Goal: Task Accomplishment & Management: Use online tool/utility

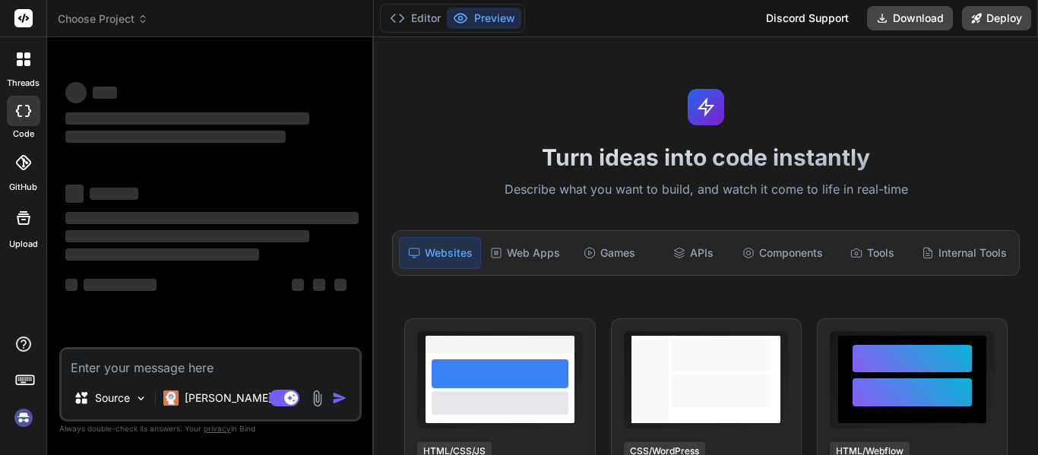
click at [137, 357] on textarea at bounding box center [211, 362] width 298 height 27
type textarea "x"
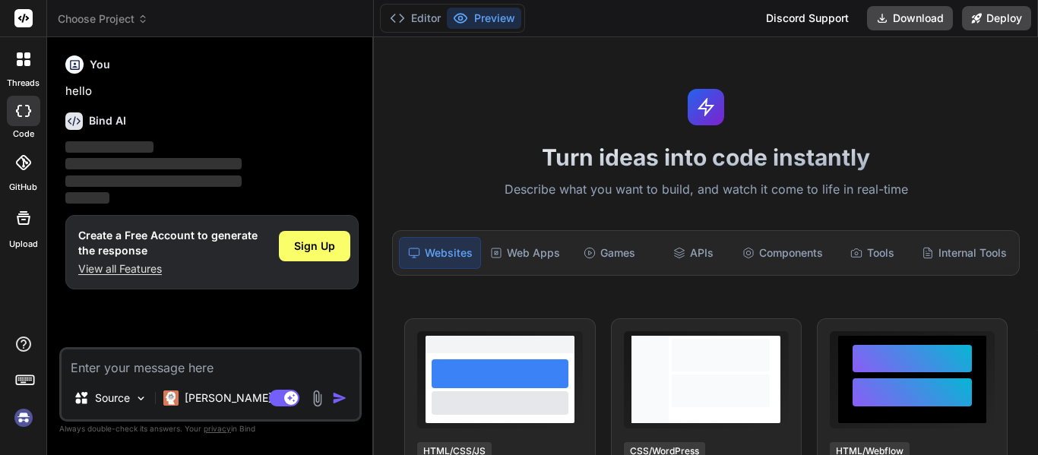
type textarea "H"
type textarea "x"
type textarea "Hi"
type textarea "x"
type textarea "Hi"
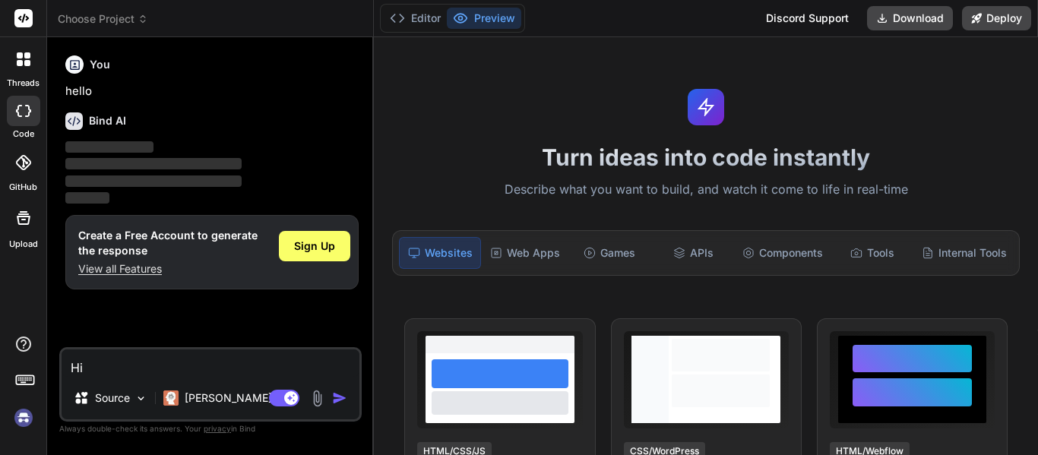
click at [19, 419] on img at bounding box center [24, 418] width 26 height 26
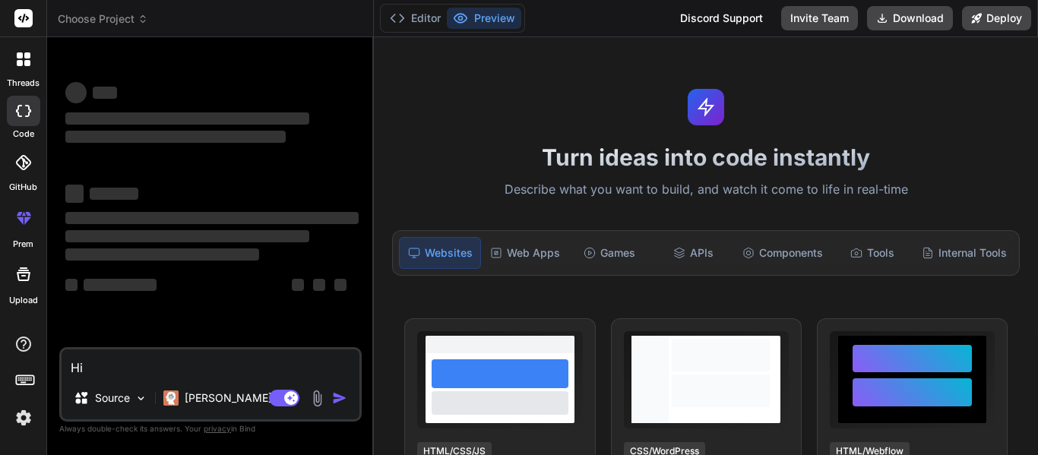
click at [145, 356] on textarea "Hi" at bounding box center [211, 362] width 298 height 27
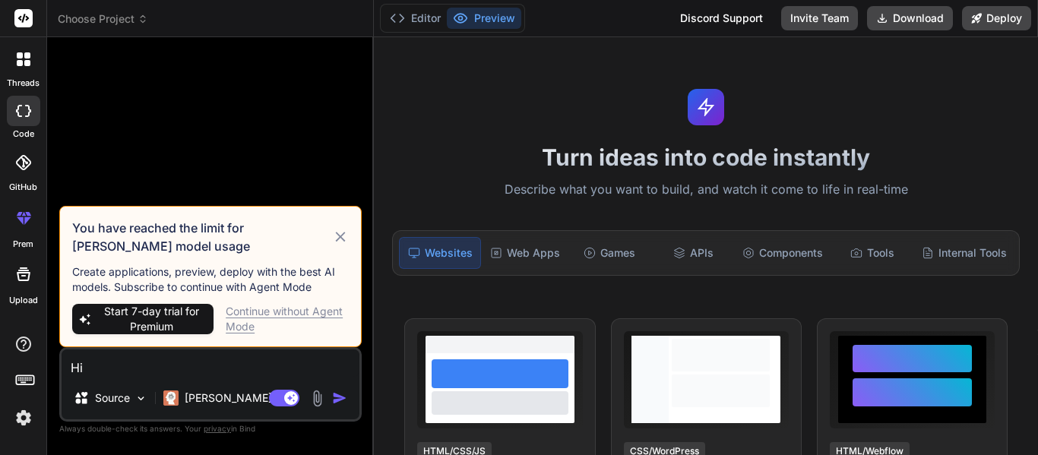
drag, startPoint x: 347, startPoint y: 235, endPoint x: 293, endPoint y: 267, distance: 62.7
click at [344, 237] on icon at bounding box center [340, 237] width 17 height 18
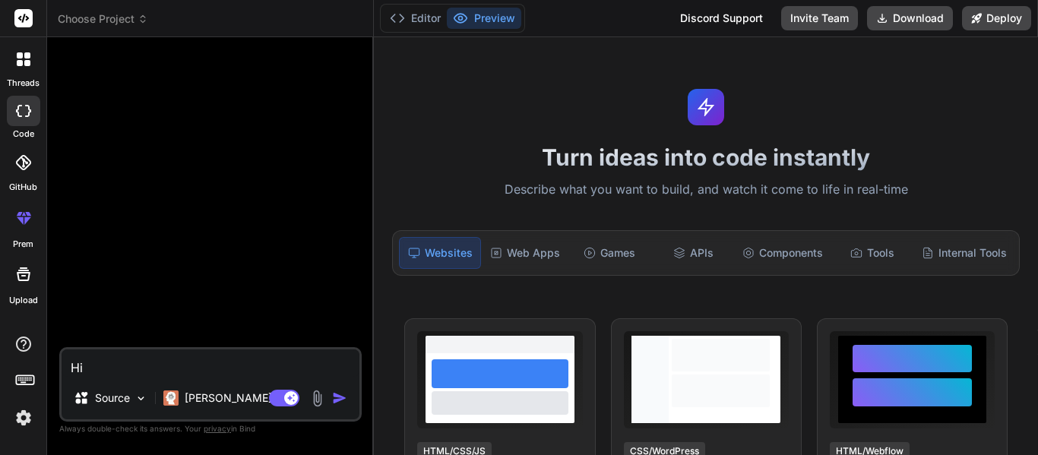
click at [151, 371] on textarea "Hi" at bounding box center [211, 362] width 298 height 27
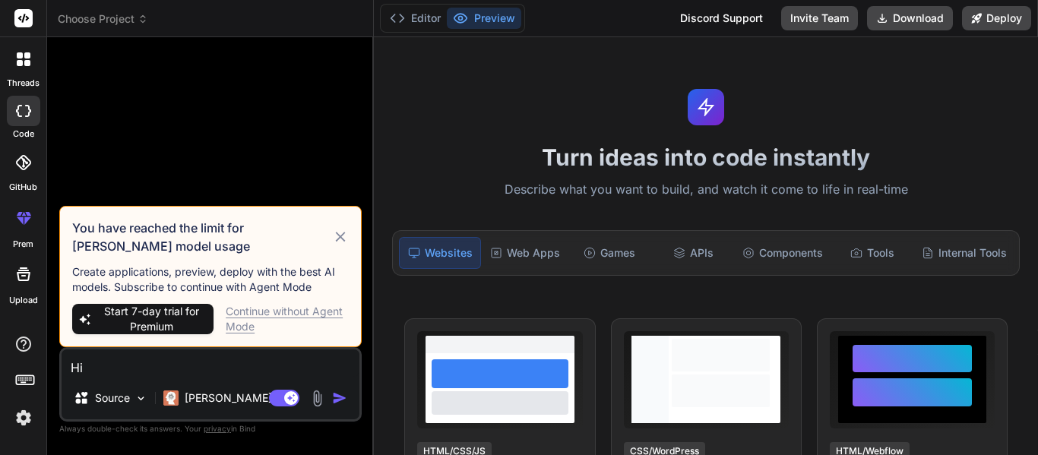
click at [244, 319] on div "Continue without Agent Mode" at bounding box center [287, 319] width 123 height 30
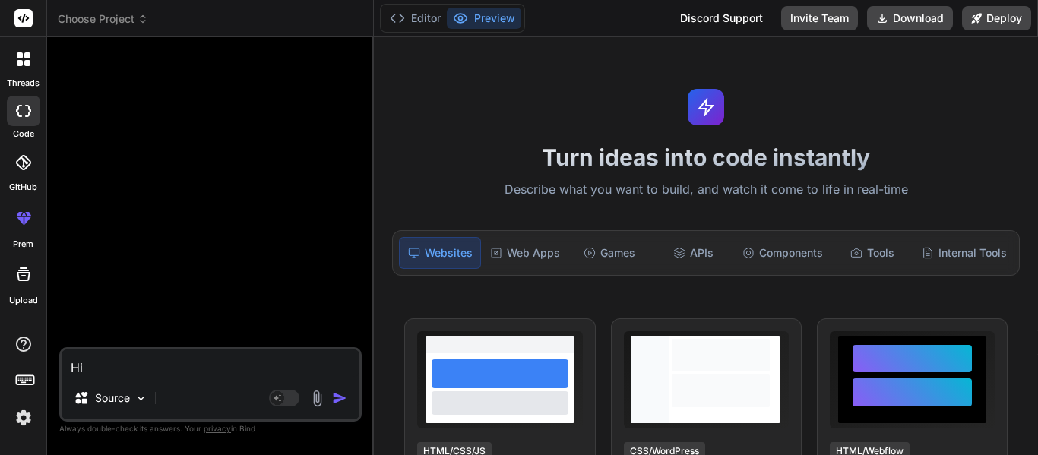
click at [332, 400] on div "Agent Mode. When this toggle is activated, AI automatically makes decisions, re…" at bounding box center [309, 398] width 87 height 18
click at [339, 398] on img "button" at bounding box center [339, 397] width 15 height 15
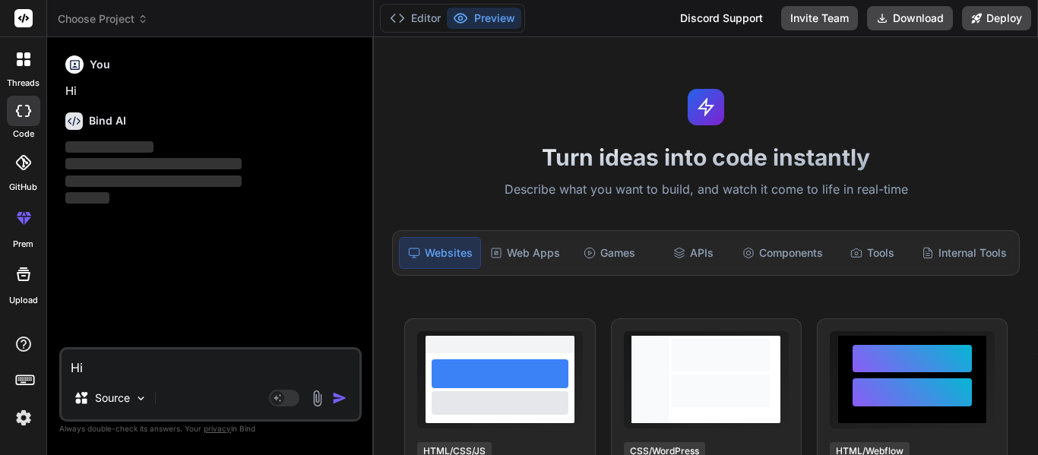
click at [208, 368] on textarea "Hi" at bounding box center [211, 362] width 298 height 27
drag, startPoint x: 71, startPoint y: 369, endPoint x: 237, endPoint y: 368, distance: 165.6
click at [237, 368] on textarea "Hi" at bounding box center [211, 362] width 298 height 27
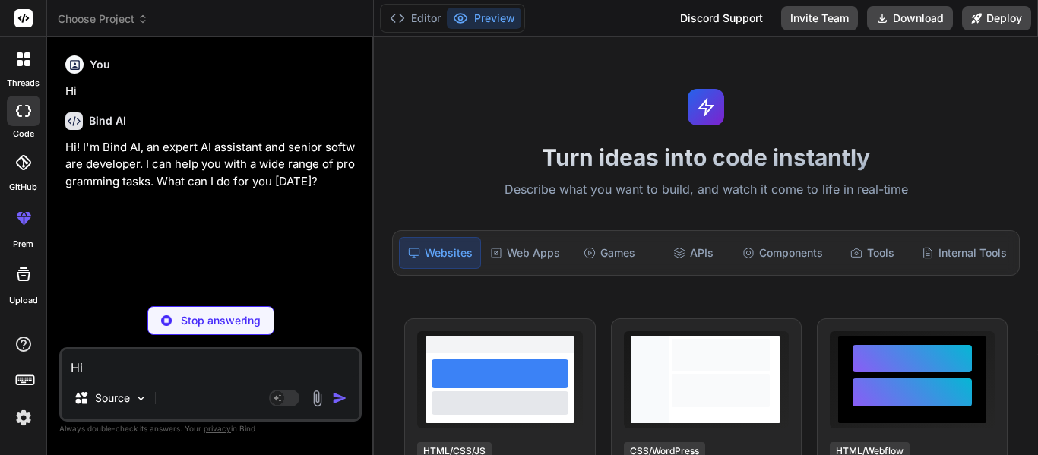
type textarea "x"
click at [237, 368] on textarea "Hi" at bounding box center [211, 362] width 298 height 27
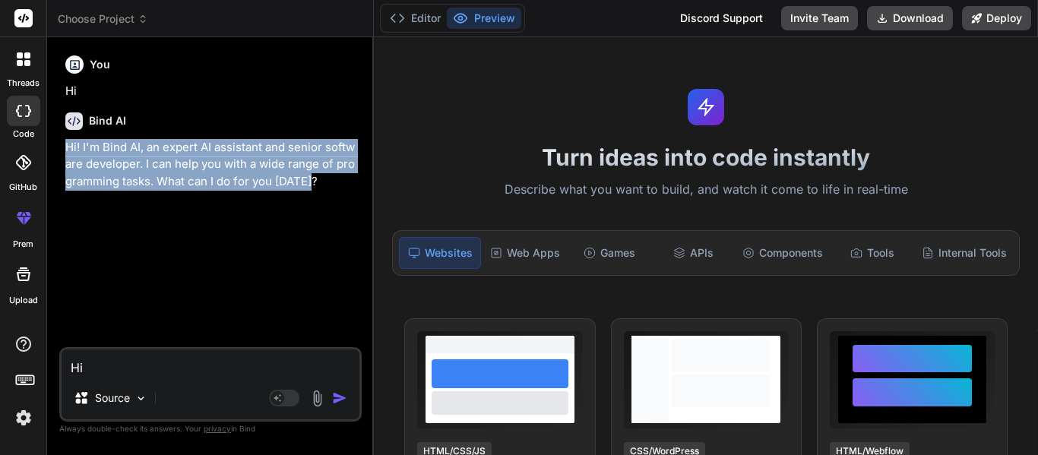
drag, startPoint x: 62, startPoint y: 144, endPoint x: 318, endPoint y: 182, distance: 257.9
click at [318, 182] on div "You Hi Bind AI Hi! I'm Bind AI, an expert AI assistant and senior software deve…" at bounding box center [211, 198] width 299 height 298
drag, startPoint x: 318, startPoint y: 182, endPoint x: 292, endPoint y: 199, distance: 31.2
click at [319, 182] on p "Hi! I'm Bind AI, an expert AI assistant and senior software developer. I can he…" at bounding box center [211, 165] width 293 height 52
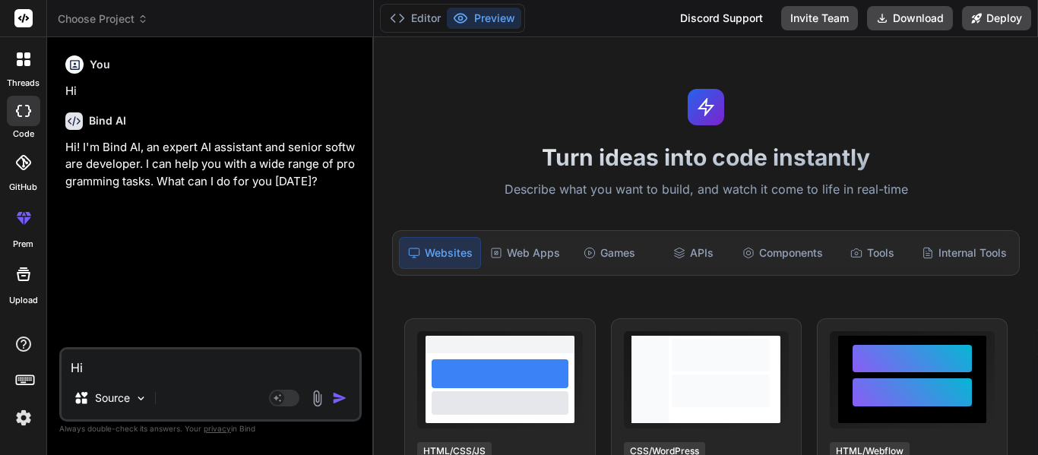
click at [113, 360] on textarea "Hi" at bounding box center [211, 362] width 298 height 27
type textarea "c"
type textarea "x"
type textarea "cr"
type textarea "x"
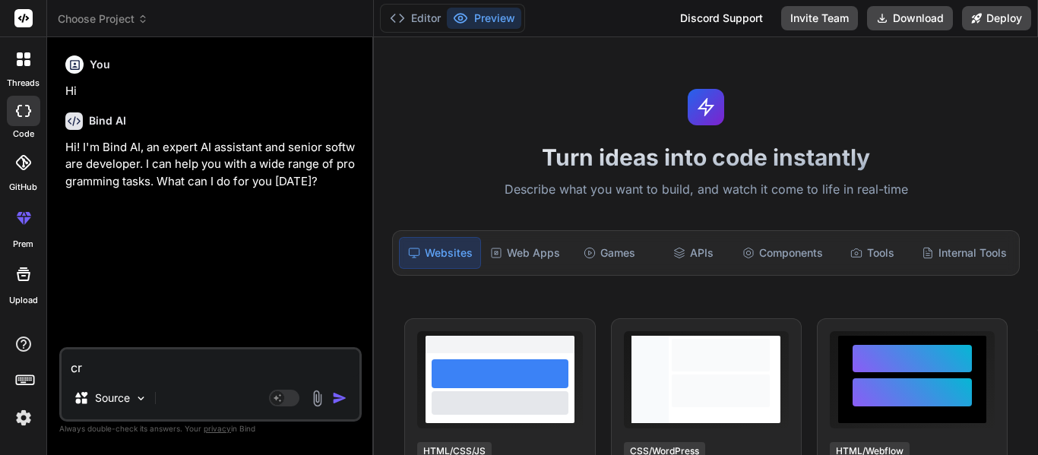
type textarea "cre"
type textarea "x"
type textarea "crea"
type textarea "x"
type textarea "creat"
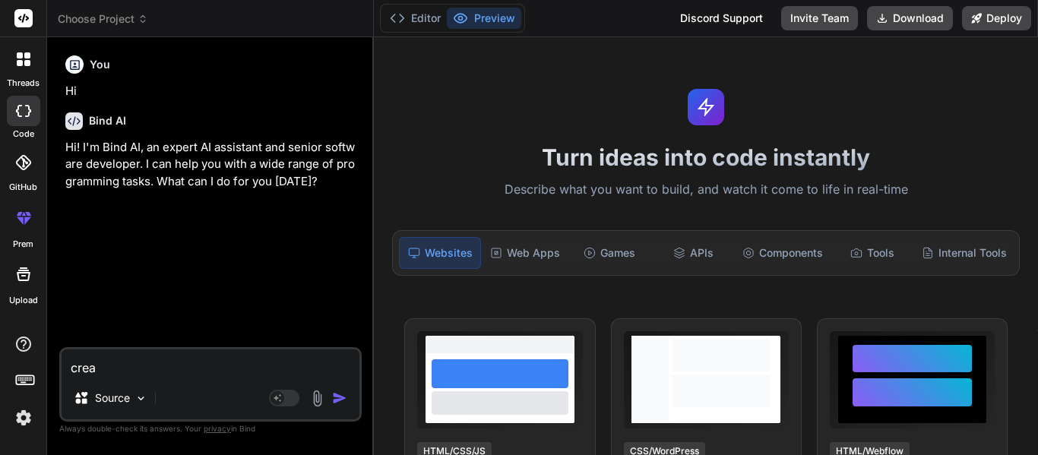
type textarea "x"
type textarea "create"
type textarea "x"
type textarea "create"
type textarea "x"
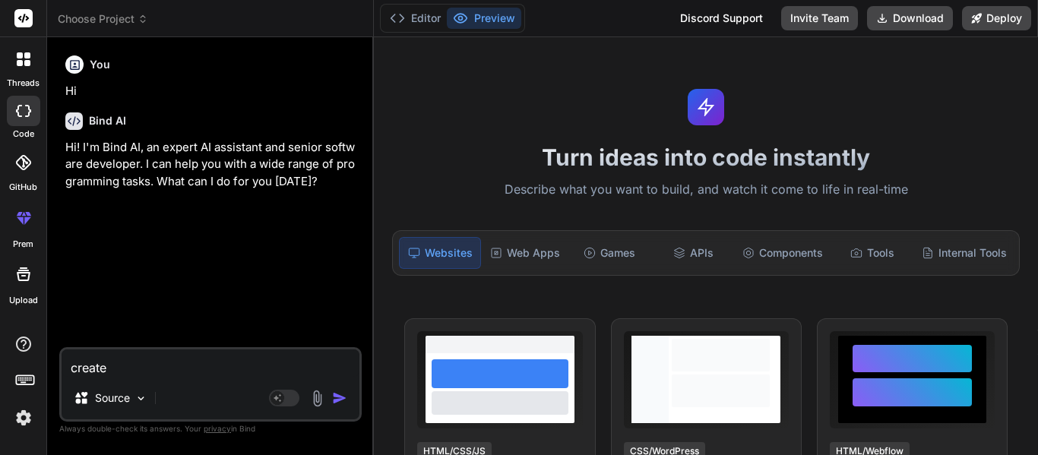
type textarea "create a"
type textarea "x"
type textarea "create a"
type textarea "x"
type textarea "create a i"
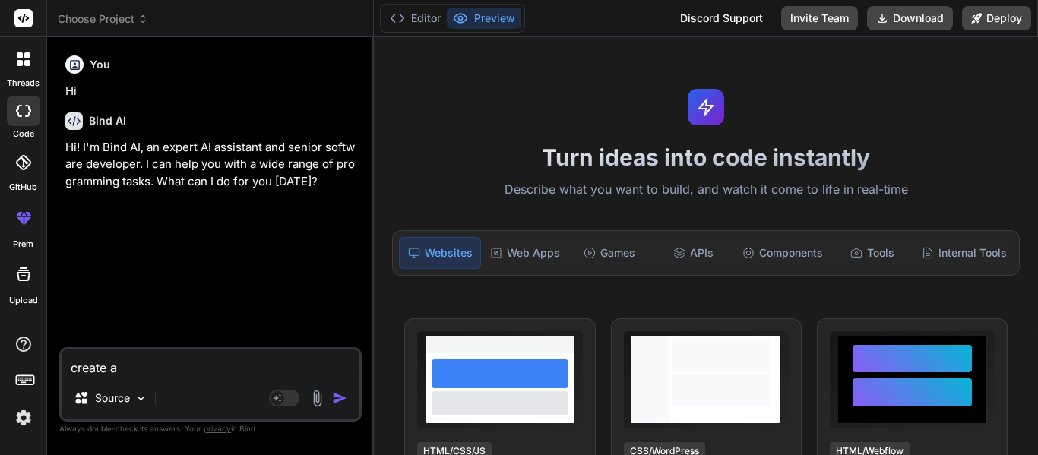
type textarea "x"
type textarea "create a i"
type textarea "x"
type textarea "create a i a"
type textarea "x"
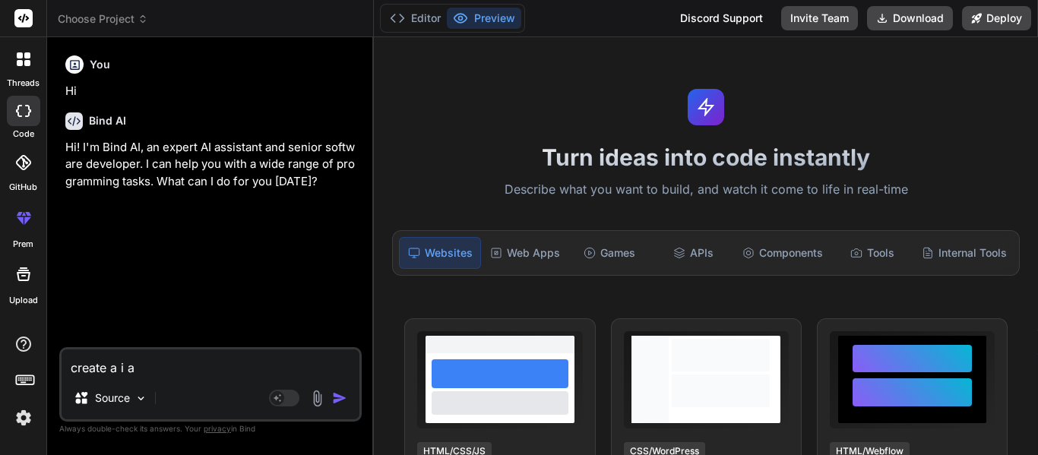
type textarea "create a i ag"
type textarea "x"
type textarea "create a i agr"
type textarea "x"
type textarea "create [PERSON_NAME]"
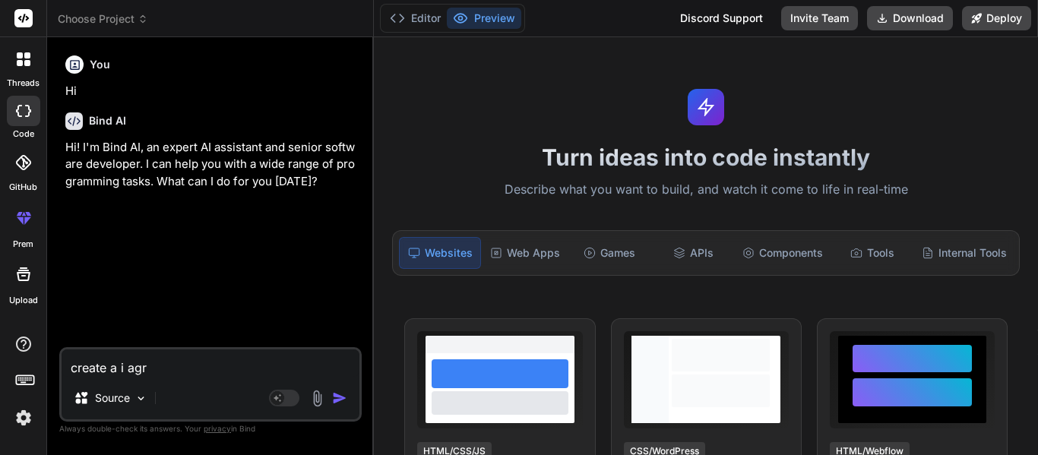
type textarea "x"
type textarea "create a i agree"
type textarea "x"
type textarea "create a i agree"
type textarea "x"
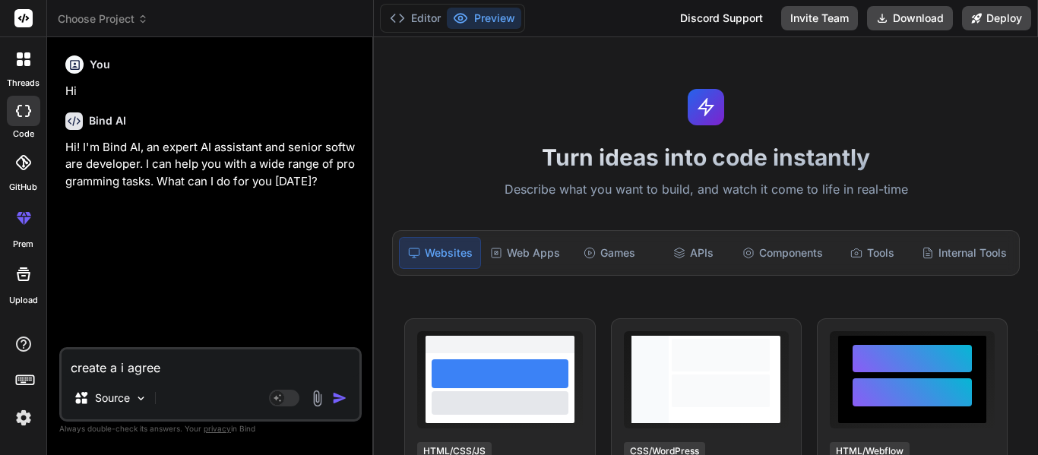
type textarea "create a i agree"
type textarea "x"
type textarea "create [PERSON_NAME]"
type textarea "x"
type textarea "create a i agr"
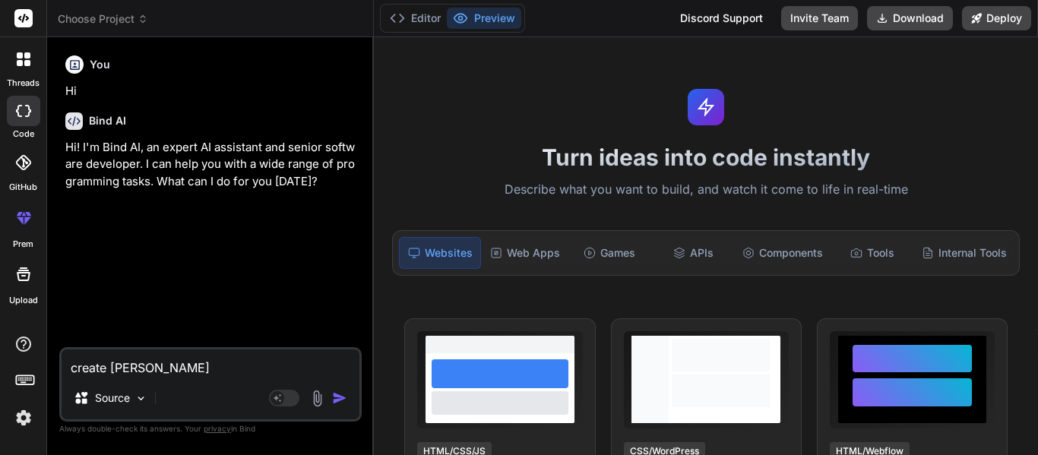
type textarea "x"
type textarea "create a i ag"
type textarea "x"
type textarea "create a i a"
type textarea "x"
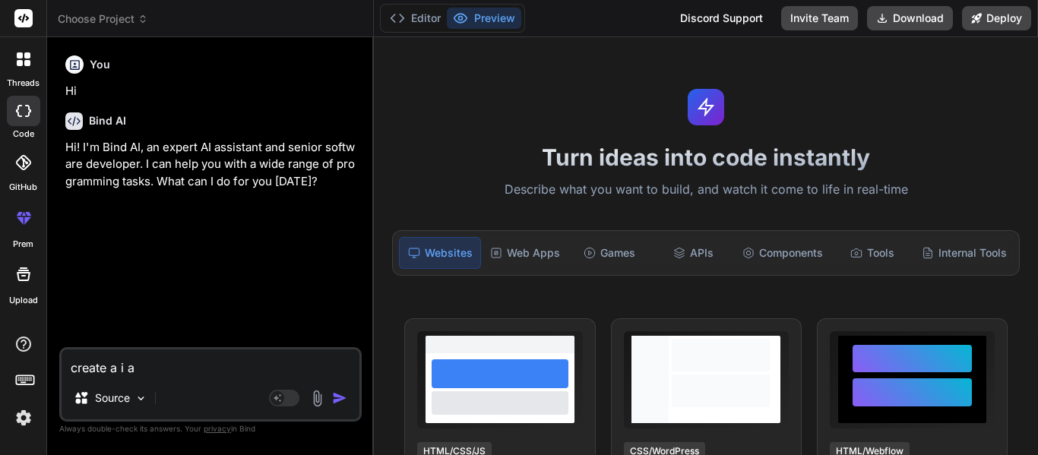
type textarea "create a i"
type textarea "x"
type textarea "create a i"
type textarea "x"
type textarea "create a"
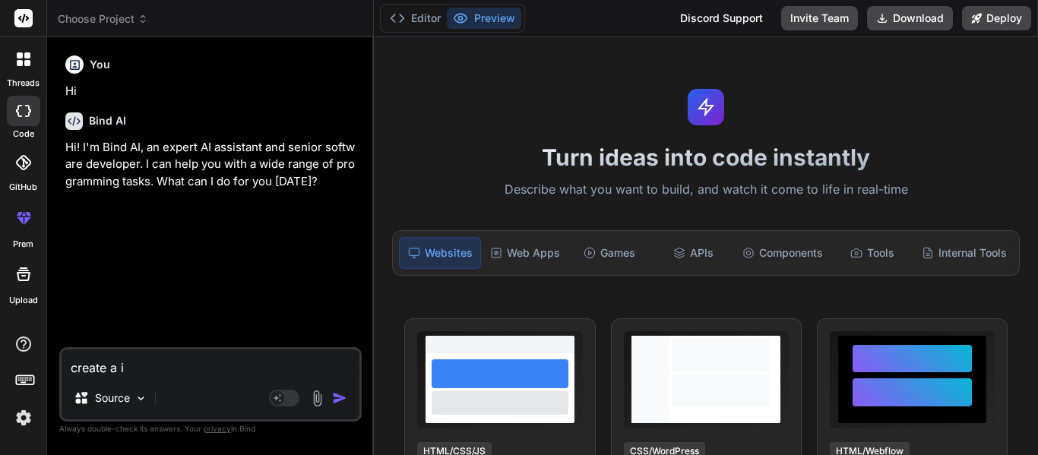
type textarea "x"
type textarea "create a"
type textarea "x"
type textarea "create"
type textarea "x"
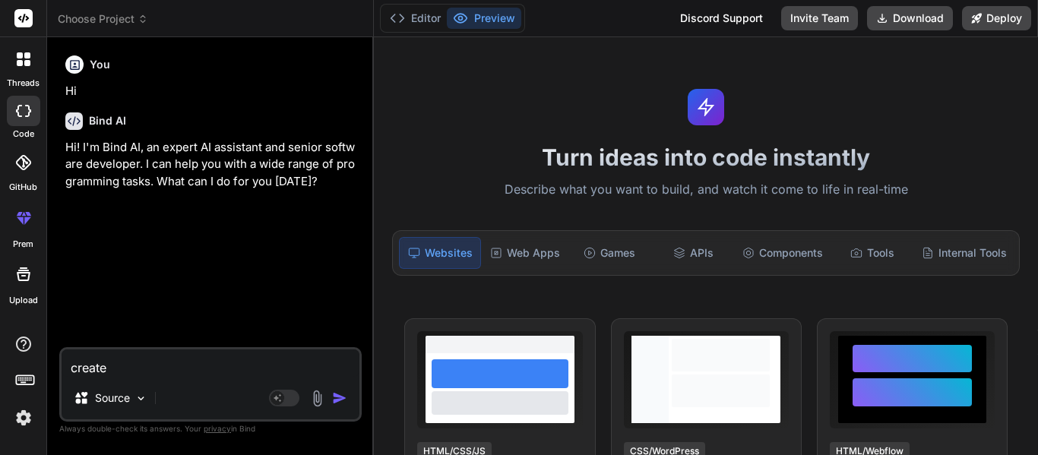
type textarea "create"
type textarea "x"
type textarea "creat"
type textarea "x"
type textarea "crea"
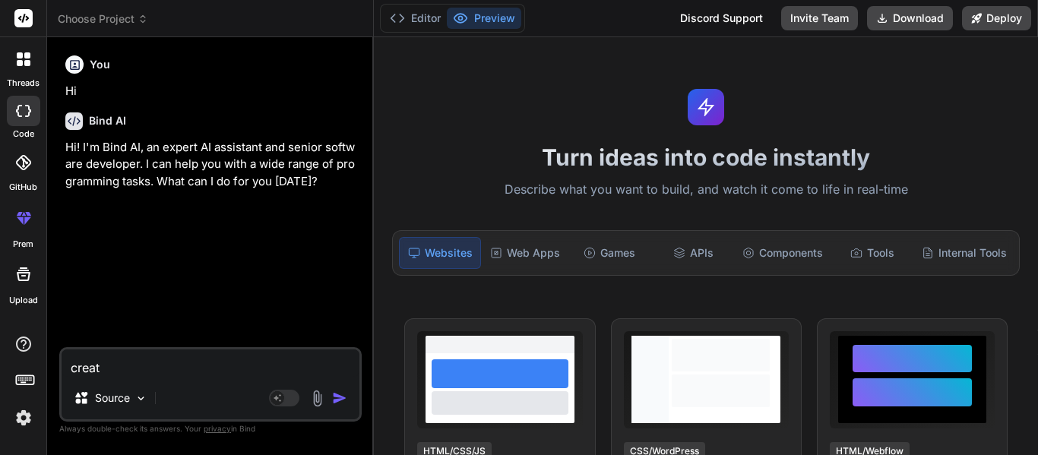
type textarea "x"
type textarea "cre"
type textarea "x"
type textarea "cr"
type textarea "x"
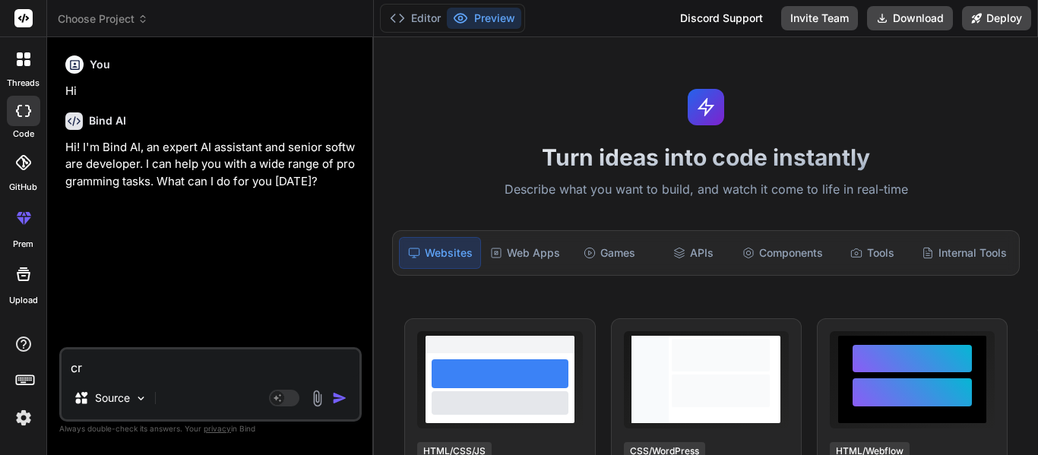
type textarea "c"
type textarea "x"
type textarea "c"
type textarea "x"
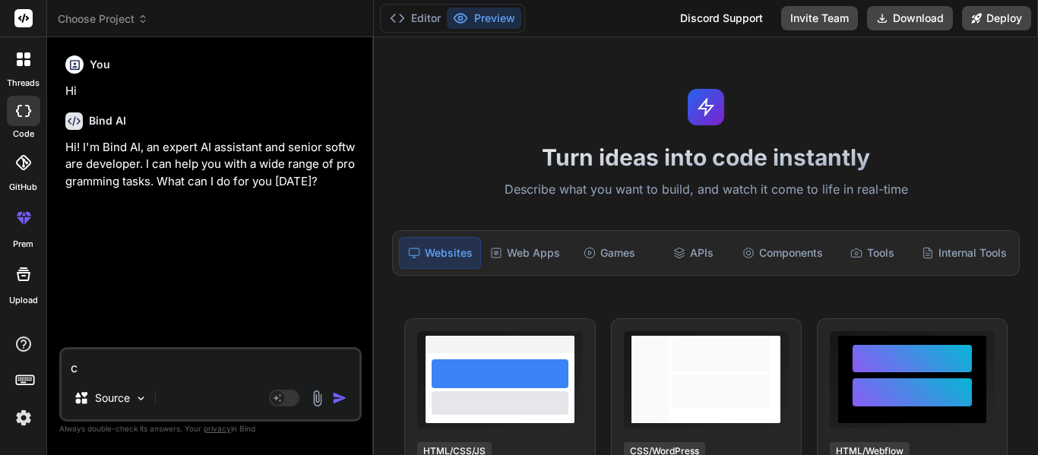
type textarea "cr"
type textarea "x"
type textarea "cre"
type textarea "x"
type textarea "crea"
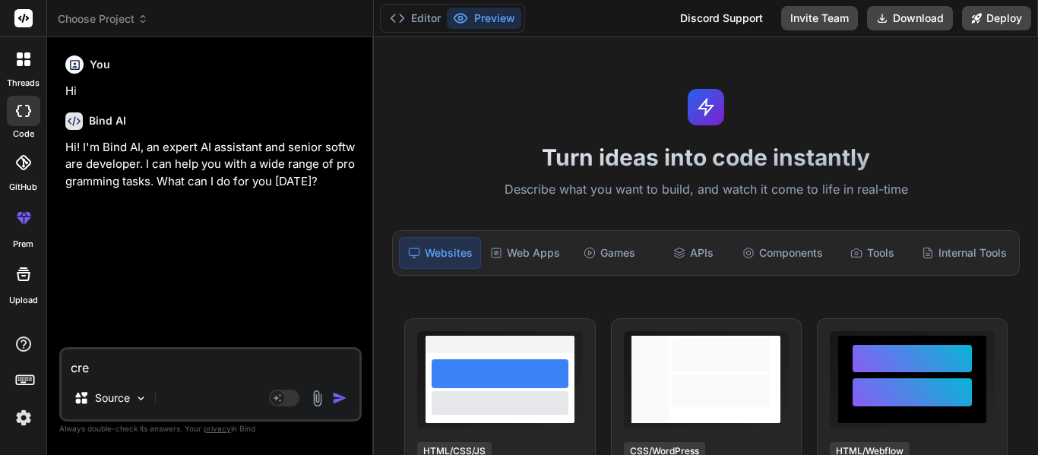
type textarea "x"
type textarea "creat"
type textarea "x"
type textarea "create"
type textarea "x"
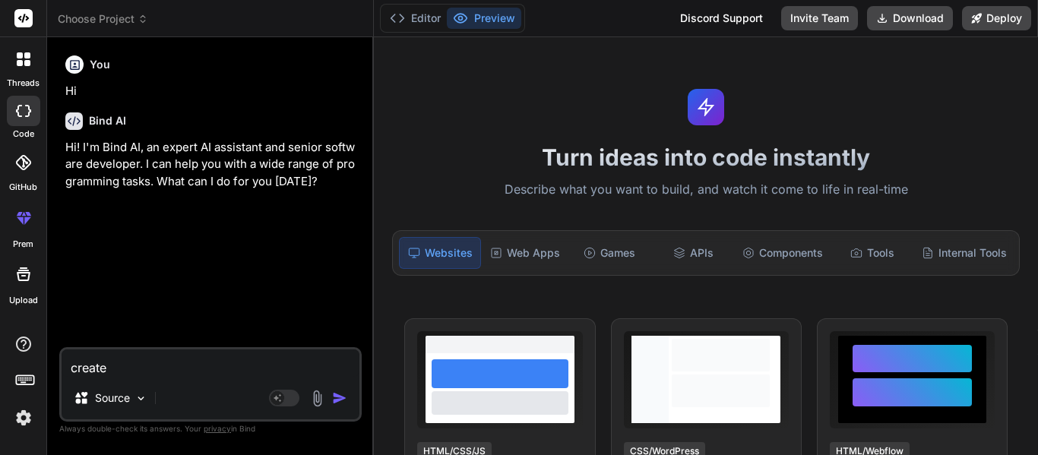
type textarea "create"
type textarea "x"
type textarea "create i"
type textarea "x"
type textarea "create i"
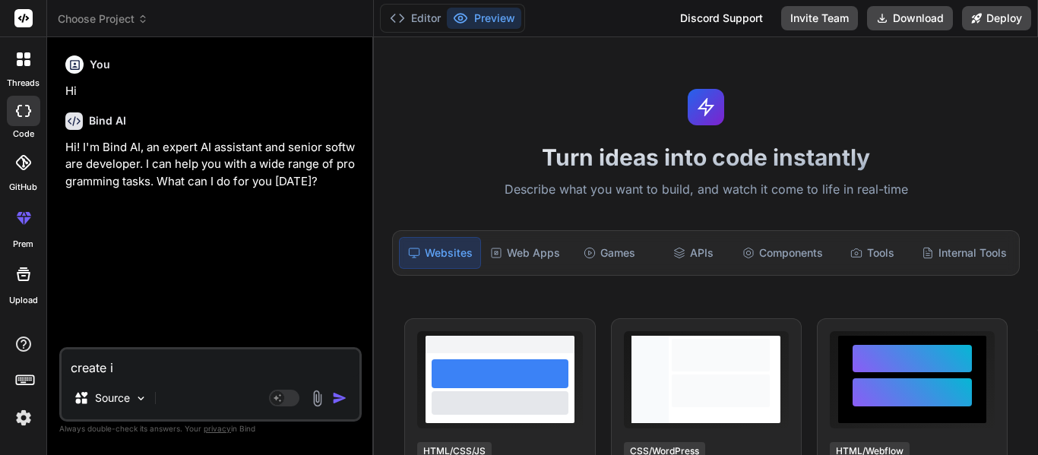
type textarea "x"
type textarea "create i a"
type textarea "x"
type textarea "create i af"
type textarea "x"
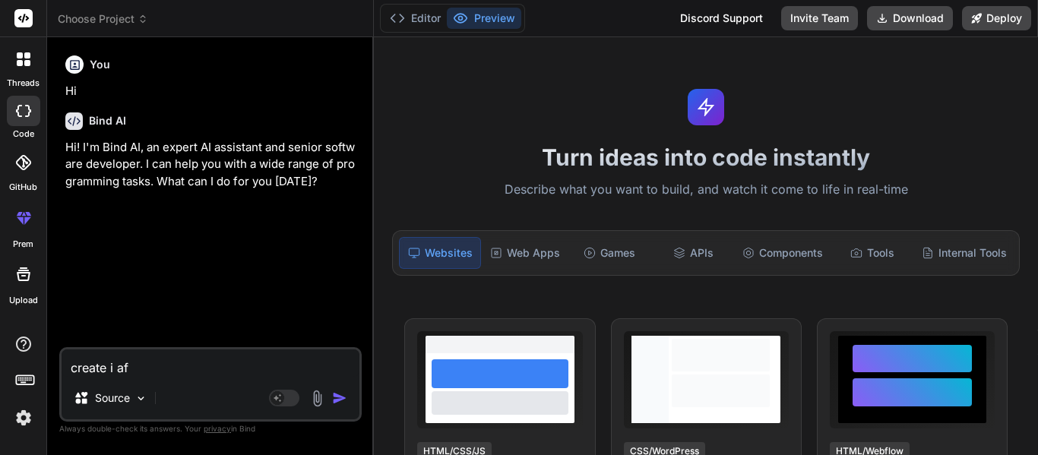
type textarea "create i a"
type textarea "x"
type textarea "create i"
type textarea "x"
type textarea "create i"
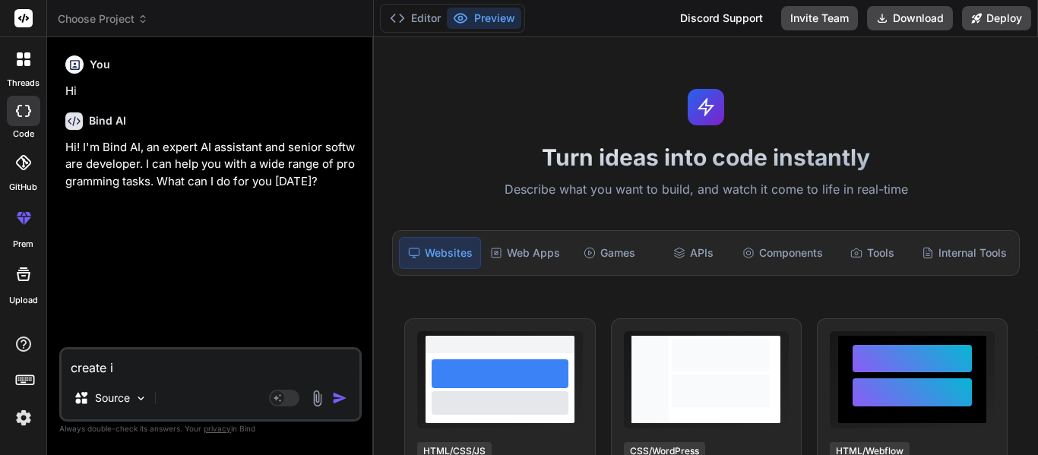
type textarea "x"
type textarea "create"
type textarea "x"
type textarea "create"
type textarea "x"
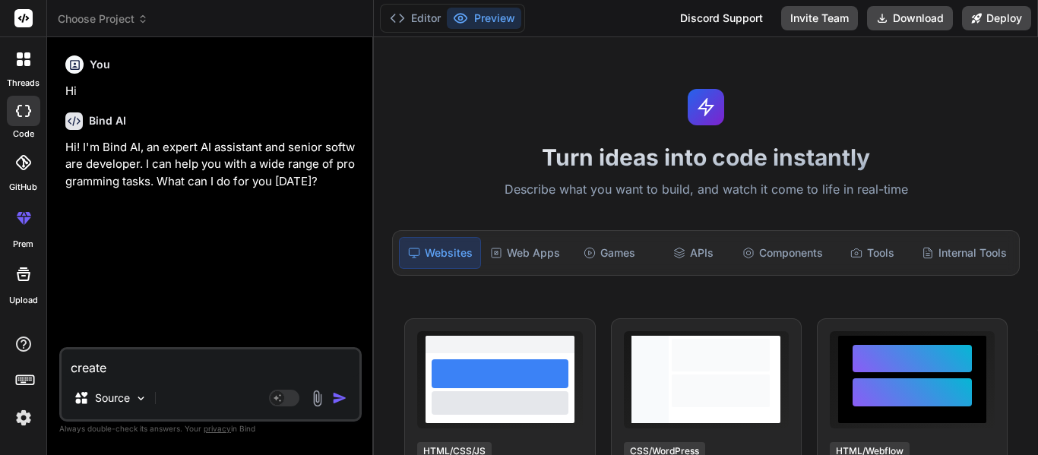
type textarea "creat"
type textarea "x"
type textarea "crea"
type textarea "x"
type textarea "cre"
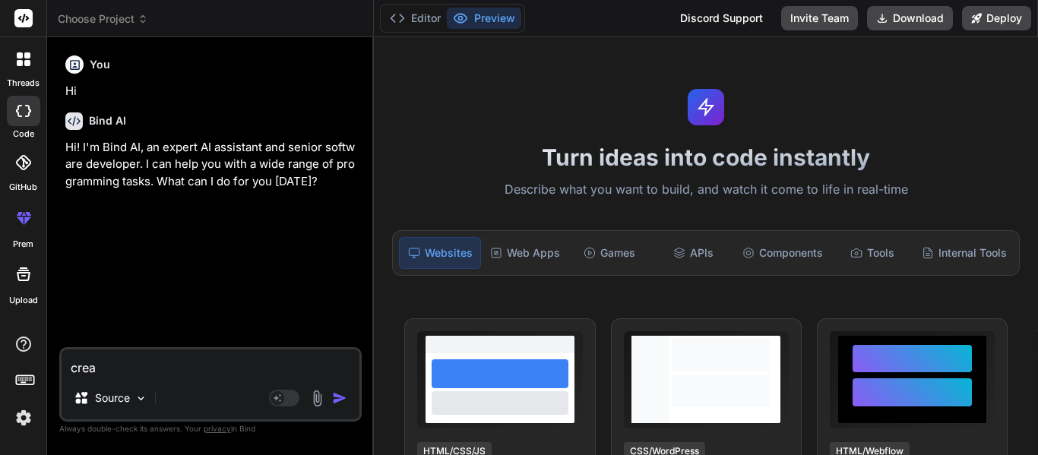
type textarea "x"
type textarea "cr"
type textarea "x"
type textarea "c"
type textarea "x"
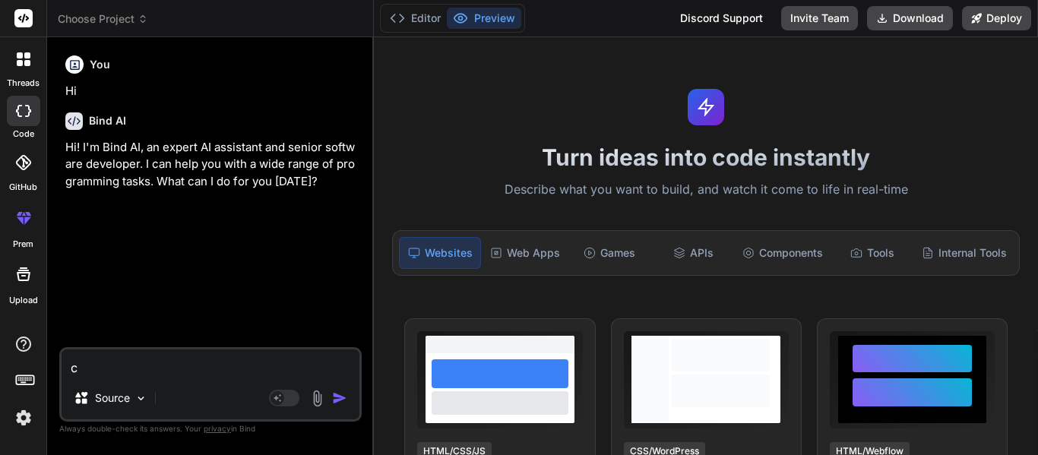
type textarea "x"
type textarea "c"
type textarea "x"
type textarea "cr"
type textarea "x"
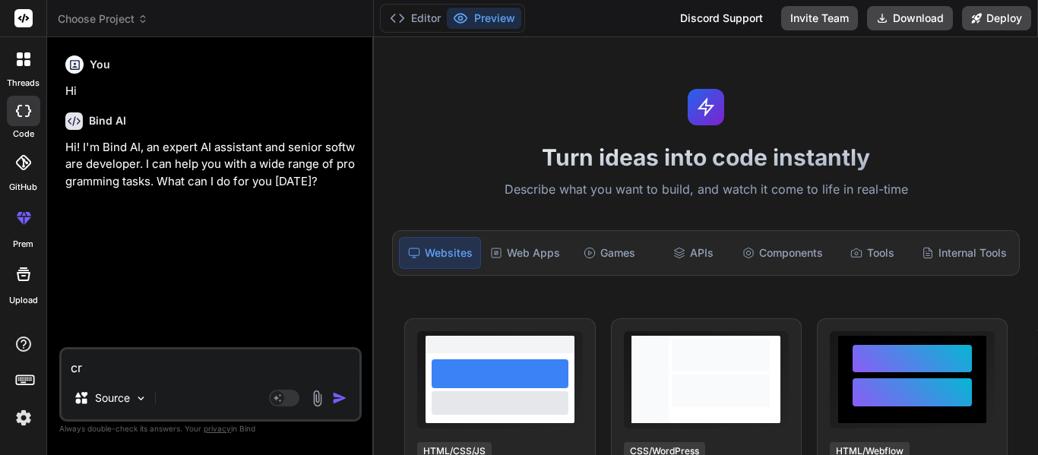
type textarea "cre"
type textarea "x"
type textarea "crea"
type textarea "x"
type textarea "creat"
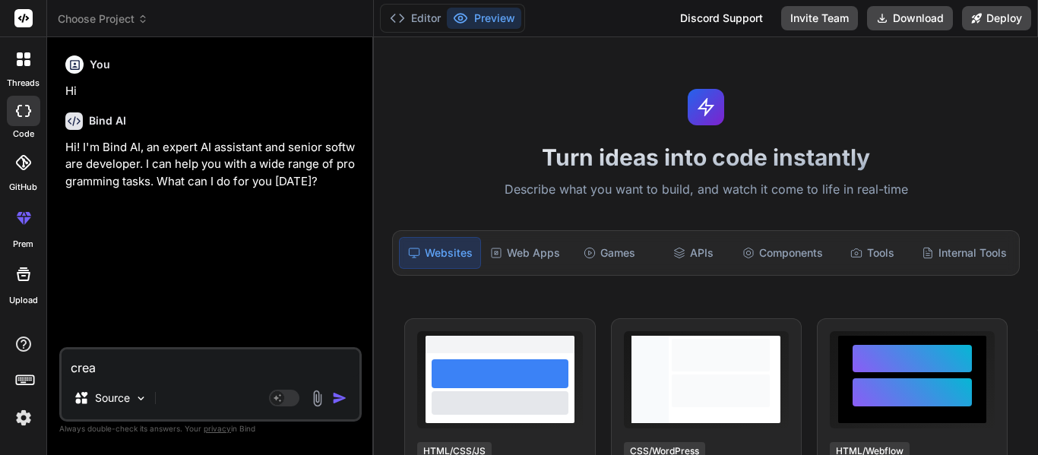
type textarea "x"
type textarea "create"
type textarea "x"
type textarea "create"
type textarea "x"
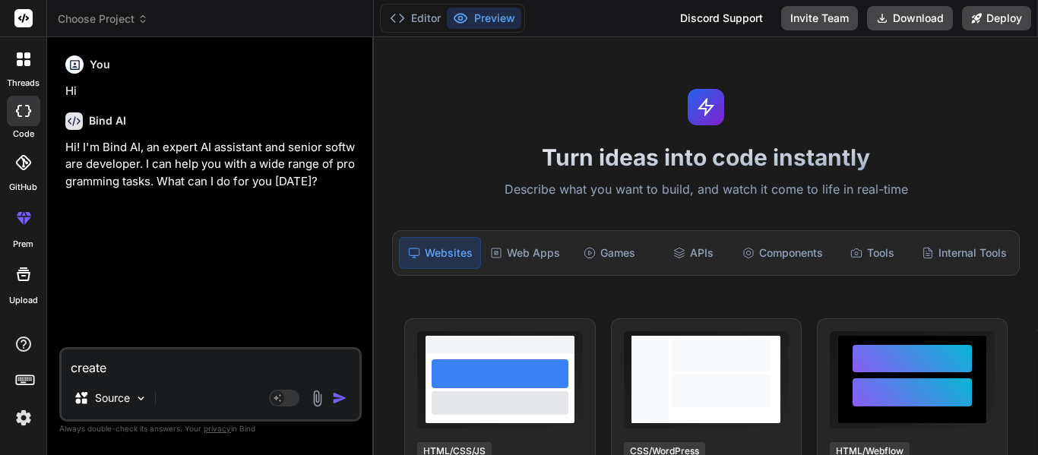
type textarea "create i"
type textarea "x"
type textarea "create i"
type textarea "x"
type textarea "create i a"
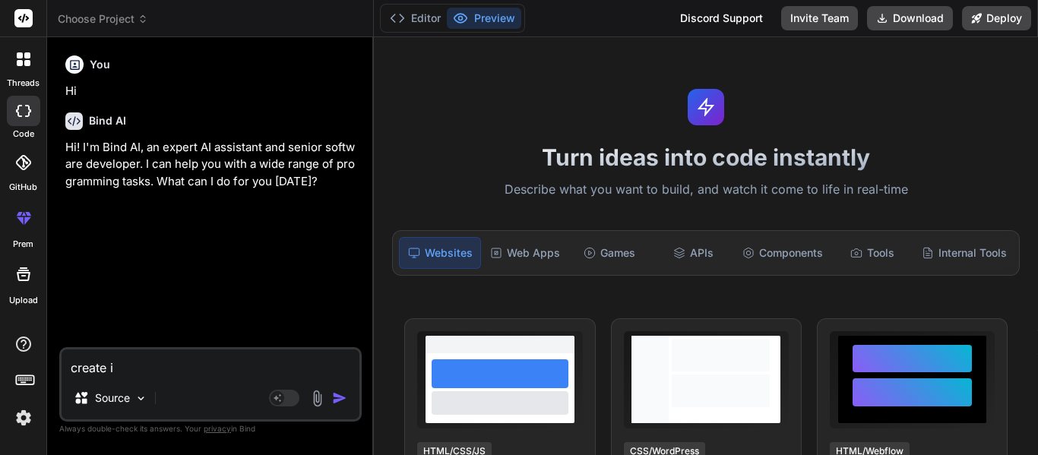
type textarea "x"
type textarea "create i ag"
type textarea "x"
type textarea "create i agr"
type textarea "x"
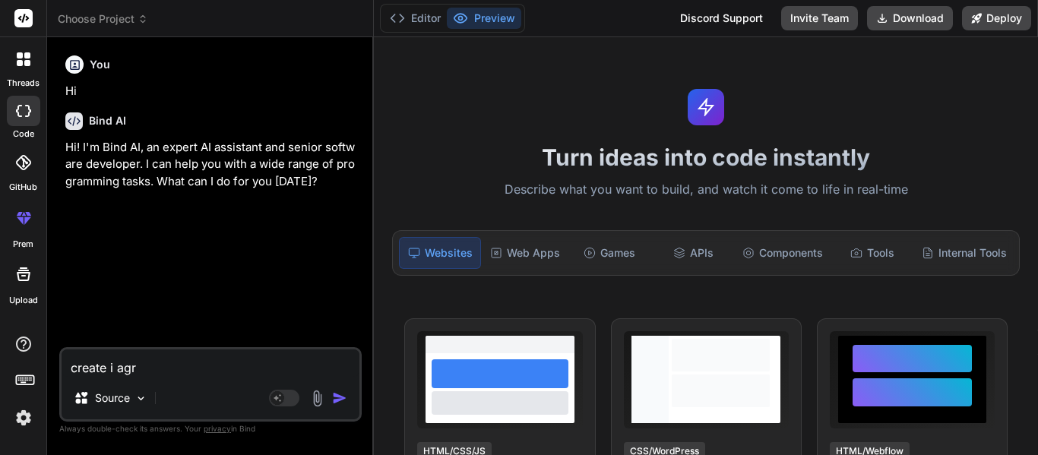
type textarea "create i agre"
type textarea "x"
type textarea "create i agree"
type textarea "x"
type textarea "create i agree"
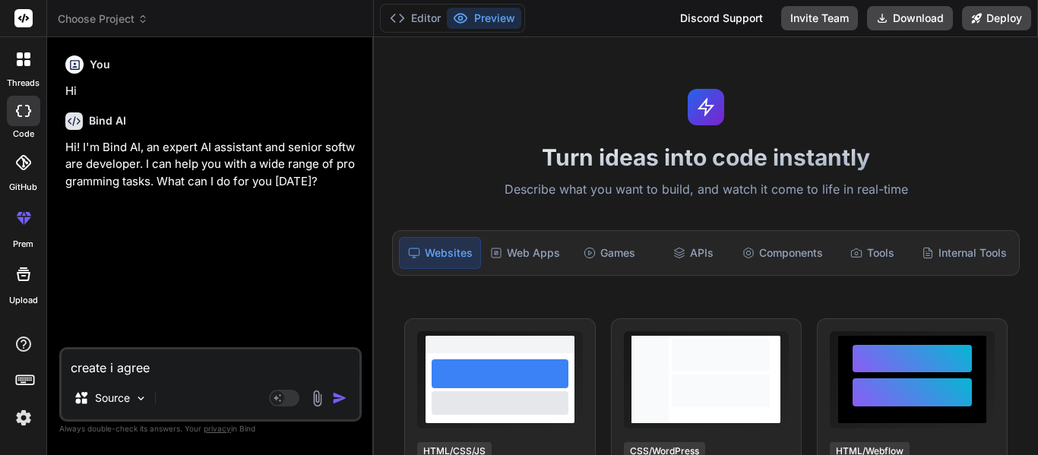
type textarea "x"
type textarea "create i agree l"
type textarea "x"
type textarea "create i agree lo"
type textarea "x"
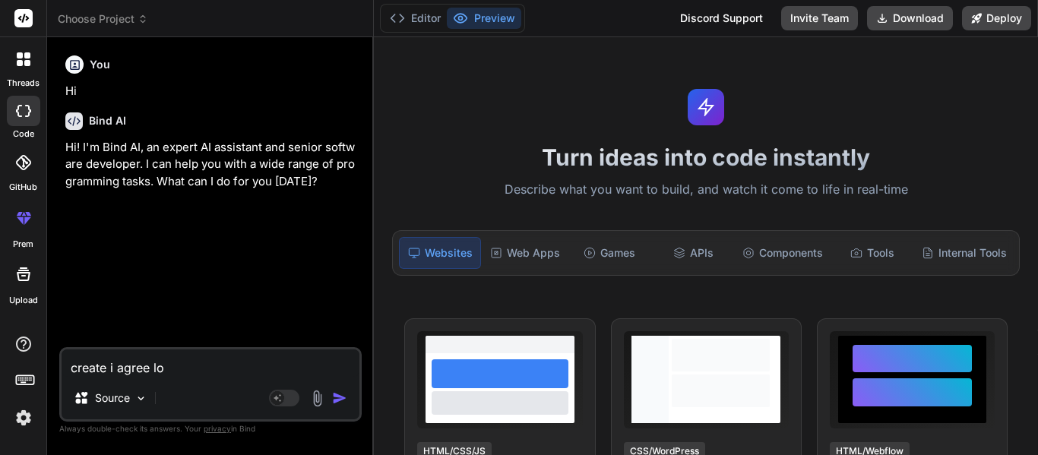
type textarea "create i agree l"
type textarea "x"
type textarea "create i agree"
type textarea "x"
type textarea "create i agree"
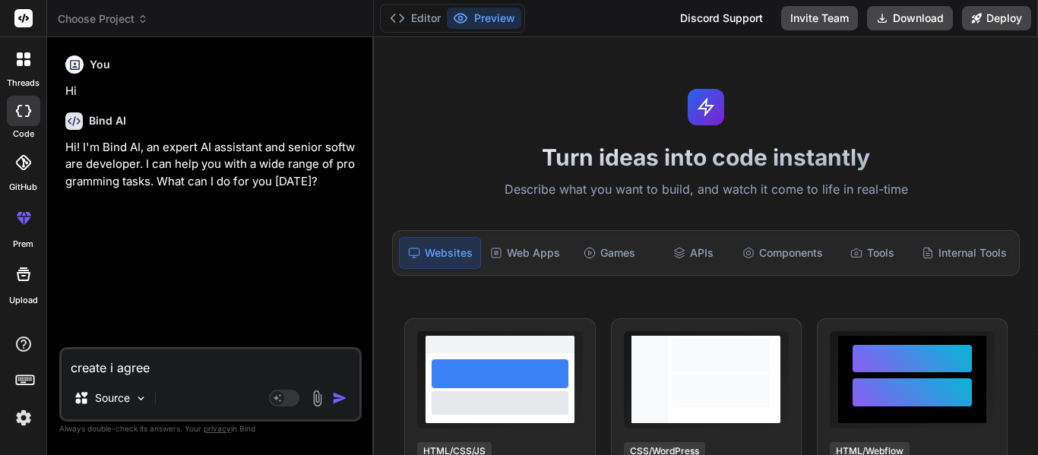
type textarea "x"
type textarea "create i agreel"
type textarea "x"
type textarea "create i agreelo"
type textarea "x"
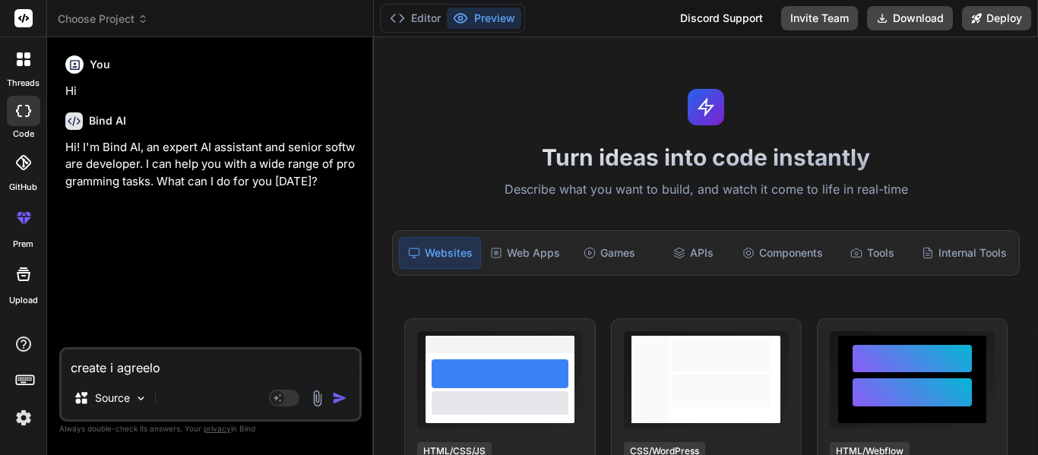
type textarea "create i agreelow"
type textarea "x"
type textarea "create i agreelo"
type textarea "x"
type textarea "create i agreel"
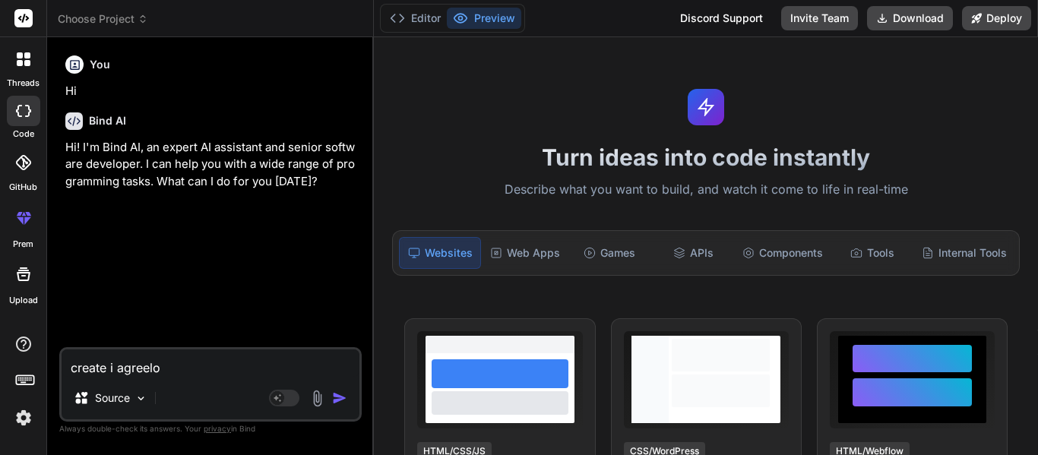
type textarea "x"
type textarea "create i agree"
type textarea "x"
type textarea "create i agre"
type textarea "x"
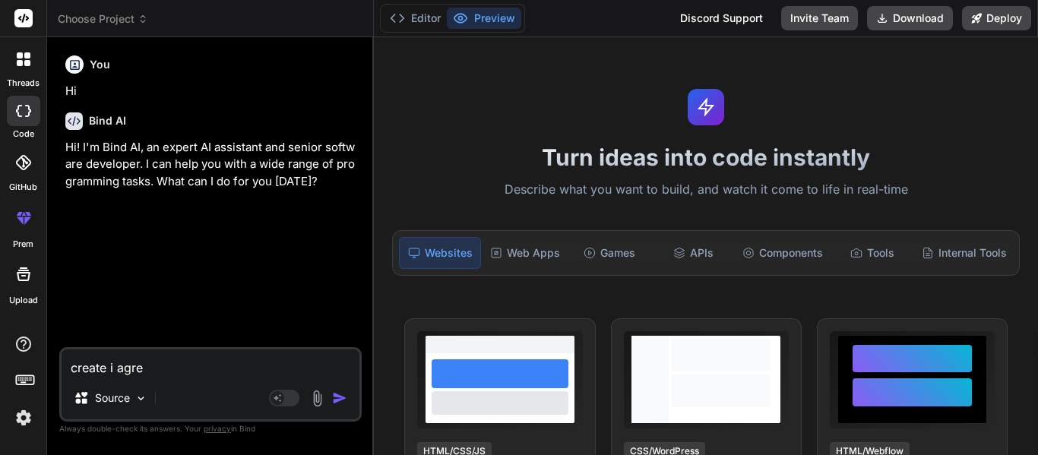
type textarea "create i agree"
type textarea "x"
type textarea "create i agree"
type textarea "x"
type textarea "create i agree k"
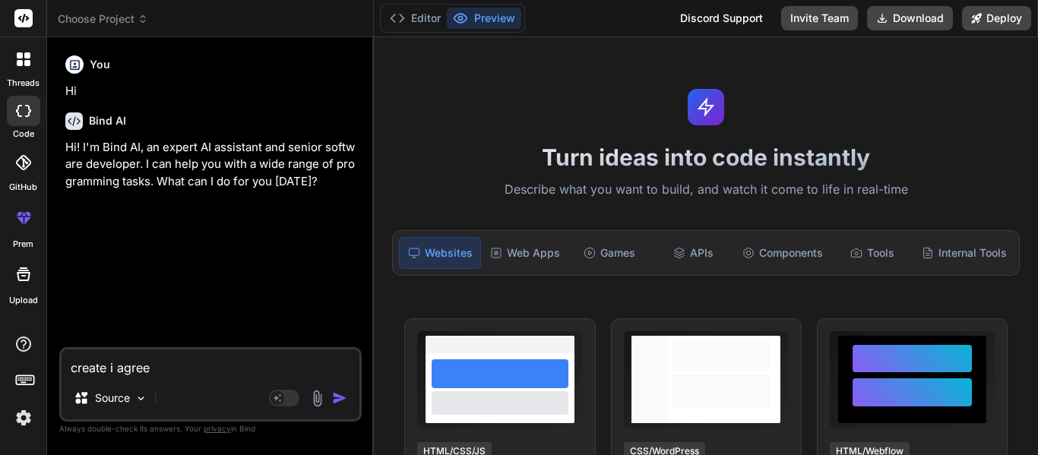
type textarea "x"
type textarea "create i agree kh"
type textarea "x"
type textarea "create i agree kha"
type textarea "x"
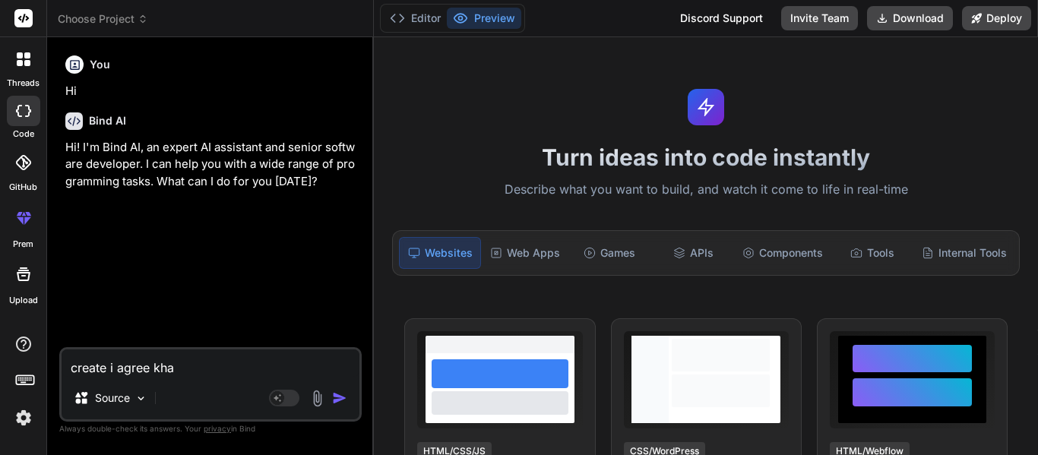
type textarea "create i agree [PERSON_NAME]"
type textarea "x"
type textarea "create i agree kha"
type textarea "x"
type textarea "create i agree kh"
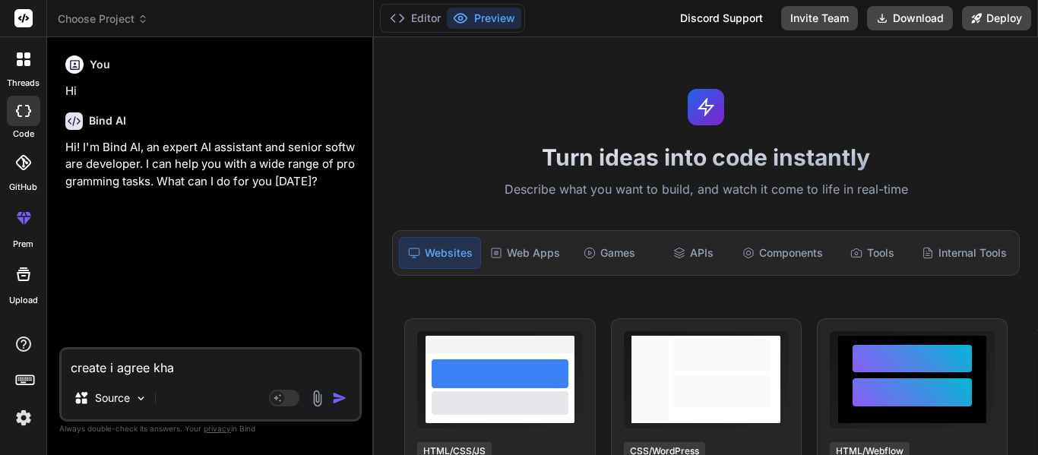
type textarea "x"
type textarea "create i agree k"
type textarea "x"
type textarea "create i agree"
type textarea "x"
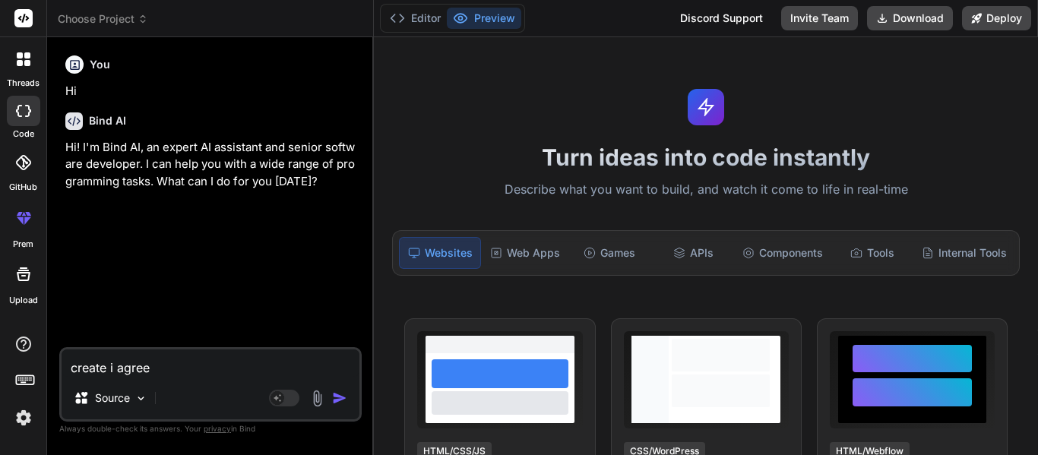
type textarea "create i agree k"
type textarea "x"
type textarea "create i agree kh"
type textarea "x"
type textarea "create i agree kha"
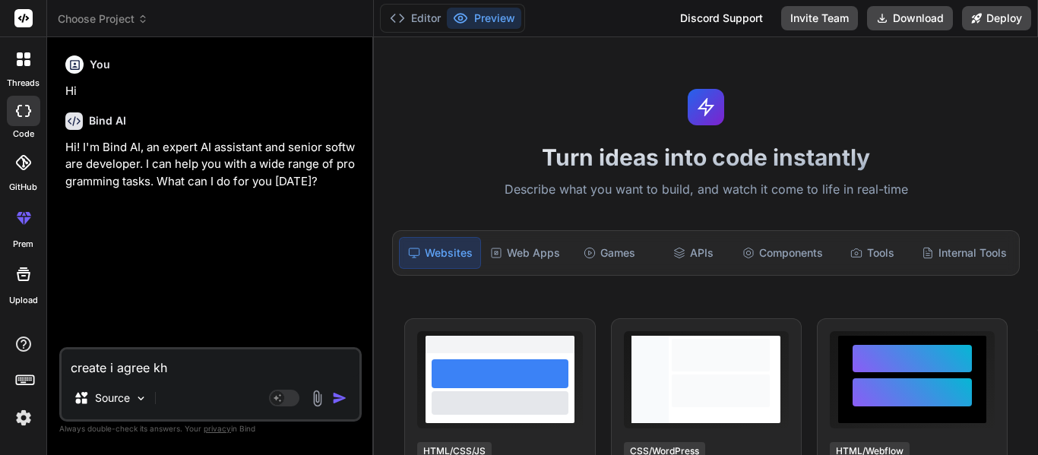
type textarea "x"
type textarea "create i agree [PERSON_NAME]"
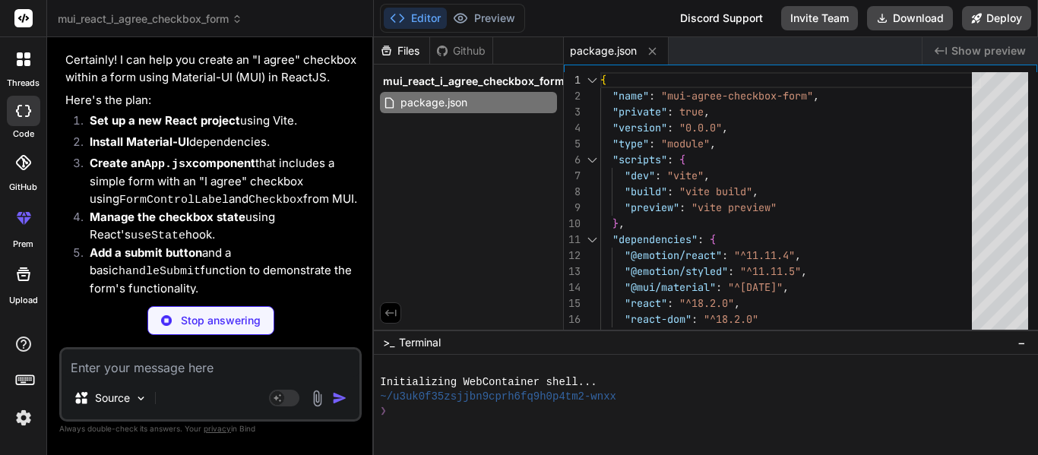
scroll to position [248, 0]
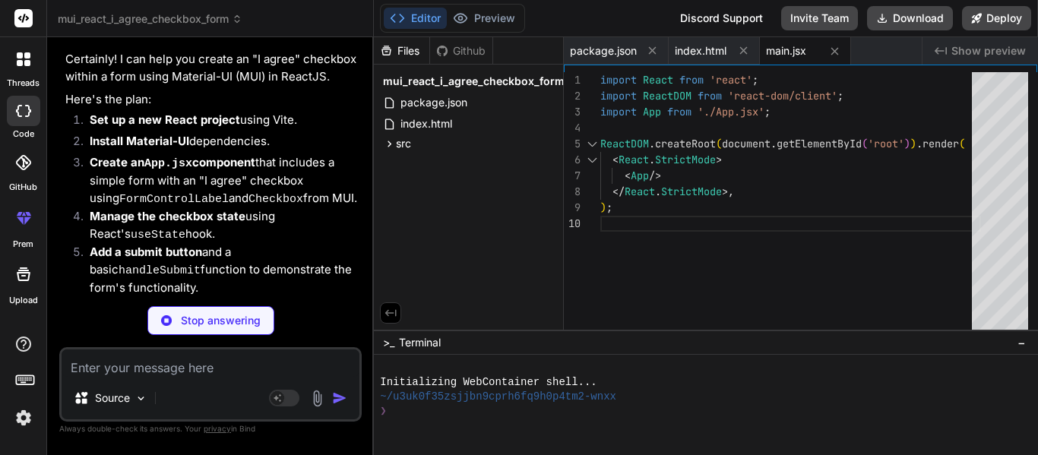
click at [792, 53] on span "main.jsx" at bounding box center [786, 50] width 40 height 15
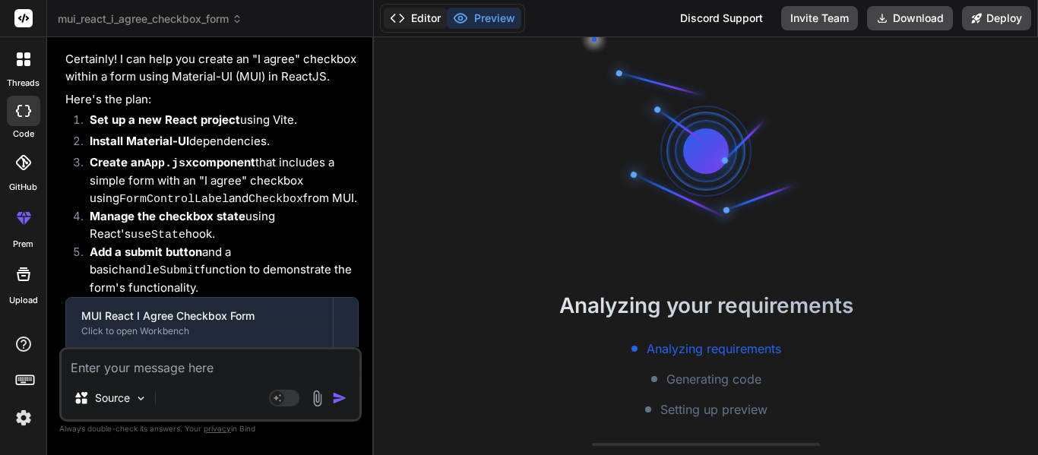
click at [420, 17] on button "Editor" at bounding box center [415, 18] width 63 height 21
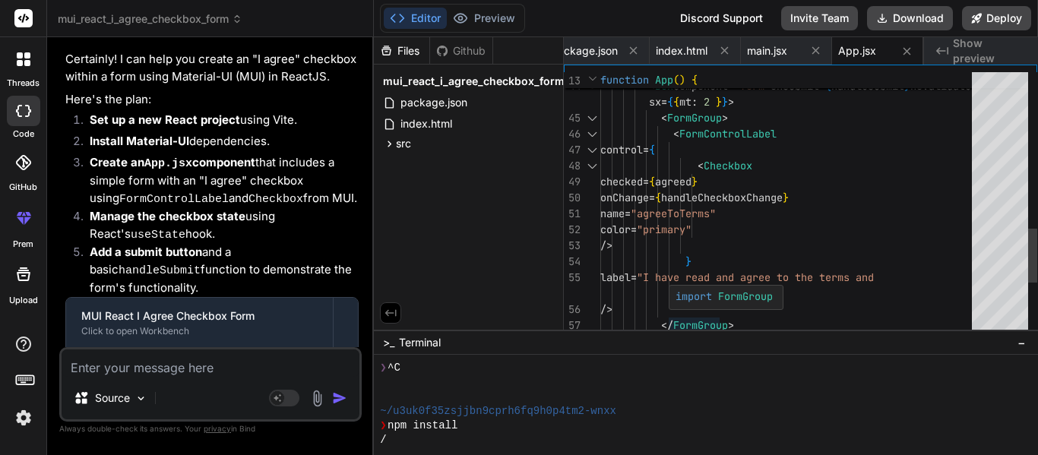
scroll to position [0, 0]
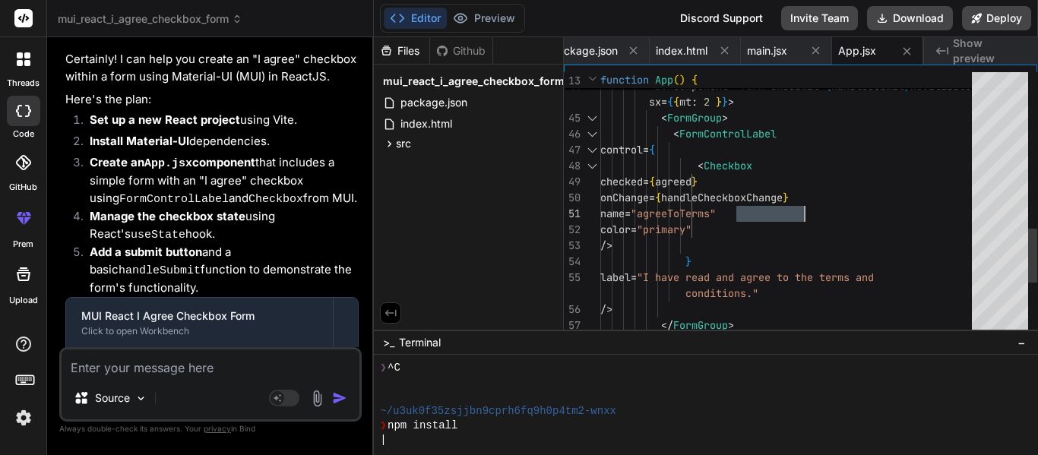
drag, startPoint x: 821, startPoint y: 215, endPoint x: 753, endPoint y: 215, distance: 68.4
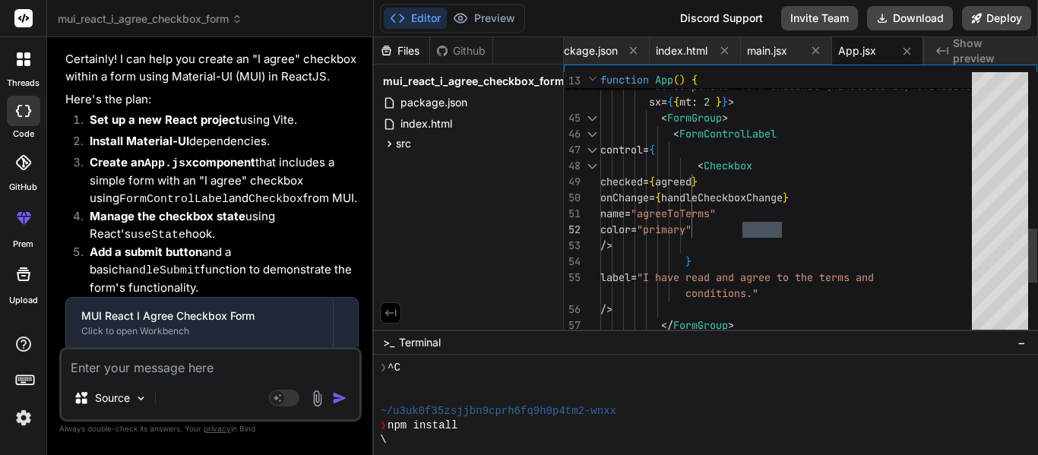
drag, startPoint x: 757, startPoint y: 230, endPoint x: 800, endPoint y: 228, distance: 42.6
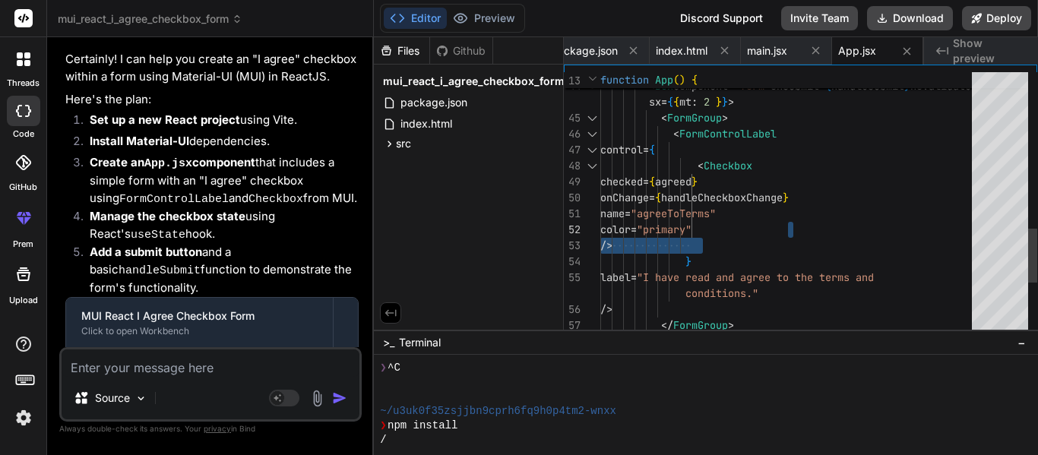
drag, startPoint x: 758, startPoint y: 230, endPoint x: 795, endPoint y: 230, distance: 36.5
drag, startPoint x: 757, startPoint y: 225, endPoint x: 811, endPoint y: 229, distance: 54.8
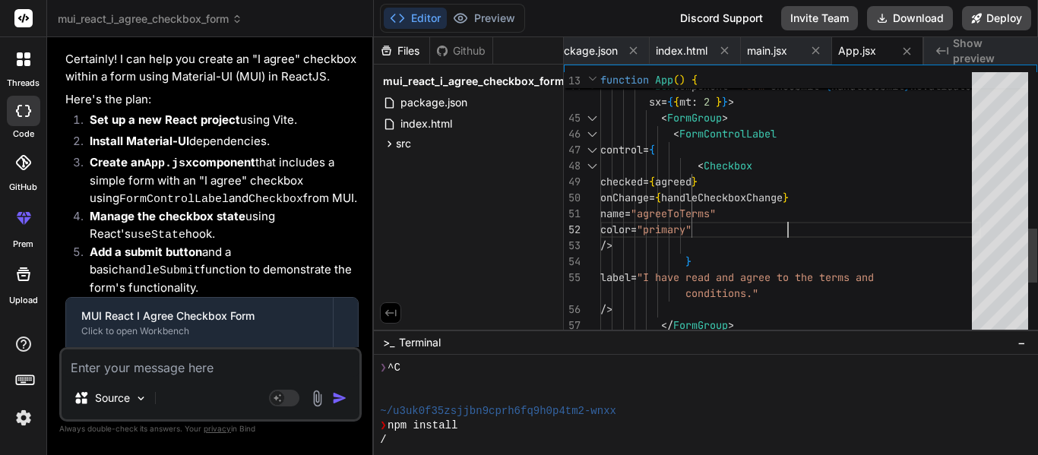
drag, startPoint x: 806, startPoint y: 217, endPoint x: 885, endPoint y: 210, distance: 79.3
drag, startPoint x: 754, startPoint y: 213, endPoint x: 844, endPoint y: 210, distance: 90.4
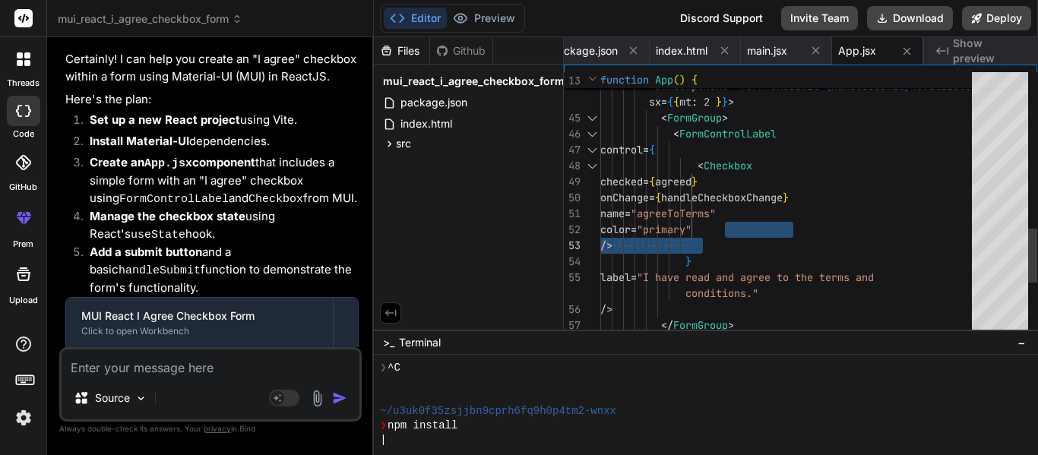
drag, startPoint x: 790, startPoint y: 232, endPoint x: 826, endPoint y: 234, distance: 35.8
drag, startPoint x: 780, startPoint y: 232, endPoint x: 729, endPoint y: 232, distance: 50.9
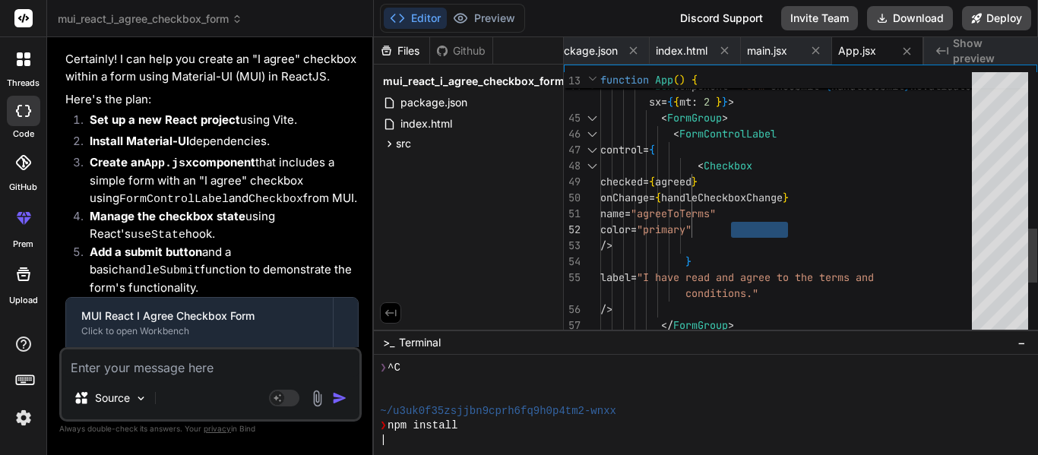
drag, startPoint x: 801, startPoint y: 228, endPoint x: 812, endPoint y: 228, distance: 11.4
drag, startPoint x: 739, startPoint y: 213, endPoint x: 845, endPoint y: 210, distance: 106.4
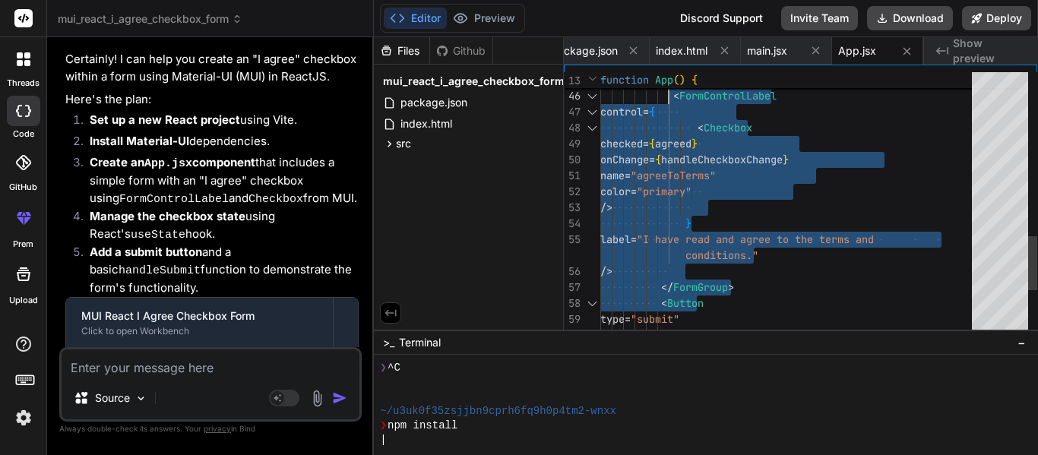
drag, startPoint x: 747, startPoint y: 289, endPoint x: 668, endPoint y: 92, distance: 212.0
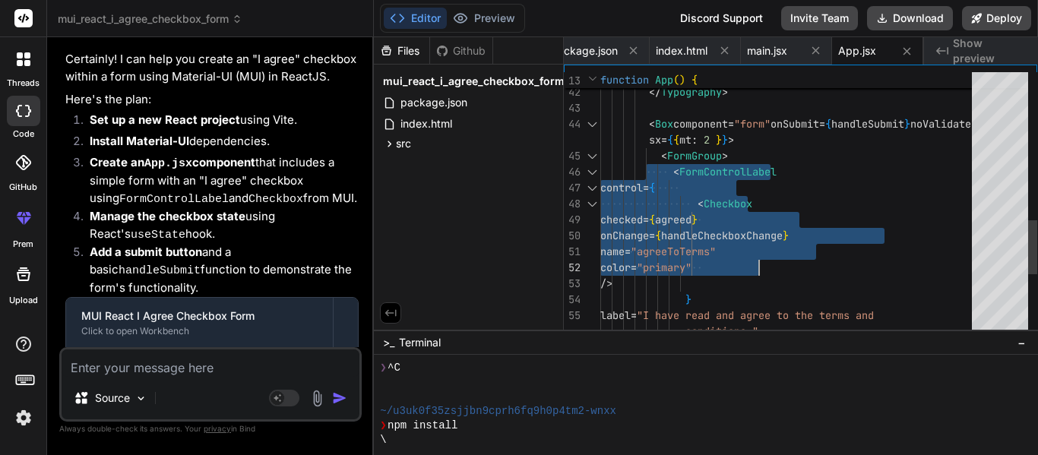
drag, startPoint x: 644, startPoint y: 156, endPoint x: 772, endPoint y: 266, distance: 168.1
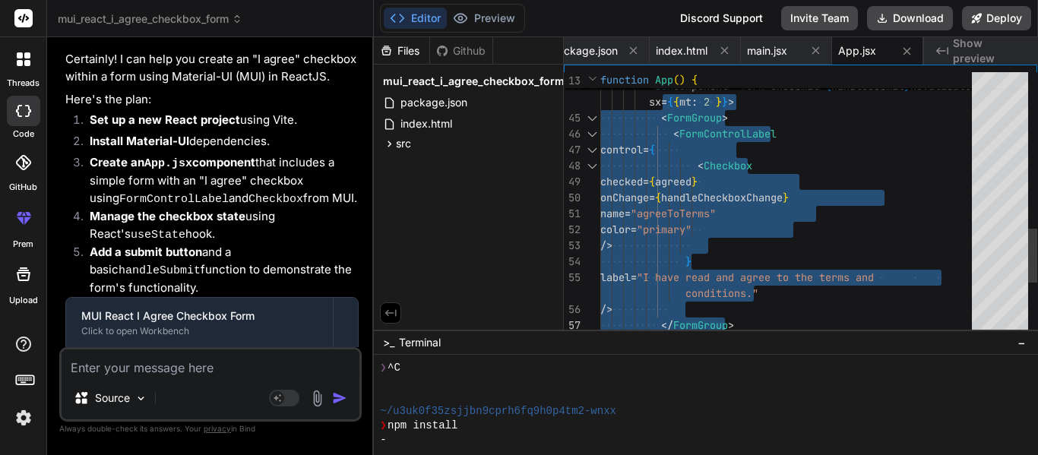
drag, startPoint x: 660, startPoint y: 139, endPoint x: 748, endPoint y: 324, distance: 205.2
drag, startPoint x: 663, startPoint y: 113, endPoint x: 759, endPoint y: 321, distance: 228.4
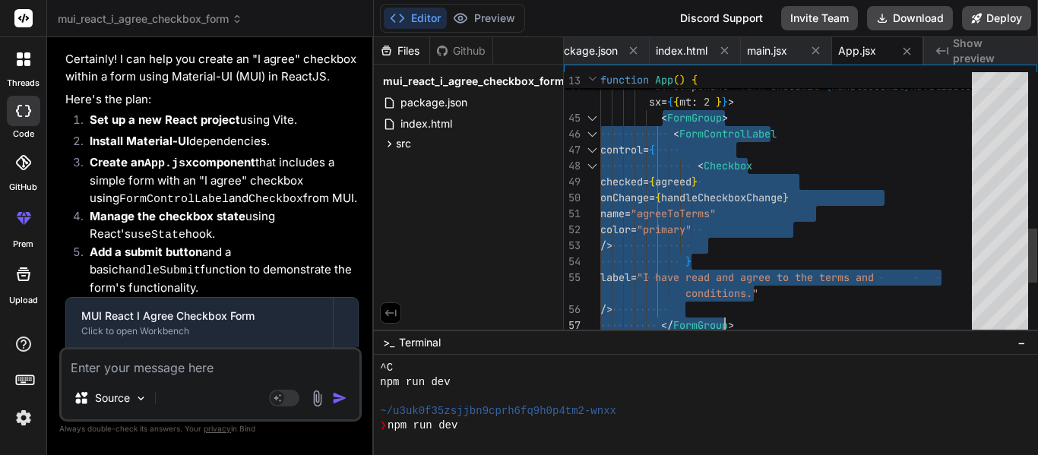
scroll to position [491, 0]
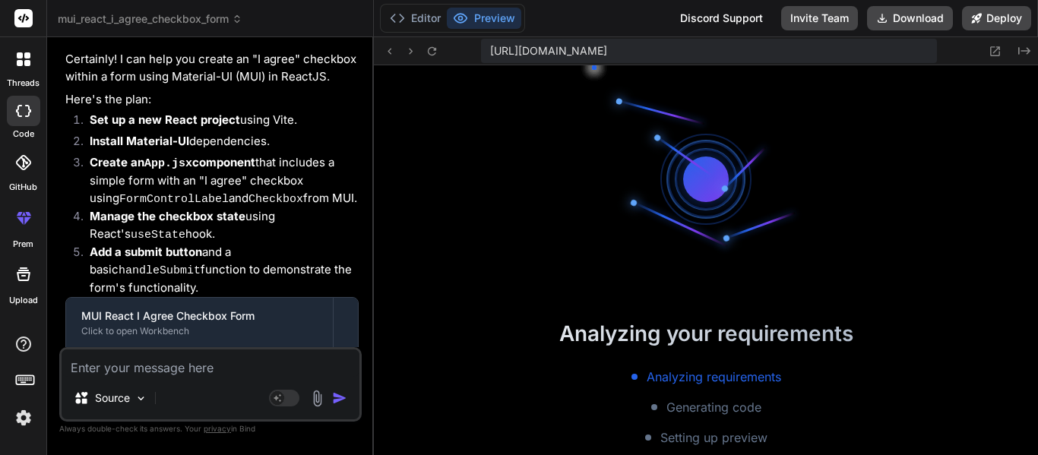
scroll to position [577, 0]
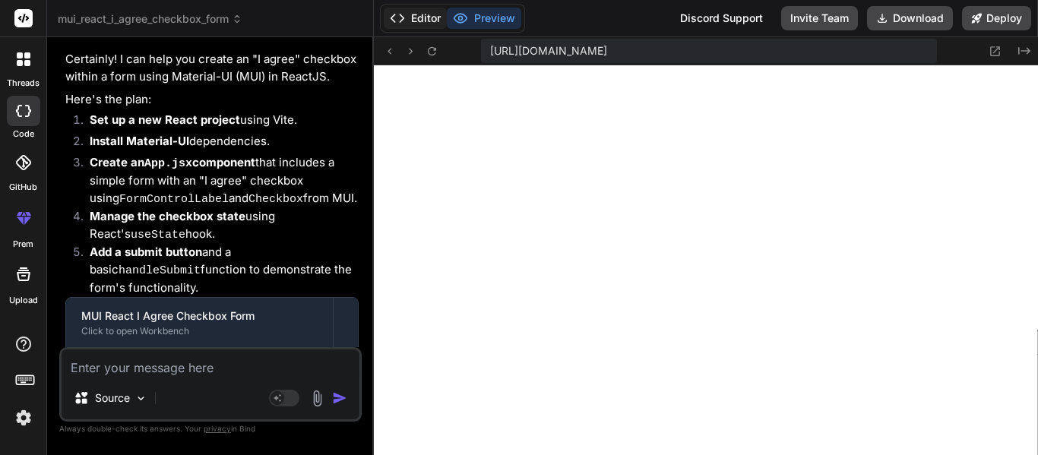
click at [422, 11] on button "Editor" at bounding box center [415, 18] width 63 height 21
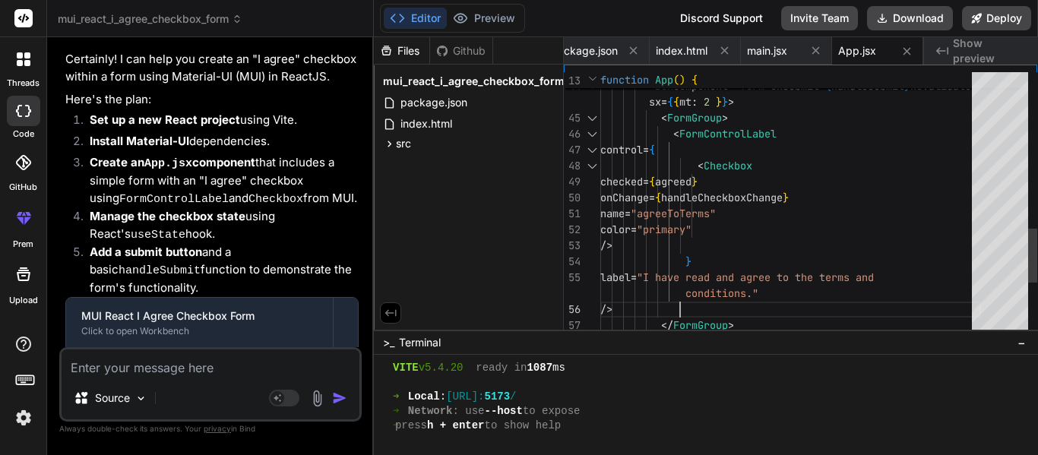
scroll to position [0, 0]
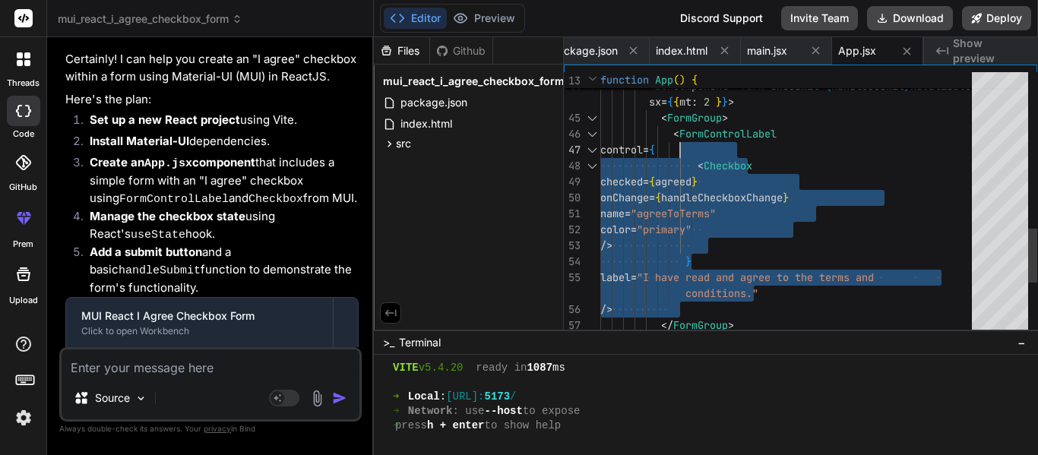
drag, startPoint x: 707, startPoint y: 306, endPoint x: 687, endPoint y: 147, distance: 160.7
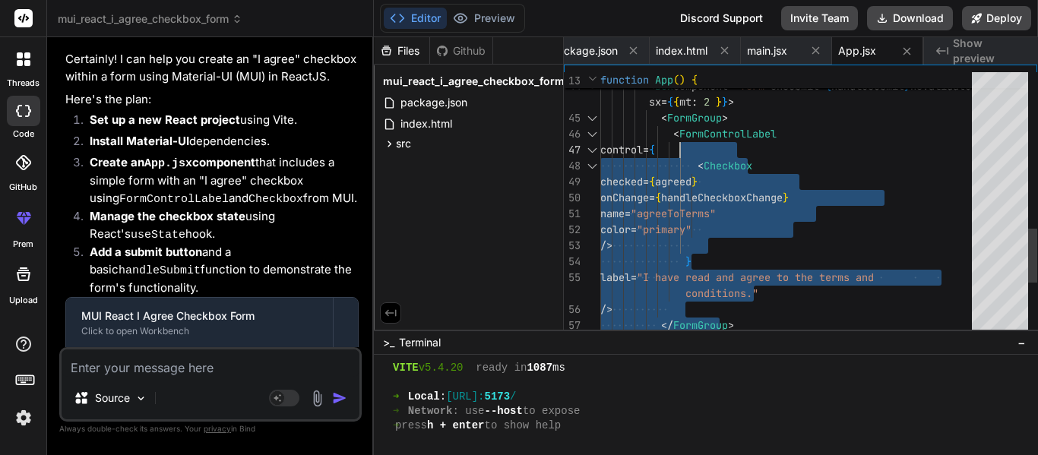
drag, startPoint x: 700, startPoint y: 310, endPoint x: 678, endPoint y: 137, distance: 174.7
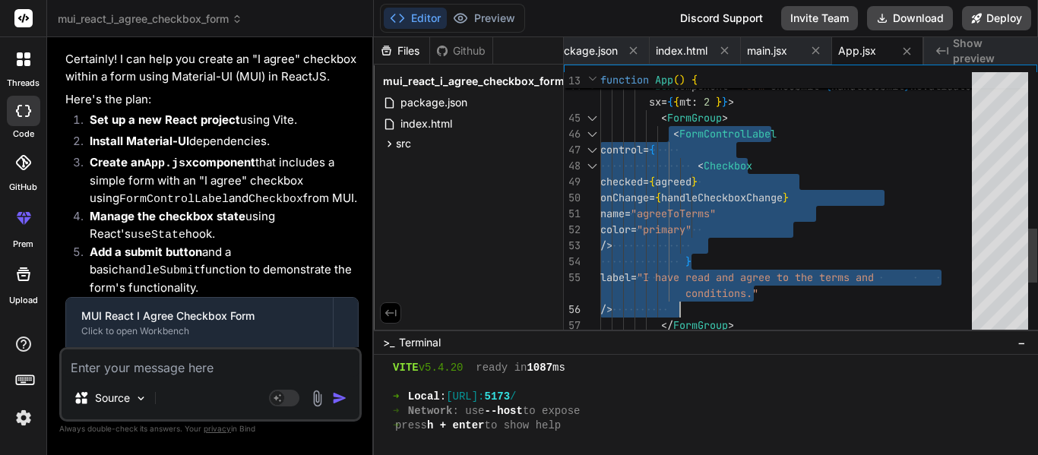
drag, startPoint x: 675, startPoint y: 131, endPoint x: 715, endPoint y: 304, distance: 177.6
click at [122, 374] on textarea at bounding box center [211, 362] width 298 height 27
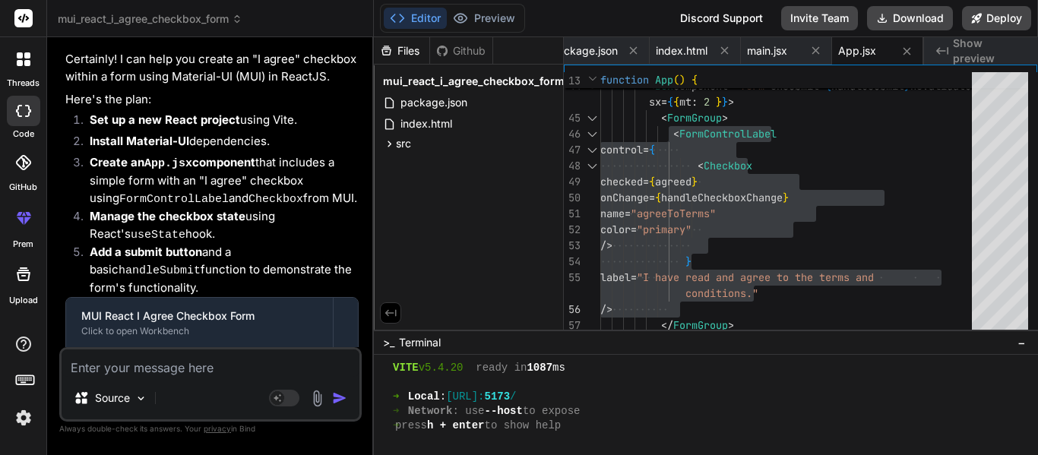
paste textarea "<Typography component="h5"> <Checkbox /> I Agree </Typography>"
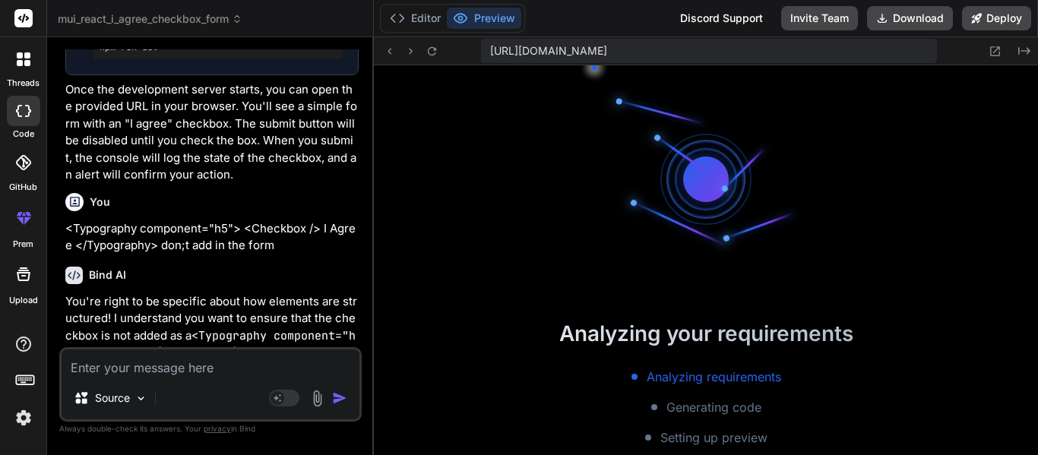
scroll to position [808, 0]
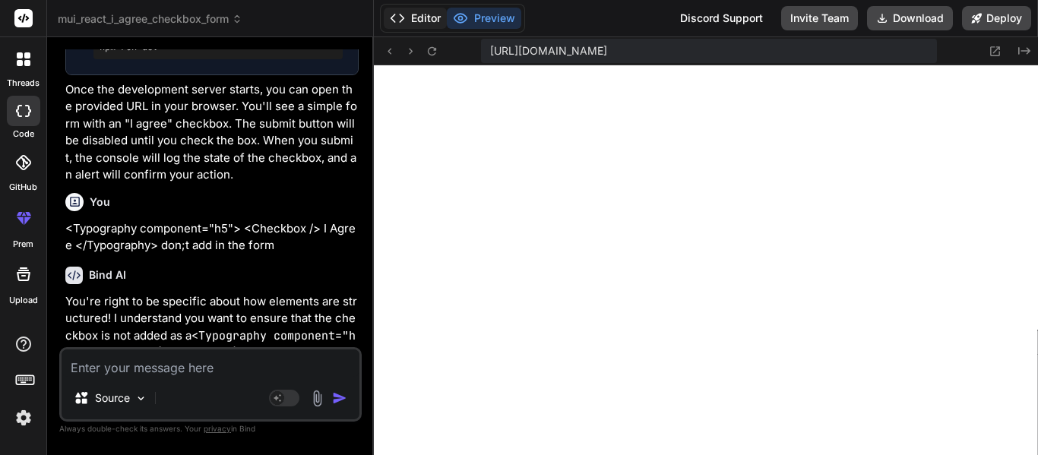
click at [429, 18] on button "Editor" at bounding box center [415, 18] width 63 height 21
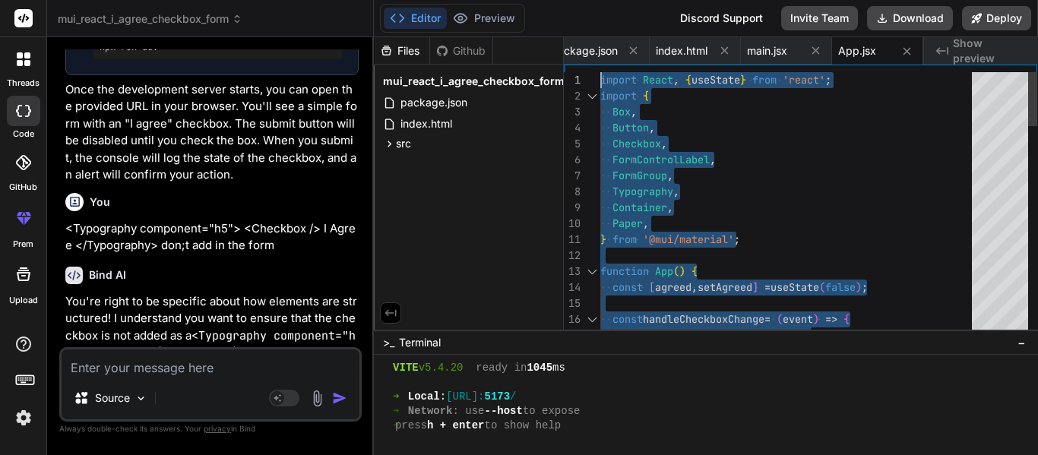
drag, startPoint x: 726, startPoint y: 315, endPoint x: 664, endPoint y: 36, distance: 286.4
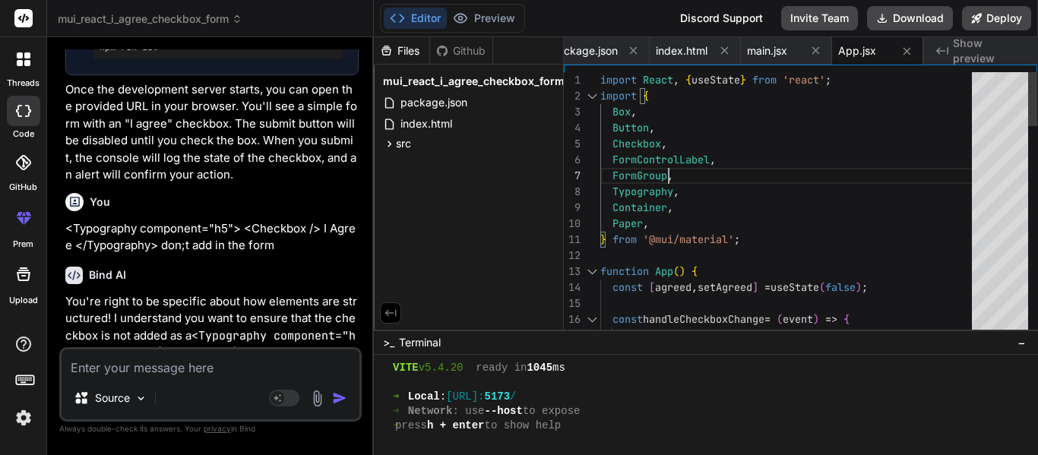
drag, startPoint x: 709, startPoint y: 183, endPoint x: 709, endPoint y: 197, distance: 13.7
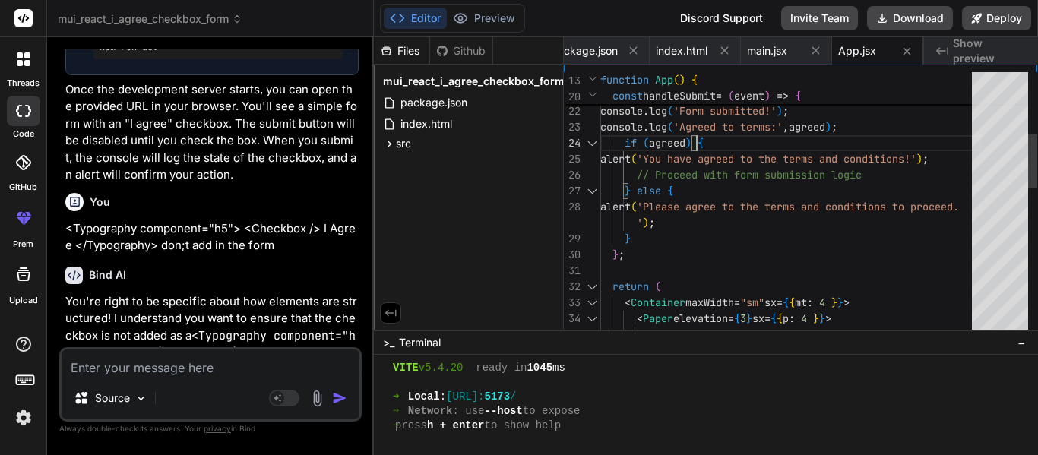
click at [973, 161] on div at bounding box center [1000, 204] width 56 height 265
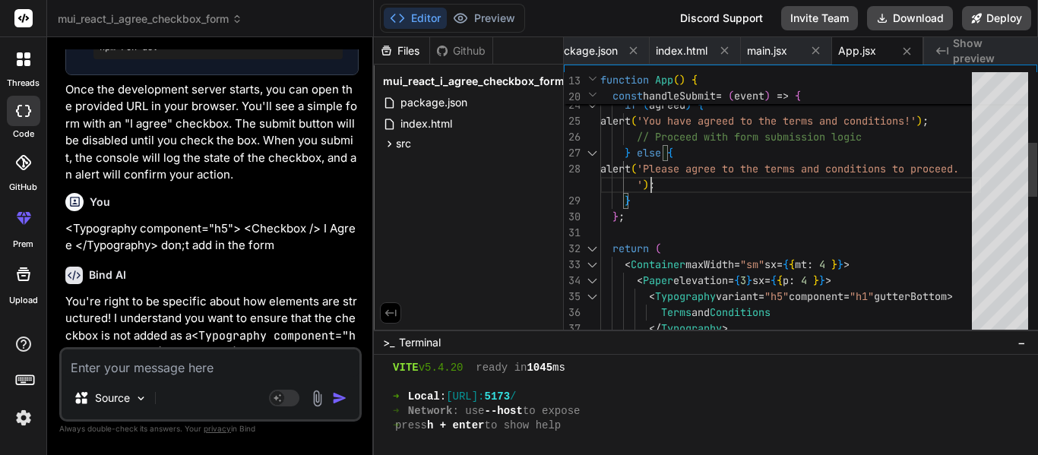
click at [687, 201] on div "console . log ( 'Form submitted!' ) ; console . log ( 'Agreed to terms:' , agre…" at bounding box center [790, 376] width 381 height 1292
click at [675, 214] on div "console . log ( 'Form submitted!' ) ; console . log ( 'Agreed to terms:' , agre…" at bounding box center [790, 376] width 381 height 1292
click at [677, 201] on div "console . log ( 'Form submitted!' ) ; console . log ( 'Agreed to terms:' , agre…" at bounding box center [790, 376] width 381 height 1292
click at [677, 194] on div "console . log ( 'Form submitted!' ) ; console . log ( 'Agreed to terms:' , agre…" at bounding box center [790, 376] width 381 height 1292
click at [673, 208] on div "console . log ( 'Form submitted!' ) ; console . log ( 'Agreed to terms:' , agre…" at bounding box center [790, 376] width 381 height 1292
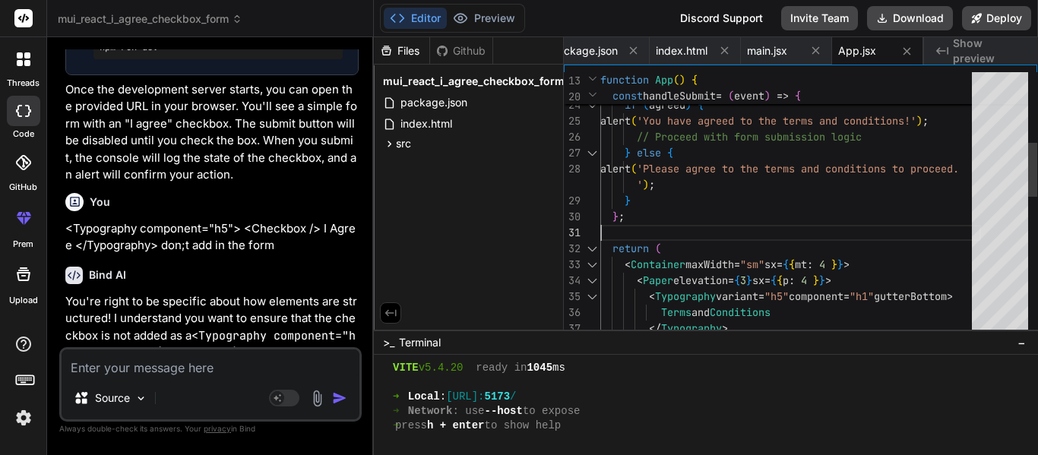
click at [670, 227] on div "console . log ( 'Form submitted!' ) ; console . log ( 'Agreed to terms:' , agre…" at bounding box center [790, 376] width 381 height 1292
click at [678, 248] on div "console . log ( 'Form submitted!' ) ; console . log ( 'Agreed to terms:' , agre…" at bounding box center [790, 376] width 381 height 1292
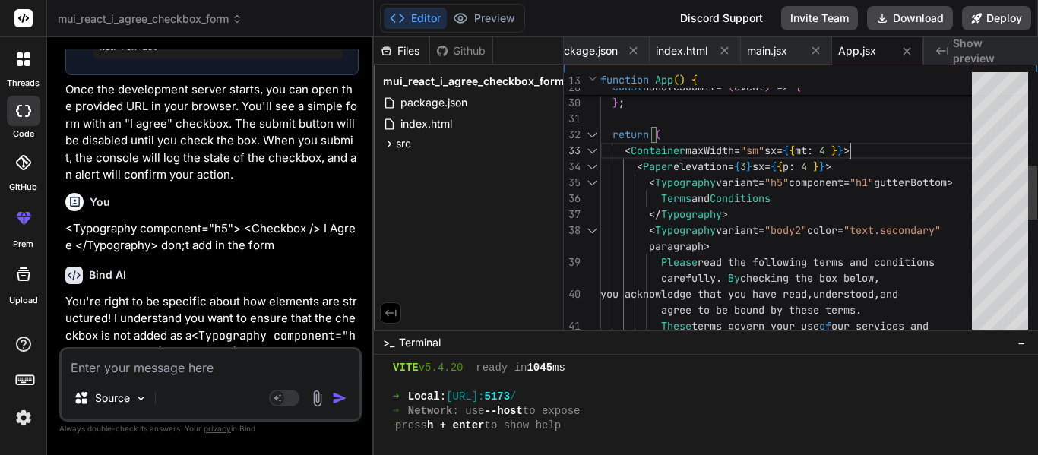
click at [900, 149] on div "' ) ; } } ; return ( < Container maxWidth = "sm" sx = { { mt : 4 } } > < Paper …" at bounding box center [790, 262] width 381 height 1292
click at [886, 169] on div "' ) ; } } ; return ( < Container maxWidth = "sm" sx = { { mt : 4 } } > < Paper …" at bounding box center [790, 262] width 381 height 1292
click at [878, 169] on div "' ) ; } } ; return ( < Container maxWidth = "sm" sx = { { mt : 4 } } > < Paper …" at bounding box center [790, 262] width 381 height 1292
click at [863, 159] on div "' ) ; } } ; return ( < Container maxWidth = "sm" sx = { { mt : 4 } } > < Paper …" at bounding box center [790, 262] width 381 height 1292
click at [855, 185] on div "' ) ; } } ; return ( < Container maxWidth = "sm" sx = { { mt : 4 } } > < Paper …" at bounding box center [790, 262] width 381 height 1292
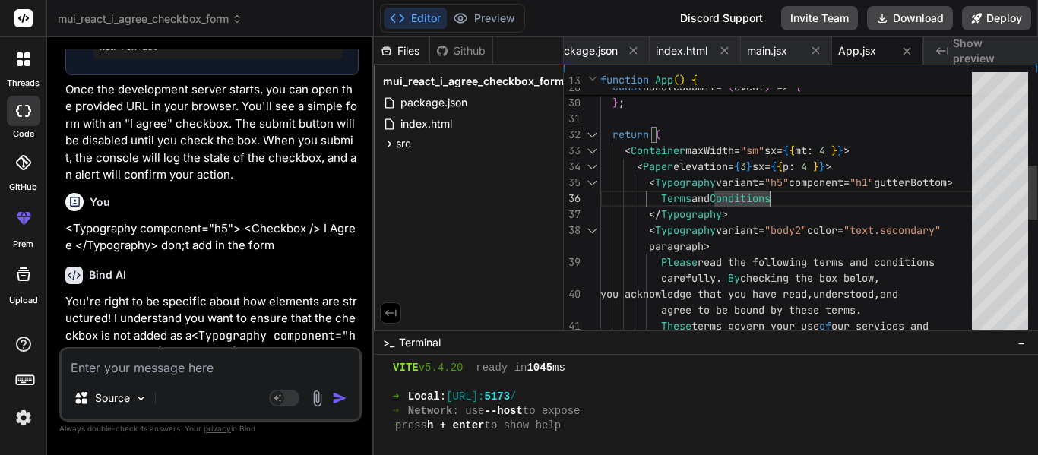
click at [855, 204] on div "' ) ; } } ; return ( < Container maxWidth = "sm" sx = { { mt : 4 } } > < Paper …" at bounding box center [790, 262] width 381 height 1292
click at [855, 216] on div "' ) ; } } ; return ( < Container maxWidth = "sm" sx = { { mt : 4 } } > < Paper …" at bounding box center [790, 262] width 381 height 1292
click at [842, 240] on div "' ) ; } } ; return ( < Container maxWidth = "sm" sx = { { mt : 4 } } > < Paper …" at bounding box center [790, 262] width 381 height 1292
click at [843, 252] on div "' ) ; } } ; return ( < Container maxWidth = "sm" sx = { { mt : 4 } } > < Paper …" at bounding box center [790, 262] width 381 height 1292
click at [847, 270] on div "' ) ; } } ; return ( < Container maxWidth = "sm" sx = { { mt : 4 } } > < Paper …" at bounding box center [790, 262] width 381 height 1292
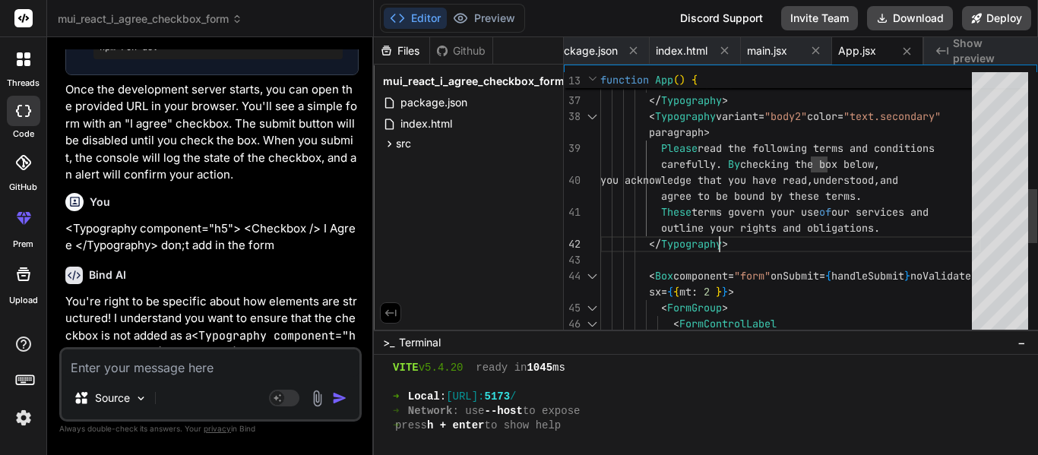
click at [783, 242] on div "< Typography variant = "h5" component = "h1" gutterBottom > Terms and Condition…" at bounding box center [790, 148] width 381 height 1292
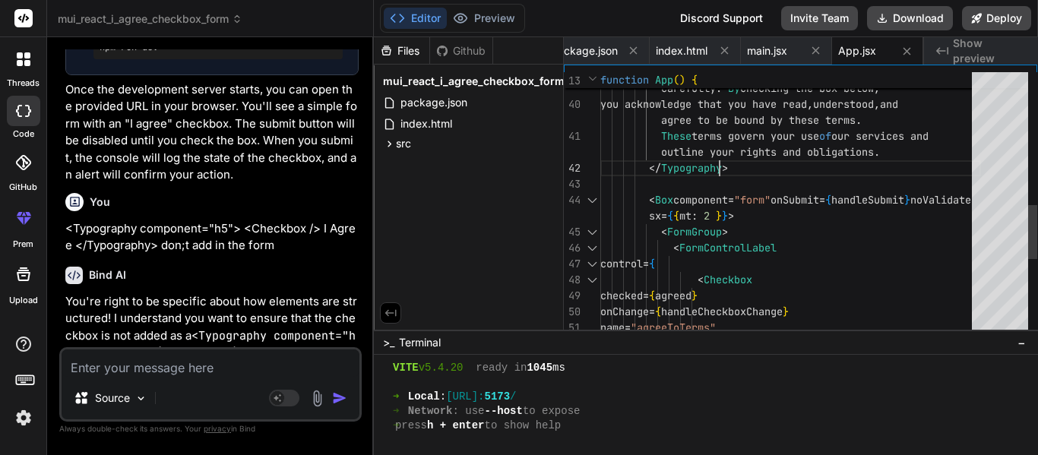
click at [769, 213] on div "Please read the following terms and conditions carefully . By checking the box …" at bounding box center [790, 72] width 381 height 1292
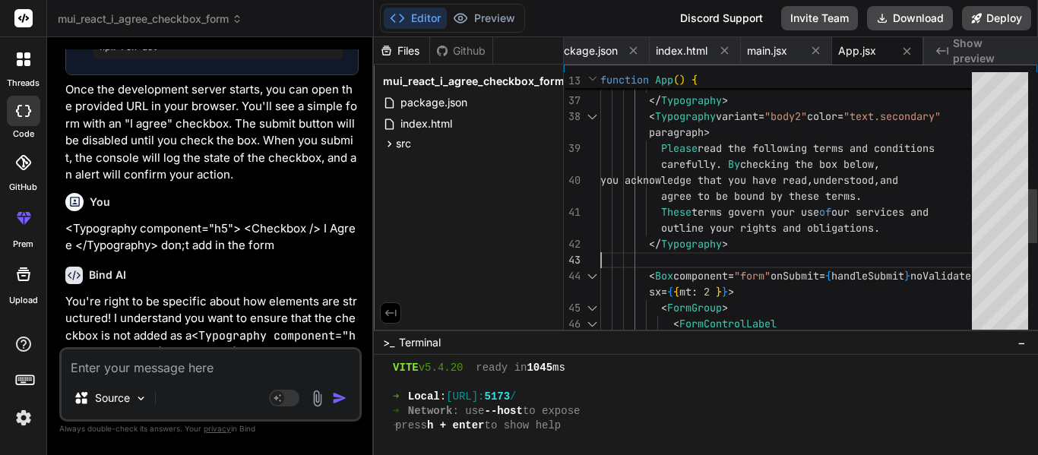
click at [779, 234] on div "control = { < FormGroup > < FormControlLabel < Box component = "form" onSubmit …" at bounding box center [790, 148] width 381 height 1292
click at [905, 229] on div "control = { < FormGroup > < FormControlLabel < Box component = "form" onSubmit …" at bounding box center [790, 148] width 381 height 1292
click at [902, 201] on div "control = { < FormGroup > < FormControlLabel < Box component = "form" onSubmit …" at bounding box center [790, 148] width 381 height 1292
click at [894, 169] on div "control = { < FormGroup > < FormControlLabel < Box component = "form" onSubmit …" at bounding box center [790, 148] width 381 height 1292
click at [902, 150] on div "control = { < FormGroup > < FormControlLabel < Box component = "form" onSubmit …" at bounding box center [790, 148] width 381 height 1292
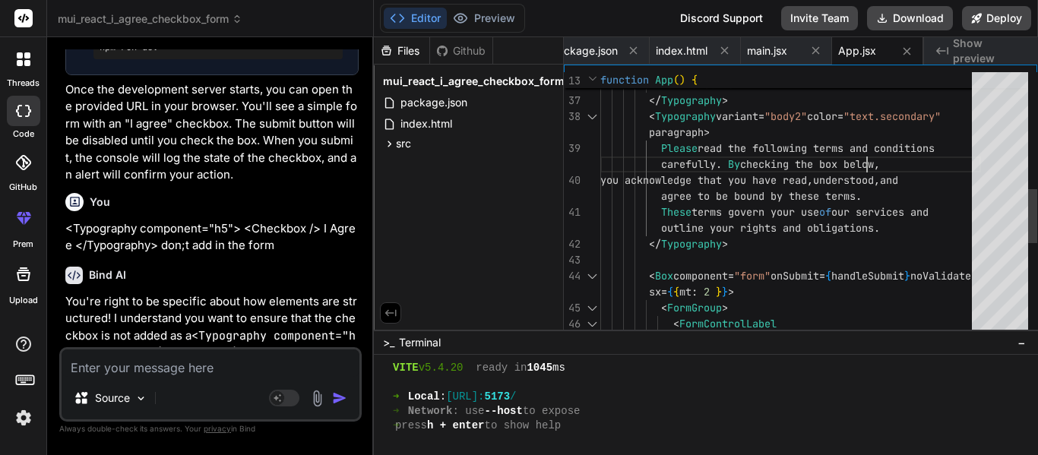
click at [902, 160] on div "control = { < FormGroup > < FormControlLabel < Box component = "form" onSubmit …" at bounding box center [790, 148] width 381 height 1292
click at [847, 134] on div "control = { < FormGroup > < FormControlLabel < Box component = "form" onSubmit …" at bounding box center [790, 148] width 381 height 1292
click at [839, 128] on div "control = { < FormGroup > < FormControlLabel < Box component = "form" onSubmit …" at bounding box center [790, 148] width 381 height 1292
click at [838, 89] on div "control = { < FormGroup > < FormControlLabel < Box component = "form" onSubmit …" at bounding box center [790, 148] width 381 height 1292
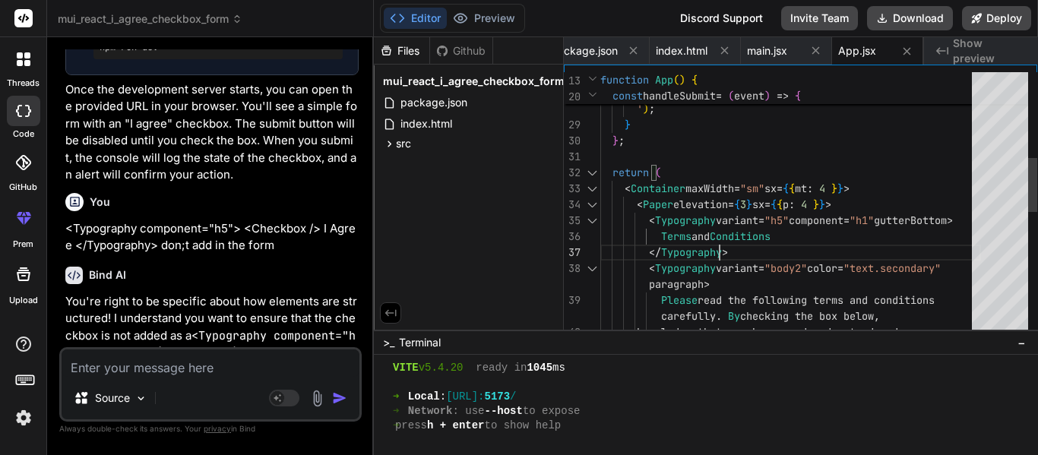
click at [803, 232] on div "you acknowledge that you have read , understood , and Please read the following…" at bounding box center [790, 300] width 381 height 1292
click at [864, 210] on div "you acknowledge that you have read , understood , and Please read the following…" at bounding box center [790, 300] width 381 height 1292
click at [865, 206] on div "you acknowledge that you have read , understood , and Please read the following…" at bounding box center [790, 300] width 381 height 1292
click at [865, 203] on div "you acknowledge that you have read , understood , and Please read the following…" at bounding box center [790, 300] width 381 height 1292
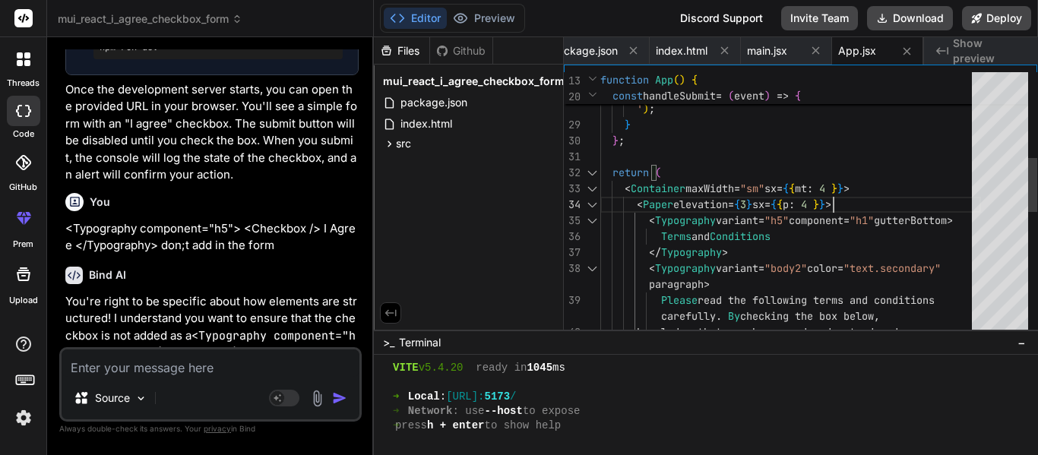
click at [893, 184] on div "you acknowledge that you have read , understood , and Please read the following…" at bounding box center [790, 300] width 381 height 1292
click at [888, 199] on div "you acknowledge that you have read , understood , and Please read the following…" at bounding box center [790, 300] width 381 height 1292
click at [861, 229] on div "you acknowledge that you have read , understood , and Please read the following…" at bounding box center [790, 300] width 381 height 1292
click at [895, 215] on div "you acknowledge that you have read , understood , and Please read the following…" at bounding box center [790, 300] width 381 height 1292
click at [891, 204] on div "you acknowledge that you have read , understood , and Please read the following…" at bounding box center [790, 300] width 381 height 1292
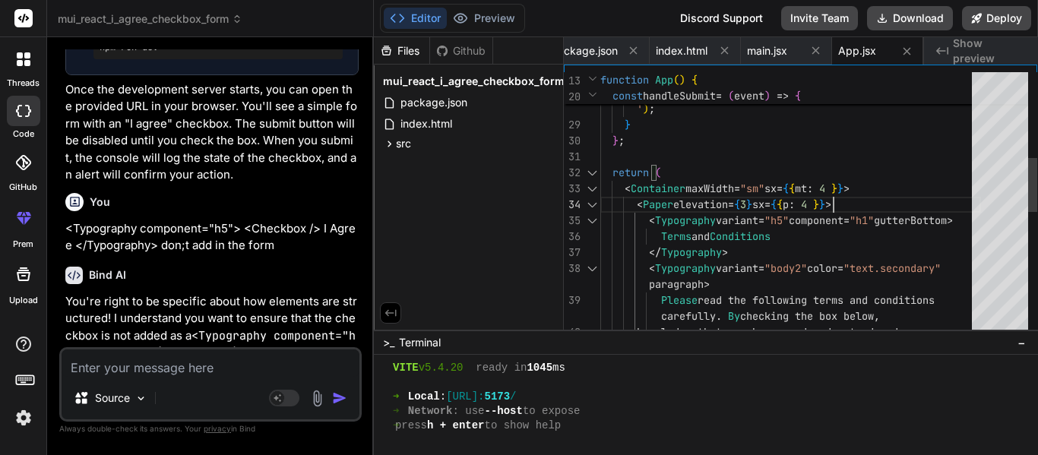
click at [891, 188] on div "you acknowledge that you have read , understood , and Please read the following…" at bounding box center [790, 300] width 381 height 1292
click at [885, 198] on div "you acknowledge that you have read , understood , and Please read the following…" at bounding box center [790, 300] width 381 height 1292
click at [886, 215] on div "you acknowledge that you have read , understood , and Please read the following…" at bounding box center [790, 300] width 381 height 1292
click at [884, 231] on div "you acknowledge that you have read , understood , and Please read the following…" at bounding box center [790, 300] width 381 height 1292
click at [869, 252] on div "you acknowledge that you have read , understood , and Please read the following…" at bounding box center [790, 300] width 381 height 1292
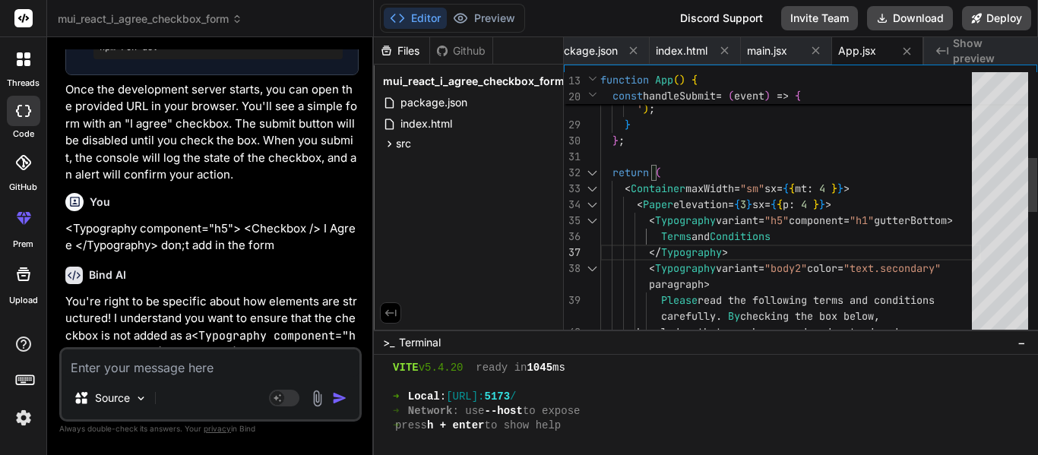
click at [719, 268] on div "you acknowledge that you have read , understood , and Please read the following…" at bounding box center [790, 300] width 381 height 1292
click at [723, 280] on div "you acknowledge that you have read , understood , and Please read the following…" at bounding box center [790, 300] width 381 height 1292
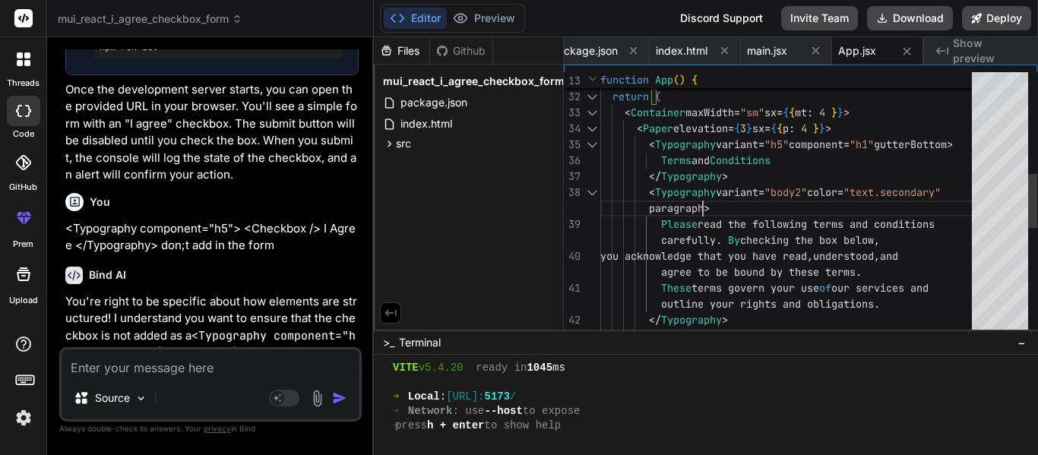
click at [704, 222] on div "you acknowledge that you have read , understood , and Please read the following…" at bounding box center [790, 224] width 381 height 1292
click at [694, 289] on div "you acknowledge that you have read , understood , and Please read the following…" at bounding box center [790, 224] width 381 height 1292
click at [735, 323] on div "you acknowledge that you have read , understood , and Please read the following…" at bounding box center [790, 224] width 381 height 1292
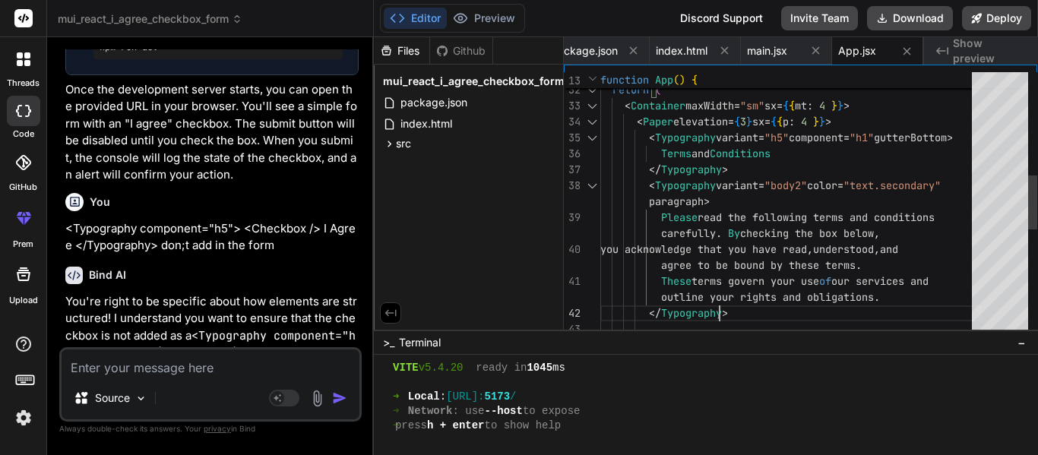
click at [738, 312] on div "you acknowledge that you have read , understood , and Please read the following…" at bounding box center [790, 218] width 381 height 1292
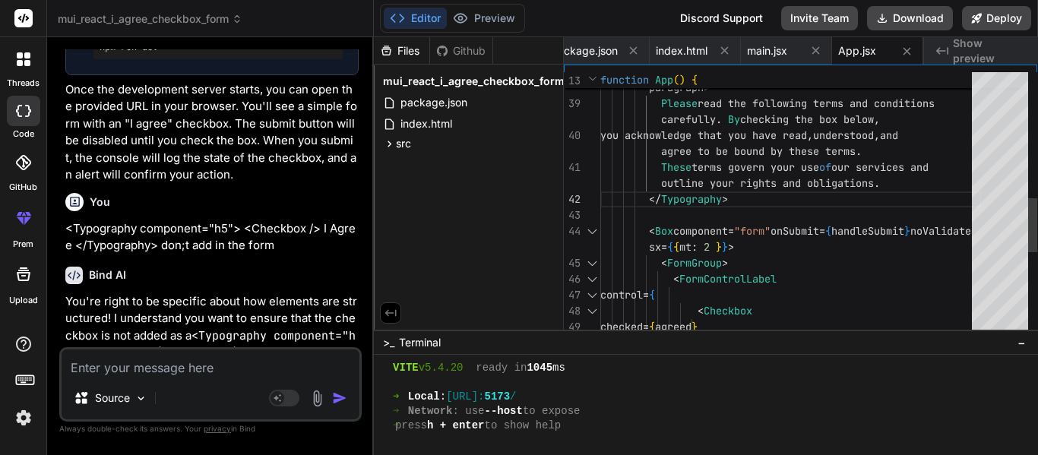
click at [706, 210] on div "you acknowledge that you have read , understood , and Please read the following…" at bounding box center [790, 104] width 381 height 1292
click at [737, 194] on div "you acknowledge that you have read , understood , and Please read the following…" at bounding box center [790, 104] width 381 height 1292
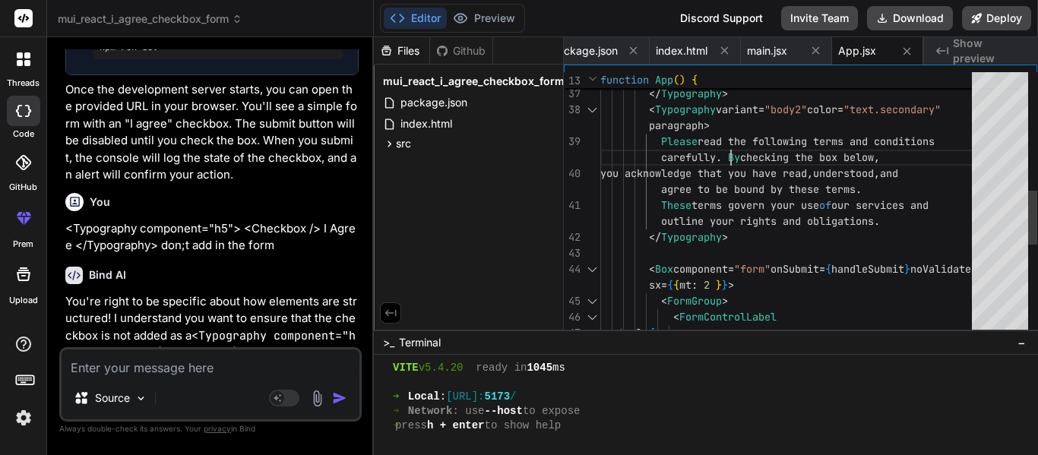
click at [741, 155] on div "you acknowledge that you have read , understood , and Please read the following…" at bounding box center [790, 142] width 381 height 1292
click at [700, 137] on div "you acknowledge that you have read , understood , and Please read the following…" at bounding box center [790, 142] width 381 height 1292
click at [719, 109] on div "you acknowledge that you have read , understood , and Please read the following…" at bounding box center [790, 142] width 381 height 1292
drag, startPoint x: 702, startPoint y: 137, endPoint x: 713, endPoint y: 160, distance: 25.1
click at [702, 138] on div "you acknowledge that you have read , understood , and Please read the following…" at bounding box center [790, 142] width 381 height 1292
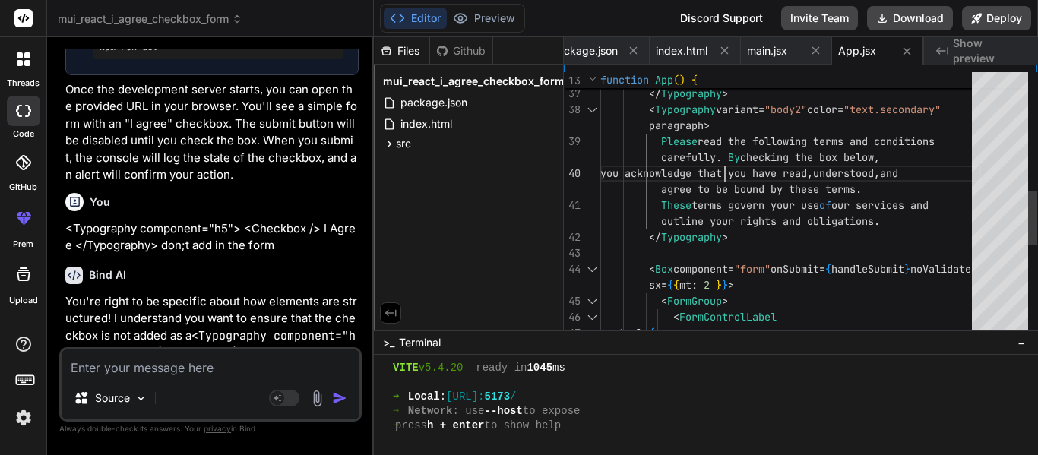
click at [736, 162] on div "you acknowledge that you have read , understood , and Please read the following…" at bounding box center [790, 142] width 381 height 1292
click at [741, 155] on div "you acknowledge that you have read , understood , and Please read the following…" at bounding box center [790, 142] width 381 height 1292
click at [695, 201] on div "you acknowledge that you have read , understood , and Please read the following…" at bounding box center [790, 142] width 381 height 1292
click at [721, 242] on div "you acknowledge that you have read , understood , and Please read the following…" at bounding box center [790, 142] width 381 height 1292
click at [717, 235] on div "you acknowledge that you have read , understood , and Please read the following…" at bounding box center [790, 142] width 381 height 1292
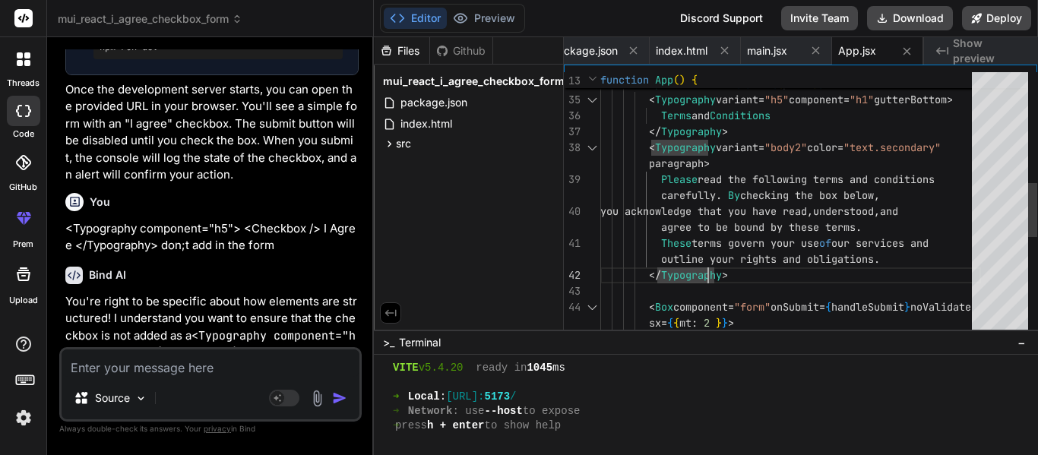
click at [695, 246] on div "you acknowledge that you have read , understood , and Please read the following…" at bounding box center [790, 180] width 381 height 1292
click at [697, 242] on div "you acknowledge that you have read , understood , and Please read the following…" at bounding box center [790, 180] width 381 height 1292
click at [694, 242] on div "you acknowledge that you have read , understood , and Please read the following…" at bounding box center [790, 180] width 381 height 1292
click at [740, 194] on div "you acknowledge that you have read , understood , and Please read the following…" at bounding box center [790, 180] width 381 height 1292
click at [697, 175] on div "you acknowledge that you have read , understood , and Please read the following…" at bounding box center [790, 180] width 381 height 1292
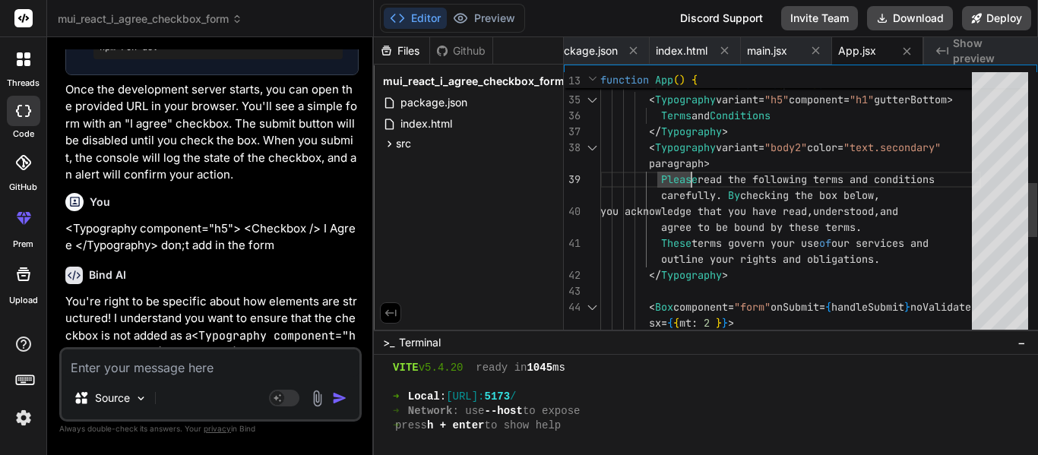
click at [734, 194] on div "you acknowledge that you have read , understood , and Please read the following…" at bounding box center [790, 180] width 381 height 1292
click at [690, 242] on div "you acknowledge that you have read , understood , and Please read the following…" at bounding box center [790, 180] width 381 height 1292
click at [697, 274] on div "you acknowledge that you have read , understood , and Please read the following…" at bounding box center [790, 180] width 381 height 1292
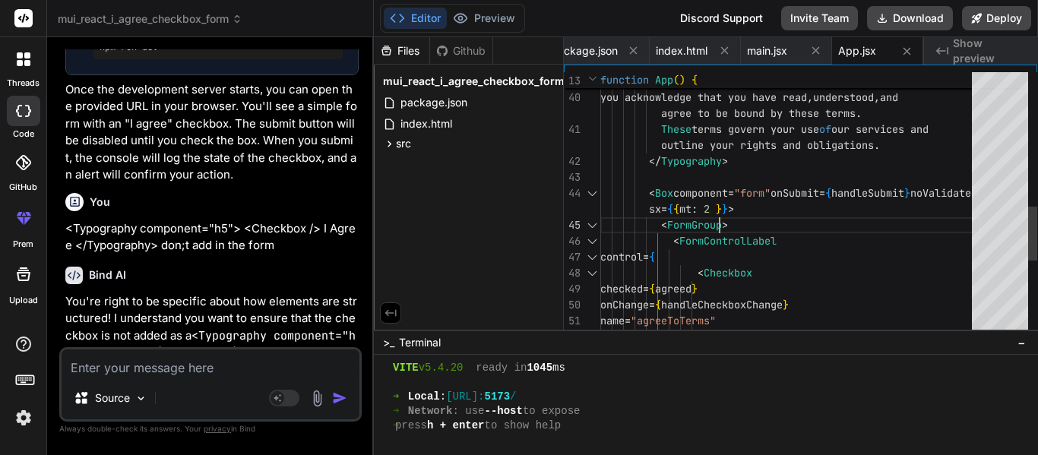
click at [747, 222] on div "you acknowledge that you have read , understood , and Please read the following…" at bounding box center [790, 66] width 381 height 1292
click at [787, 242] on div "you acknowledge that you have read , understood , and Please read the following…" at bounding box center [790, 66] width 381 height 1292
click at [784, 239] on div "you acknowledge that you have read , understood , and Please read the following…" at bounding box center [790, 66] width 381 height 1292
click at [770, 257] on div "you acknowledge that you have read , understood , and Please read the following…" at bounding box center [790, 66] width 381 height 1292
click at [773, 274] on div "you acknowledge that you have read , understood , and Please read the following…" at bounding box center [790, 66] width 381 height 1292
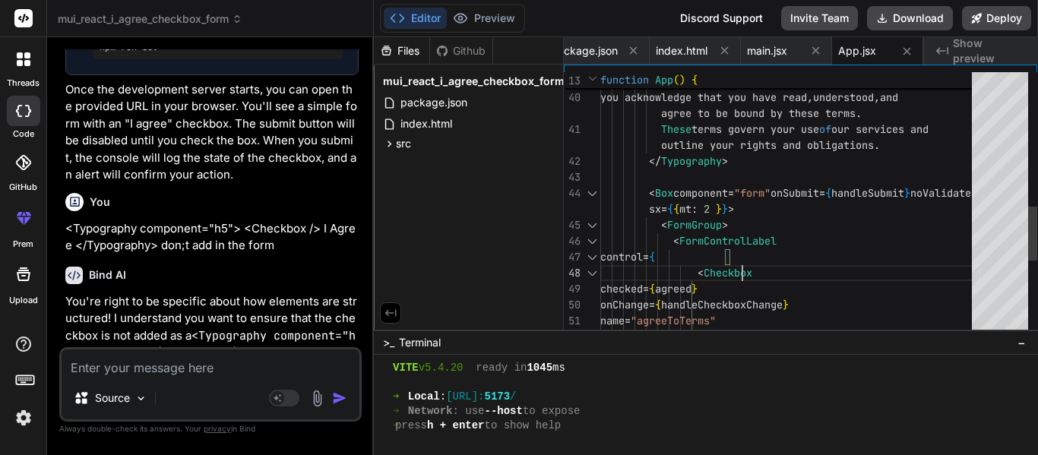
click at [766, 270] on div "you acknowledge that you have read , understood , and Please read the following…" at bounding box center [790, 66] width 381 height 1292
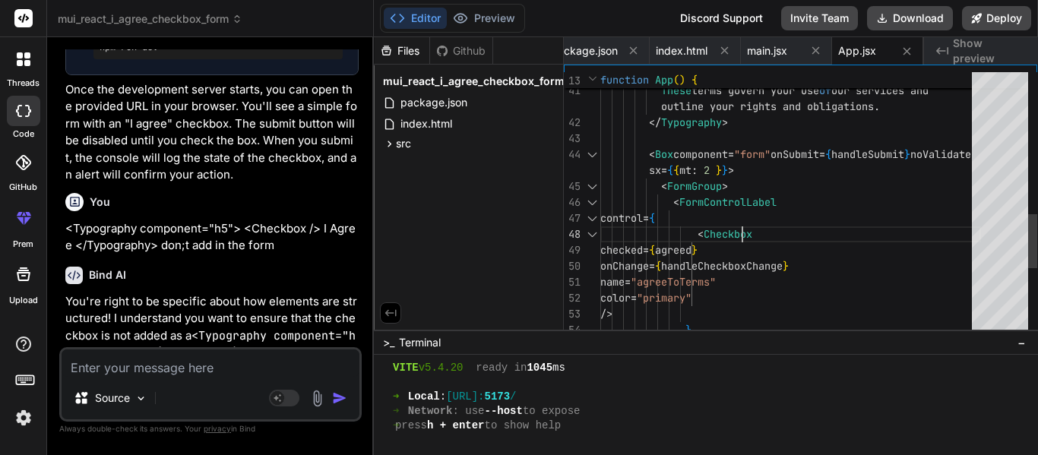
click at [776, 231] on div "color = "primary" /> } onChange = { handleCheckboxChange } name = "agreeToTerms…" at bounding box center [790, 27] width 381 height 1292
click at [784, 207] on div "color = "primary" /> } onChange = { handleCheckboxChange } name = "agreeToTerms…" at bounding box center [790, 27] width 381 height 1292
click at [783, 191] on div "color = "primary" /> } onChange = { handleCheckboxChange } name = "agreeToTerms…" at bounding box center [790, 27] width 381 height 1292
click at [779, 190] on div "color = "primary" /> } onChange = { handleCheckboxChange } name = "agreeToTerms…" at bounding box center [790, 27] width 381 height 1292
click at [775, 185] on div "color = "primary" /> } onChange = { handleCheckboxChange } name = "agreeToTerms…" at bounding box center [790, 27] width 381 height 1292
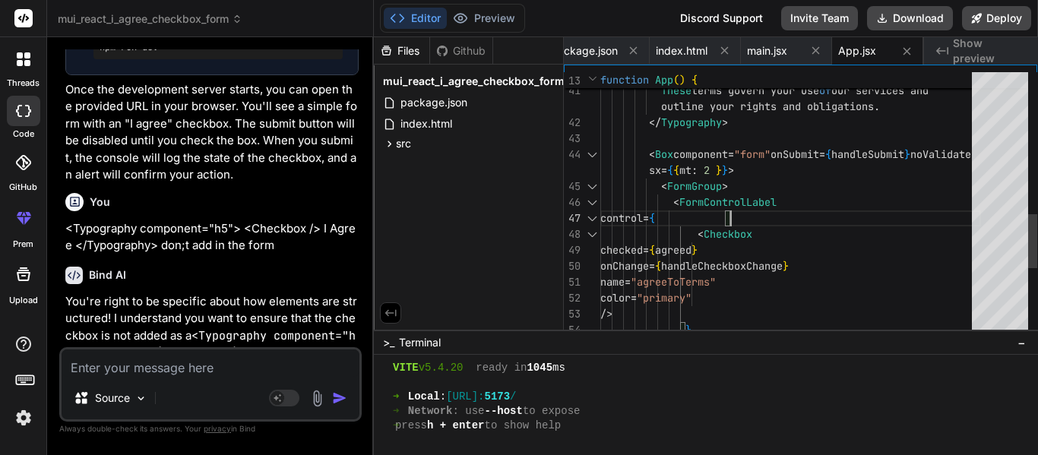
click at [791, 209] on div "color = "primary" /> } onChange = { handleCheckboxChange } name = "agreeToTerms…" at bounding box center [790, 27] width 381 height 1292
click at [789, 200] on div "color = "primary" /> } onChange = { handleCheckboxChange } name = "agreeToTerms…" at bounding box center [790, 27] width 381 height 1292
click at [793, 219] on div "color = "primary" /> } onChange = { handleCheckboxChange } name = "agreeToTerms…" at bounding box center [790, 27] width 381 height 1292
click at [798, 237] on div "color = "primary" /> } onChange = { handleCheckboxChange } name = "agreeToTerms…" at bounding box center [790, 27] width 381 height 1292
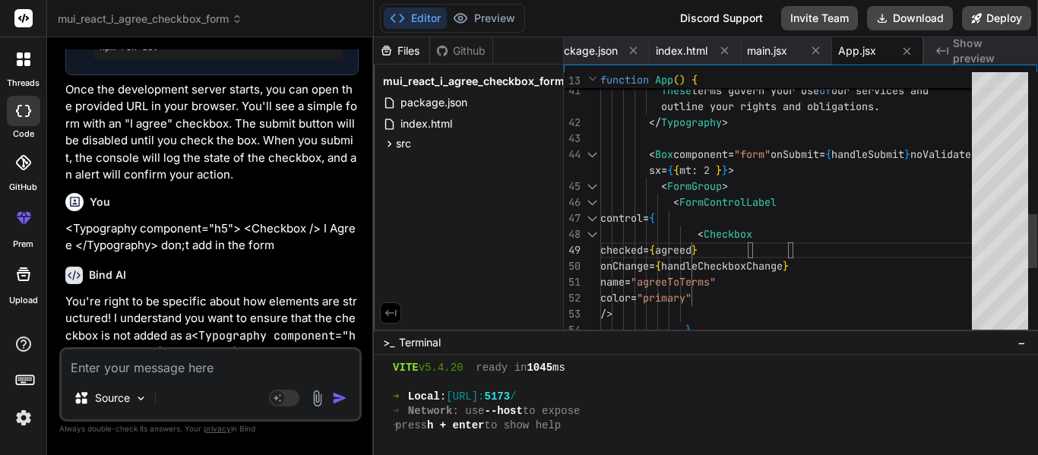
click at [804, 261] on div "color = "primary" /> } onChange = { handleCheckboxChange } name = "agreeToTerms…" at bounding box center [790, 27] width 381 height 1292
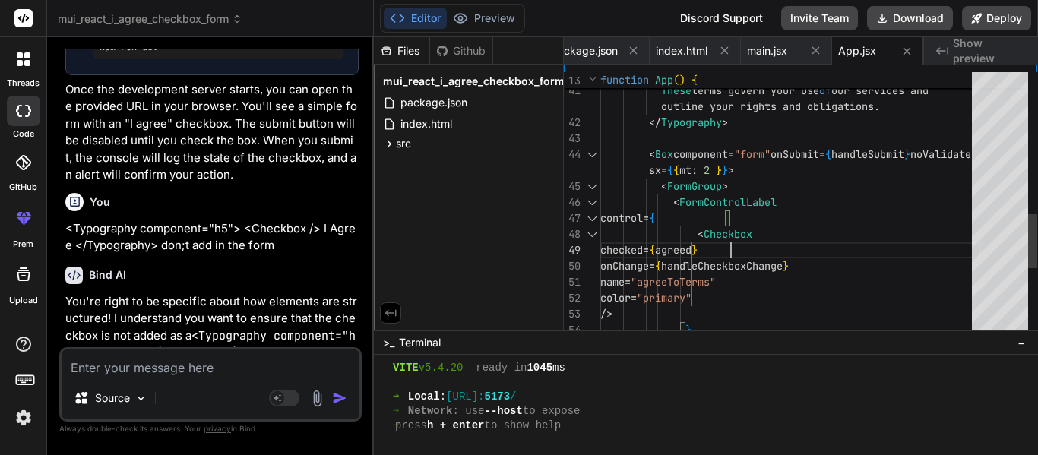
click at [741, 239] on div "color = "primary" /> } onChange = { handleCheckboxChange } name = "agreeToTerms…" at bounding box center [790, 27] width 381 height 1292
click at [743, 231] on div "color = "primary" /> } onChange = { handleCheckboxChange } name = "agreeToTerms…" at bounding box center [790, 27] width 381 height 1292
click at [738, 209] on div "color = "primary" /> } onChange = { handleCheckboxChange } name = "agreeToTerms…" at bounding box center [790, 27] width 381 height 1292
click at [731, 193] on div "color = "primary" /> } onChange = { handleCheckboxChange } name = "agreeToTerms…" at bounding box center [790, 27] width 381 height 1292
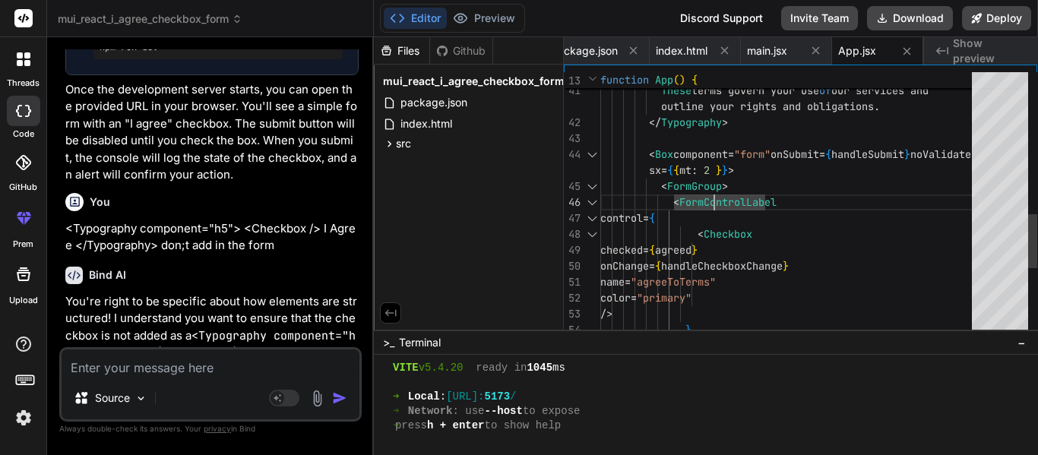
click at [722, 189] on div "color = "primary" /> } onChange = { handleCheckboxChange } name = "agreeToTerms…" at bounding box center [790, 27] width 381 height 1292
click at [721, 185] on div "color = "primary" /> } onChange = { handleCheckboxChange } name = "agreeToTerms…" at bounding box center [790, 27] width 381 height 1292
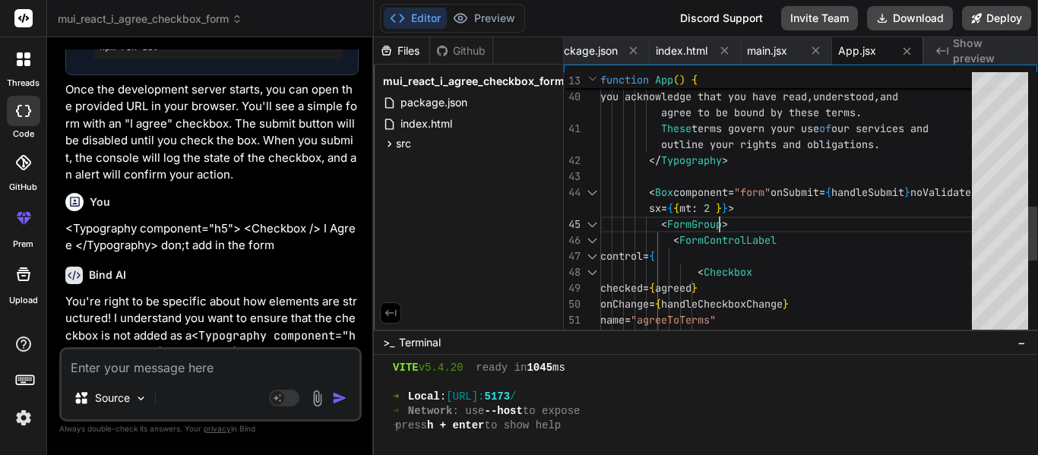
click at [746, 239] on div "color = "primary" onChange = { handleCheckboxChange } name = "agreeToTerms" con…" at bounding box center [790, 65] width 381 height 1292
click at [753, 267] on div "color = "primary" onChange = { handleCheckboxChange } name = "agreeToTerms" con…" at bounding box center [790, 65] width 381 height 1292
click at [782, 240] on div "color = "primary" onChange = { handleCheckboxChange } name = "agreeToTerms" con…" at bounding box center [790, 65] width 381 height 1292
click at [790, 239] on div "color = "primary" onChange = { handleCheckboxChange } name = "agreeToTerms" con…" at bounding box center [790, 65] width 381 height 1292
click at [786, 239] on div "color = "primary" onChange = { handleCheckboxChange } name = "agreeToTerms" con…" at bounding box center [790, 65] width 381 height 1292
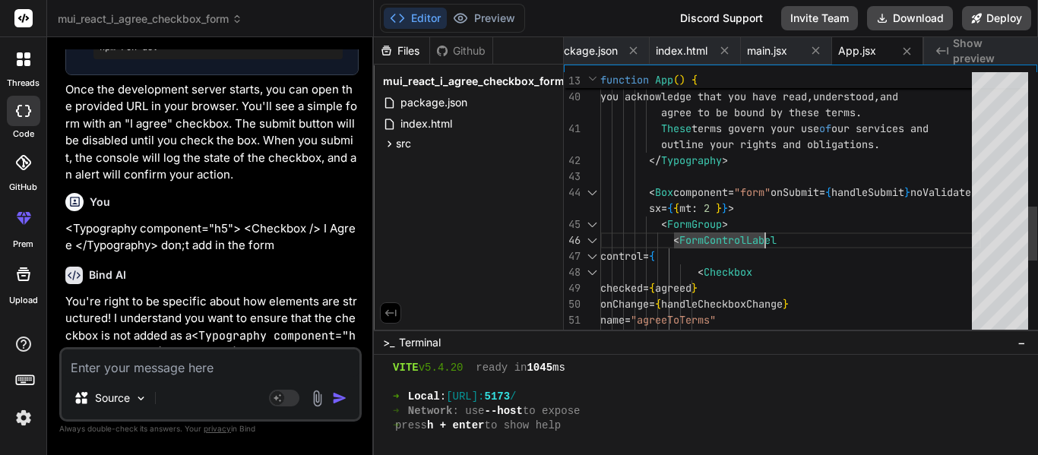
click at [786, 239] on div "color = "primary" onChange = { handleCheckboxChange } name = "agreeToTerms" con…" at bounding box center [790, 65] width 381 height 1292
click at [766, 224] on div "color = "primary" onChange = { handleCheckboxChange } name = "agreeToTerms" con…" at bounding box center [790, 65] width 381 height 1292
click at [779, 239] on div "color = "primary" onChange = { handleCheckboxChange } name = "agreeToTerms" con…" at bounding box center [790, 65] width 381 height 1292
click at [782, 271] on div "color = "primary" onChange = { handleCheckboxChange } name = "agreeToTerms" con…" at bounding box center [790, 65] width 381 height 1292
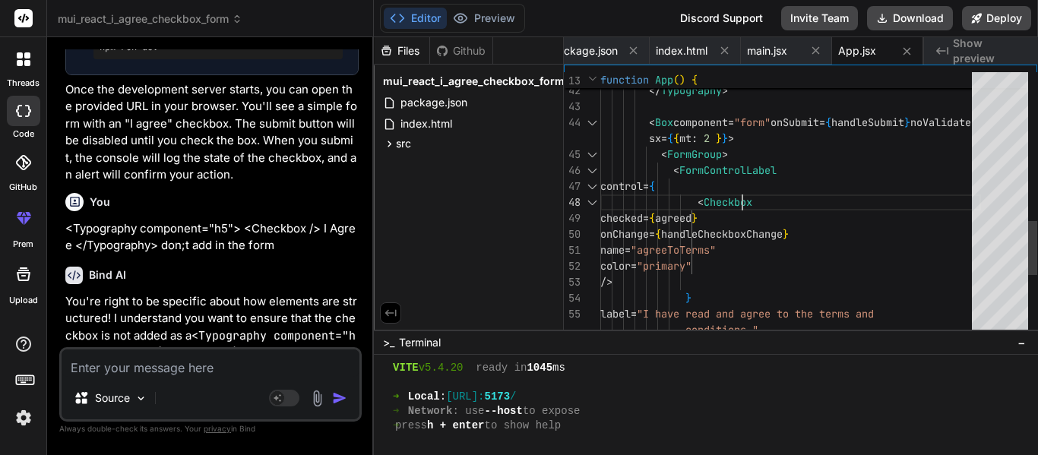
click at [764, 156] on div "< FormGroup >" at bounding box center [790, 155] width 381 height 16
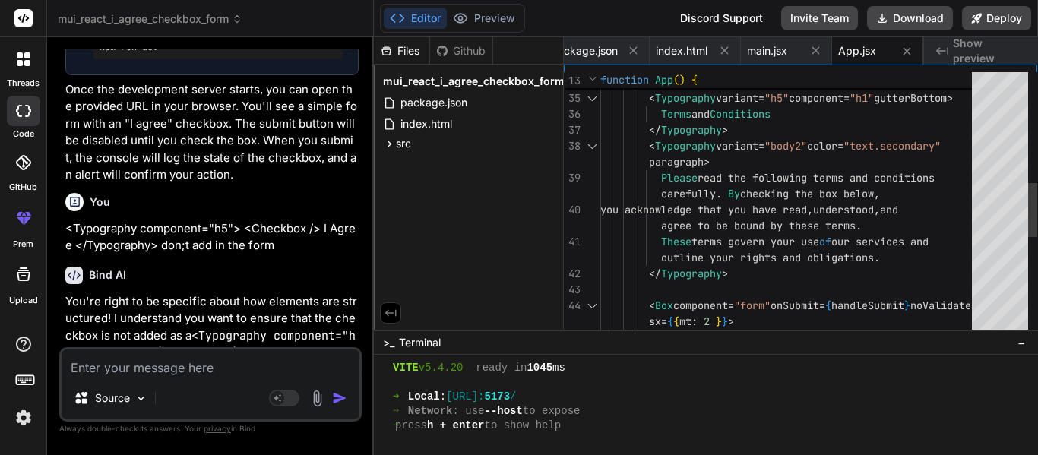
click at [744, 276] on div "< FormGroup > < Box component = "form" onSubmit = { handleSubmit } noValidate s…" at bounding box center [790, 178] width 381 height 1292
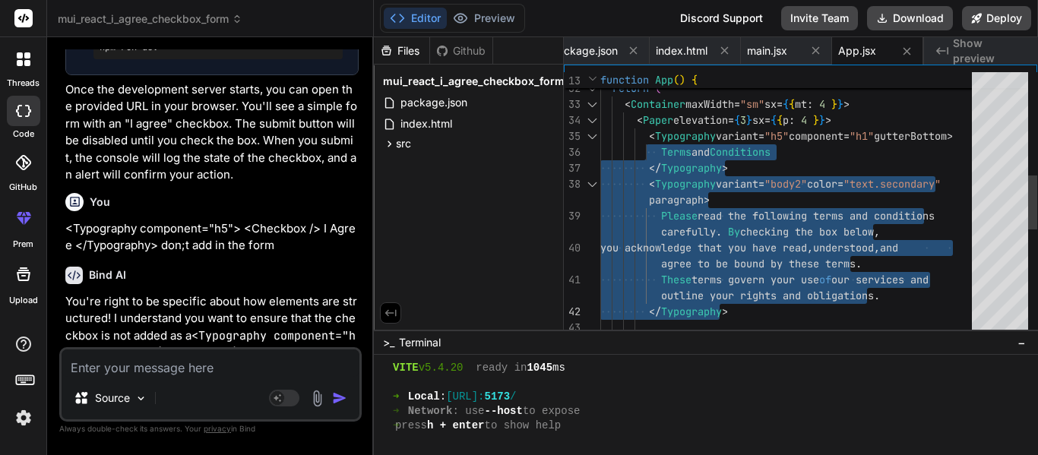
drag, startPoint x: 646, startPoint y: 137, endPoint x: 769, endPoint y: 304, distance: 206.9
click at [769, 304] on div "< Box component = "form" onSubmit = { handleSubmit } noValidate outline your ri…" at bounding box center [790, 216] width 381 height 1292
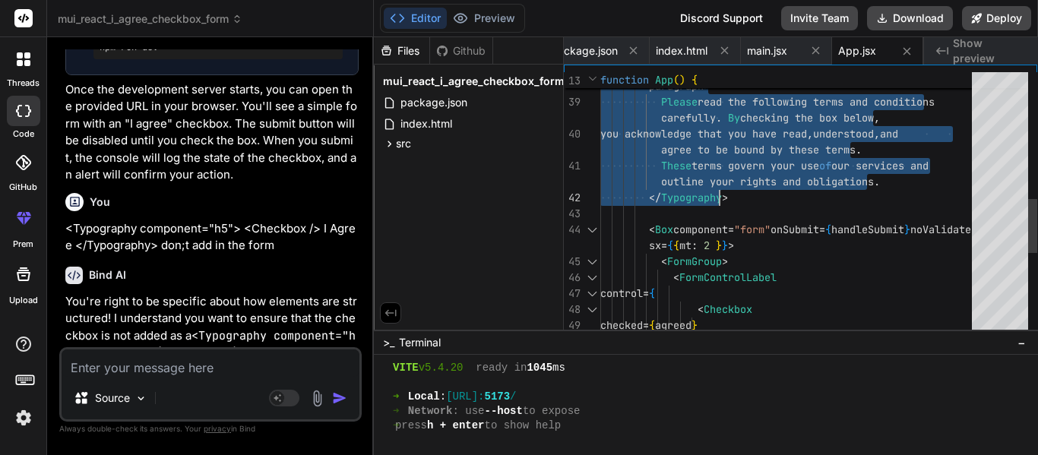
click at [738, 193] on div "onChange = { handleCheckboxChange } control = { < Checkbox checked = { agreed }…" at bounding box center [790, 102] width 381 height 1292
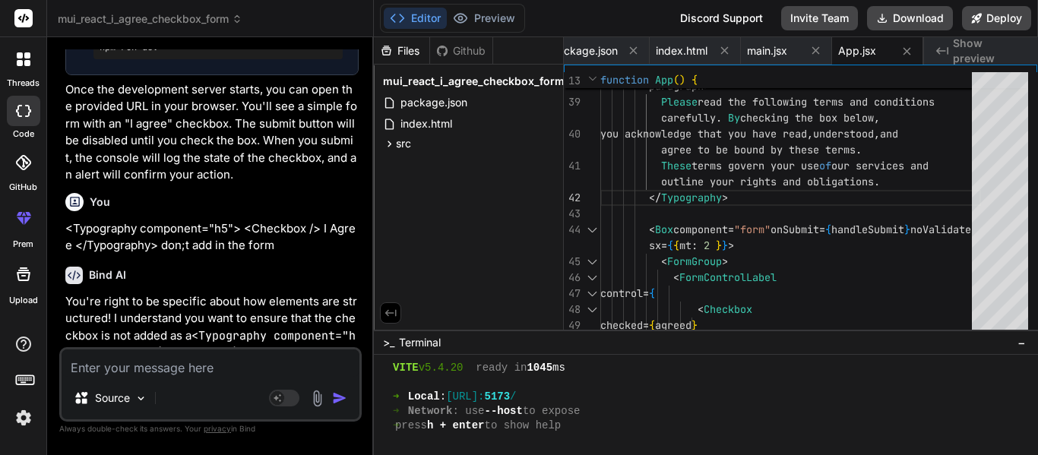
click at [123, 361] on textarea at bounding box center [211, 362] width 298 height 27
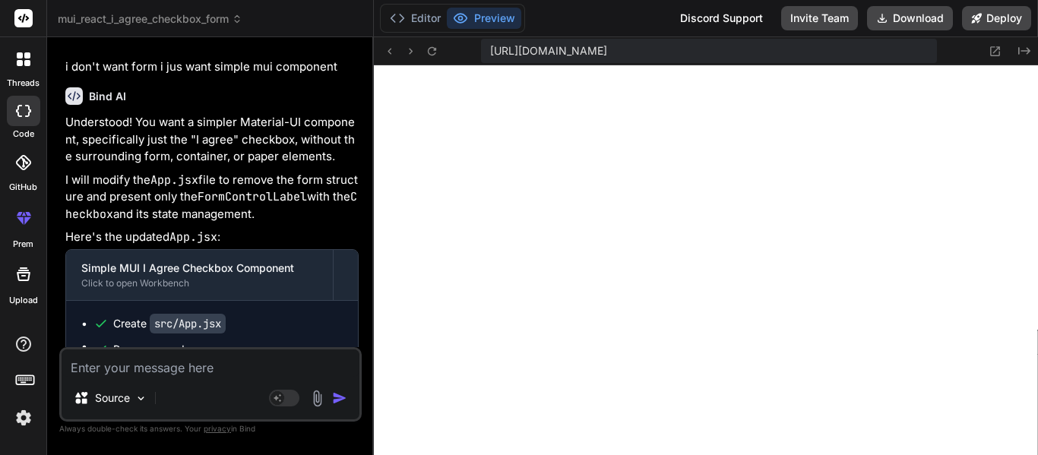
scroll to position [1735, 0]
click at [418, 24] on button "Editor" at bounding box center [415, 18] width 63 height 21
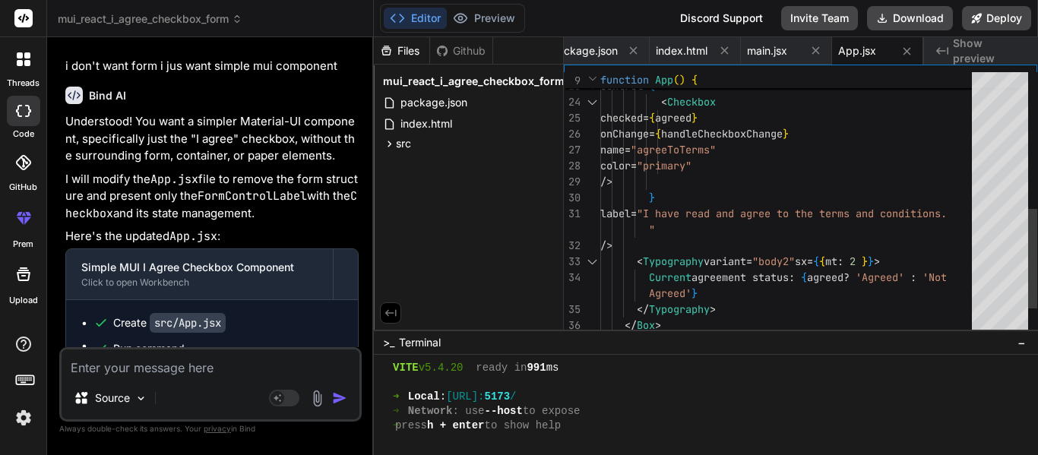
scroll to position [0, 0]
click at [688, 301] on div "name = "agreeToTerms" color = "primary" /> } label = "I have read and agree to …" at bounding box center [790, 62] width 381 height 702
click at [675, 290] on div "name = "agreeToTerms" color = "primary" /> } label = "I have read and agree to …" at bounding box center [790, 62] width 381 height 702
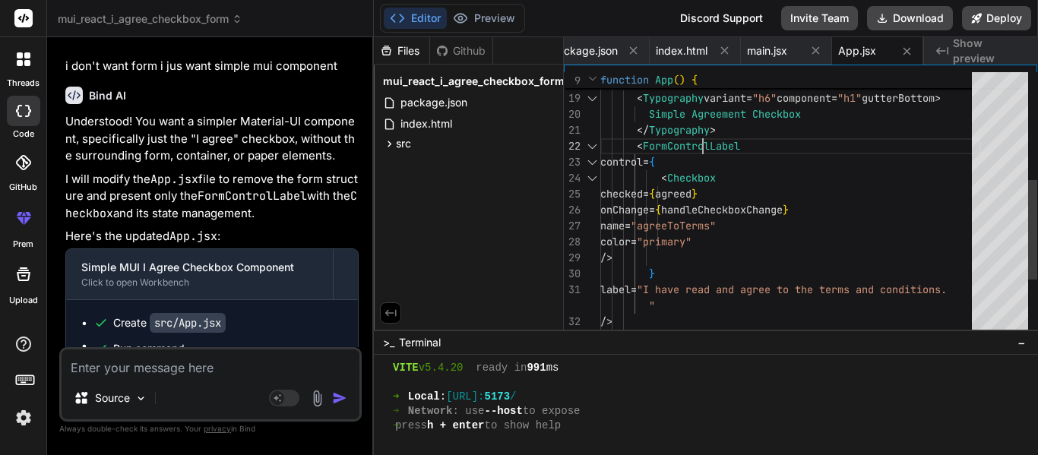
click at [709, 145] on div "name = "agreeToTerms" color = "primary" /> } label = "I have read and agree to …" at bounding box center [790, 138] width 381 height 702
click at [595, 144] on div at bounding box center [592, 146] width 20 height 16
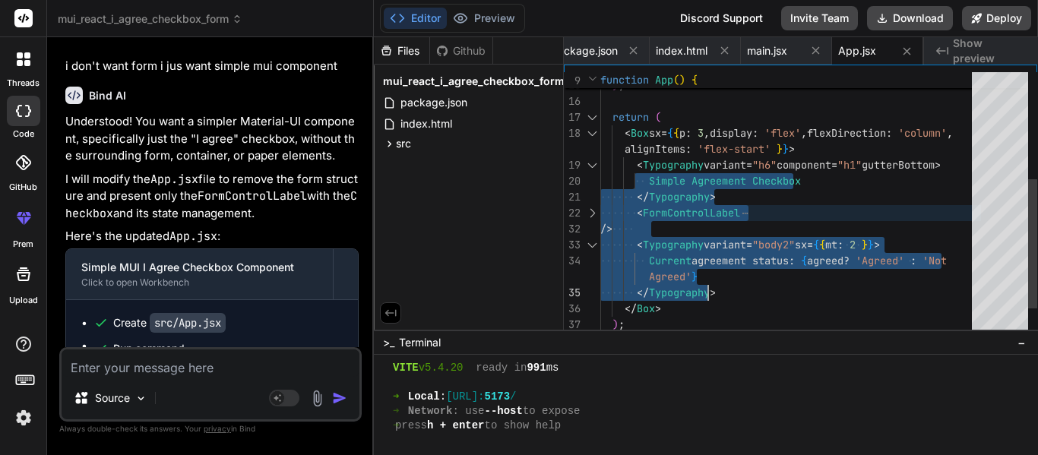
drag, startPoint x: 634, startPoint y: 167, endPoint x: 760, endPoint y: 283, distance: 170.9
click at [760, 283] on div "console . log ( 'Agreed to terms:' , event . target . checked ) ; } ; return ( …" at bounding box center [790, 125] width 381 height 542
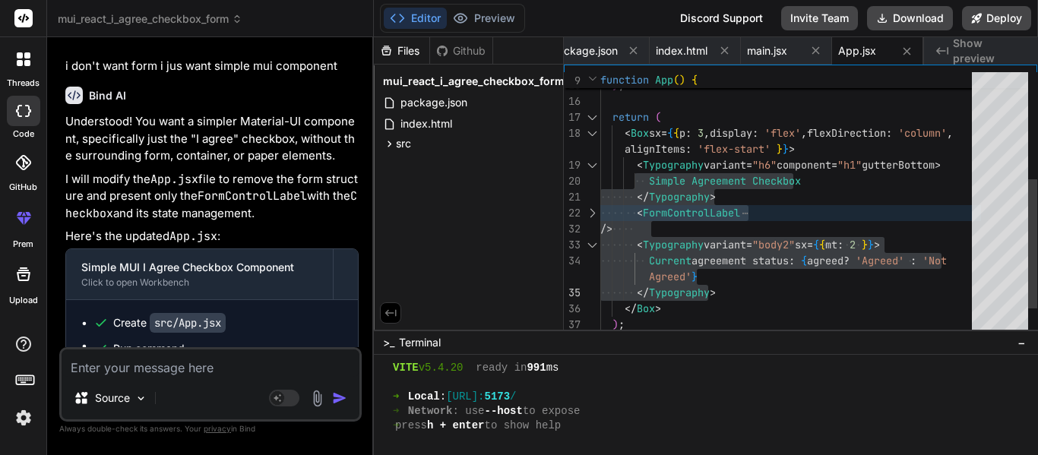
click at [698, 204] on div "console . log ( 'Agreed to terms:' , event . target . checked ) ; } ; return ( …" at bounding box center [790, 125] width 381 height 542
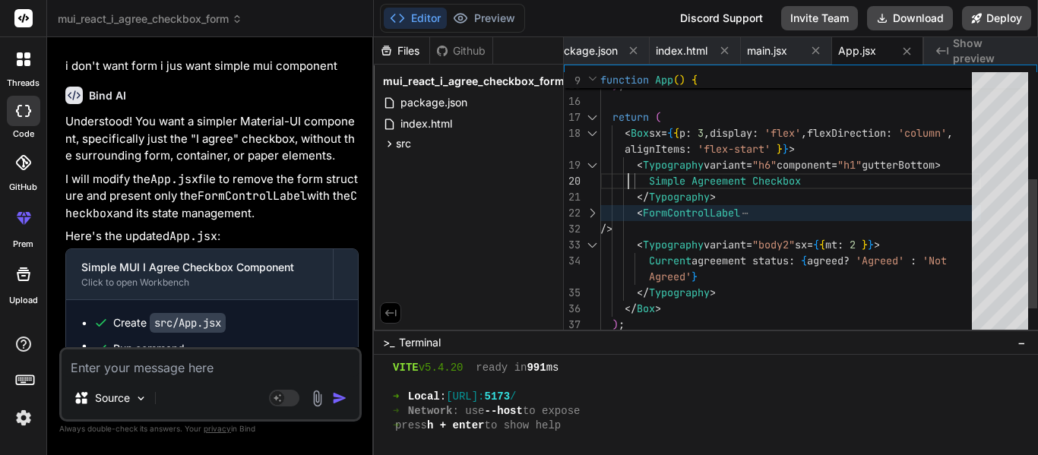
click at [630, 166] on div "console . log ( 'Agreed to terms:' , event . target . checked ) ; } ; return ( …" at bounding box center [790, 125] width 381 height 542
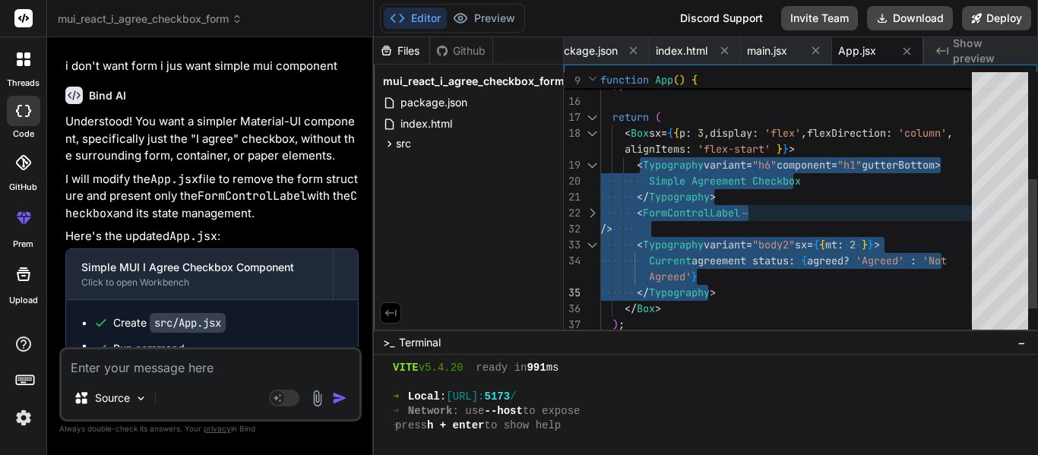
drag, startPoint x: 637, startPoint y: 160, endPoint x: 726, endPoint y: 291, distance: 158.0
click at [726, 291] on div "console . log ( 'Agreed to terms:' , event . target . checked ) ; } ; return ( …" at bounding box center [790, 125] width 381 height 542
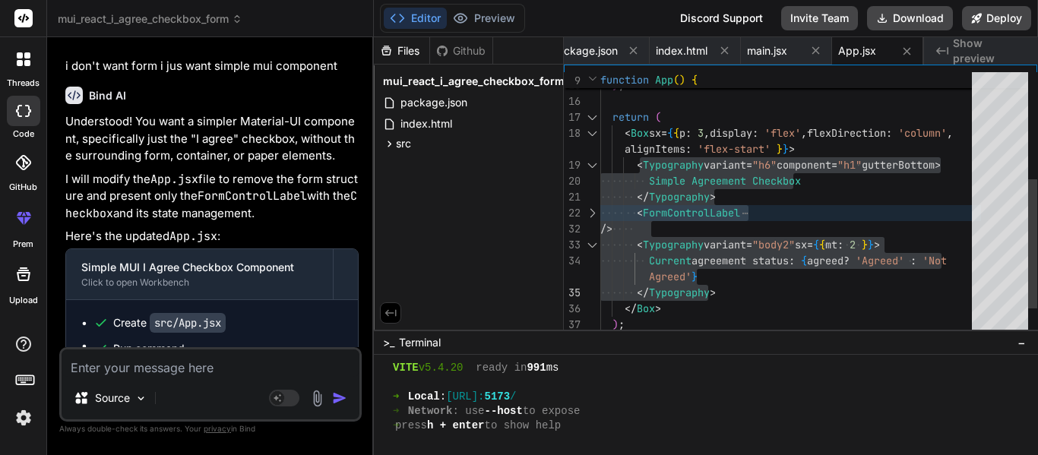
click at [747, 213] on div "console . log ( 'Agreed to terms:' , event . target . checked ) ; } ; return ( …" at bounding box center [790, 125] width 381 height 542
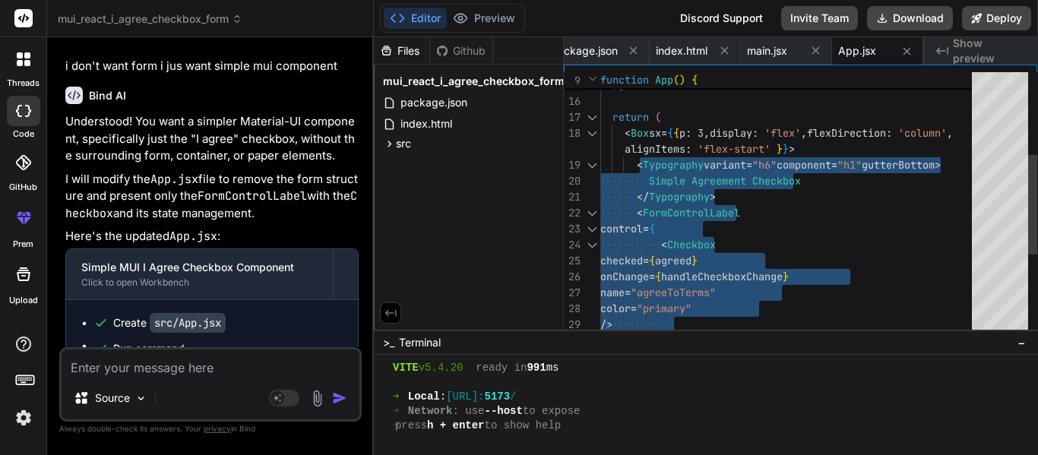
click at [747, 213] on div "console . log ( 'Agreed to terms:' , event . target . checked ) ; } ; return ( …" at bounding box center [790, 205] width 381 height 702
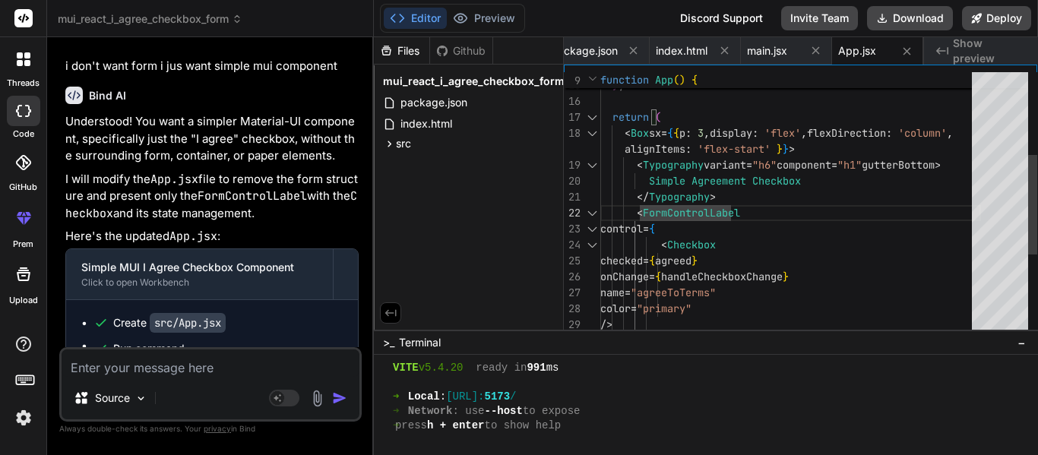
click at [594, 163] on div at bounding box center [592, 165] width 20 height 16
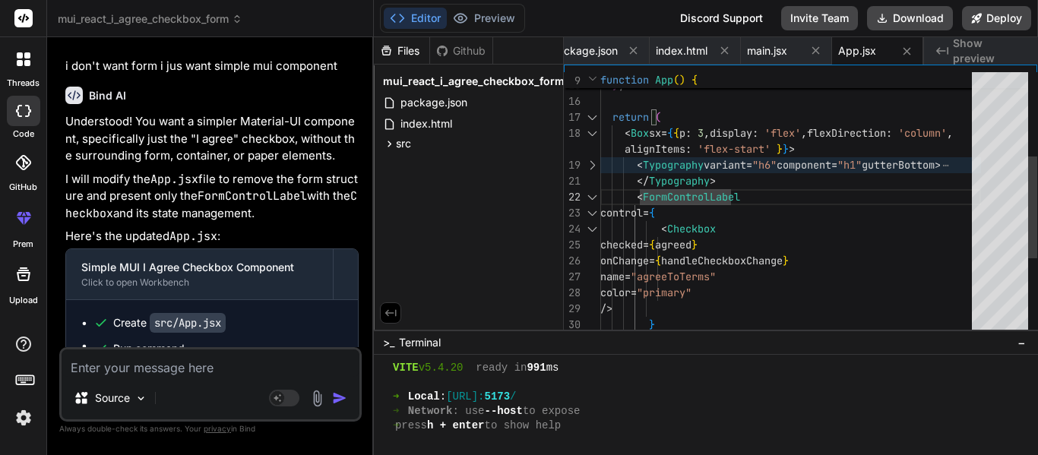
click at [594, 163] on div at bounding box center [592, 165] width 20 height 16
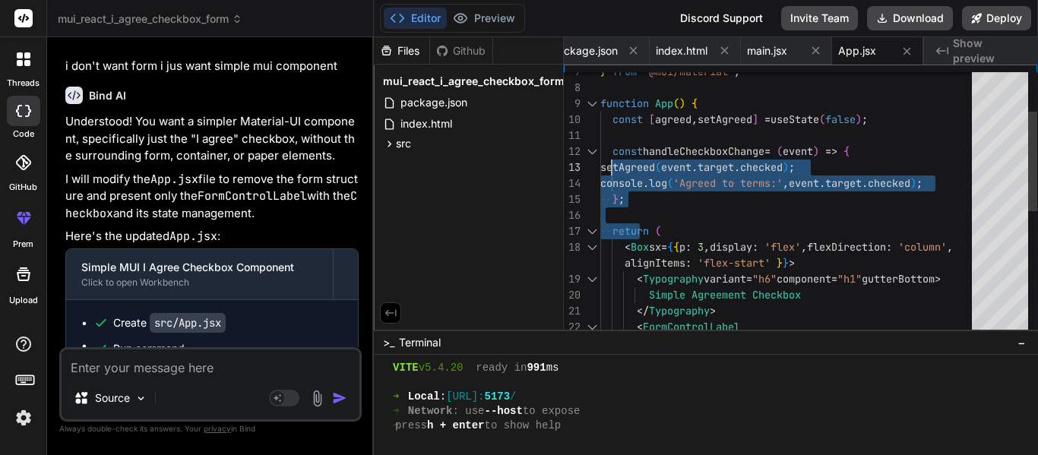
drag, startPoint x: 637, startPoint y: 217, endPoint x: 608, endPoint y: 152, distance: 71.7
click at [608, 152] on div "Simple Agreement Checkbox </ Typography > < FormControlLabel control = { alignI…" at bounding box center [790, 319] width 381 height 702
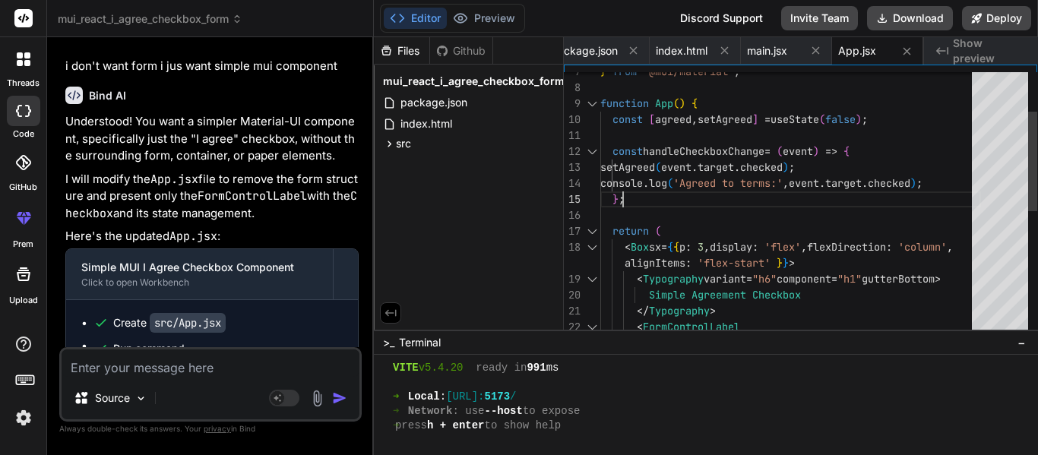
click at [663, 184] on div "Simple Agreement Checkbox </ Typography > < FormControlLabel control = { alignI…" at bounding box center [790, 319] width 381 height 702
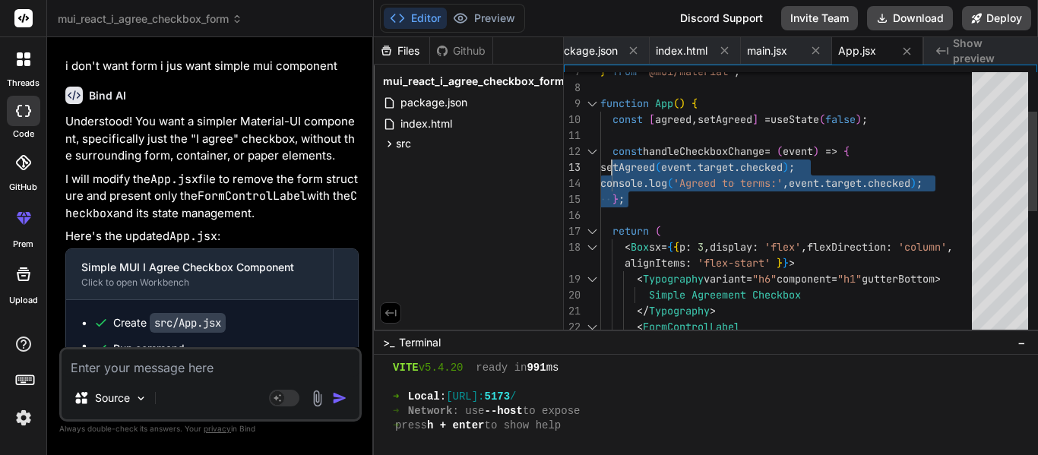
drag, startPoint x: 648, startPoint y: 201, endPoint x: 609, endPoint y: 152, distance: 62.2
click at [609, 152] on div "Simple Agreement Checkbox </ Typography > < FormControlLabel control = { alignI…" at bounding box center [790, 319] width 381 height 702
drag, startPoint x: 613, startPoint y: 150, endPoint x: 642, endPoint y: 200, distance: 57.9
click at [642, 200] on div "Simple Agreement Checkbox </ Typography > < FormControlLabel control = { alignI…" at bounding box center [790, 319] width 381 height 702
click at [691, 214] on div "Simple Agreement Checkbox </ Typography > < FormControlLabel control = { alignI…" at bounding box center [790, 319] width 381 height 702
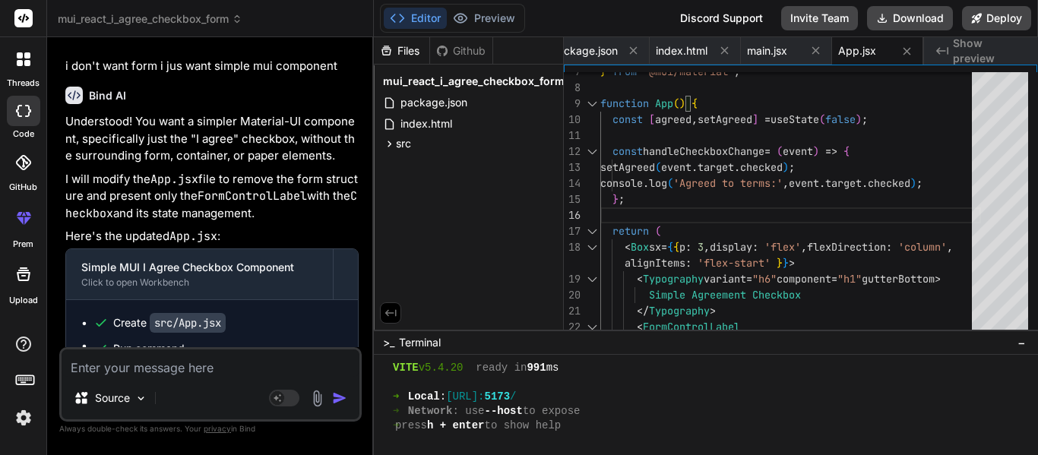
click at [195, 369] on textarea at bounding box center [211, 362] width 298 height 27
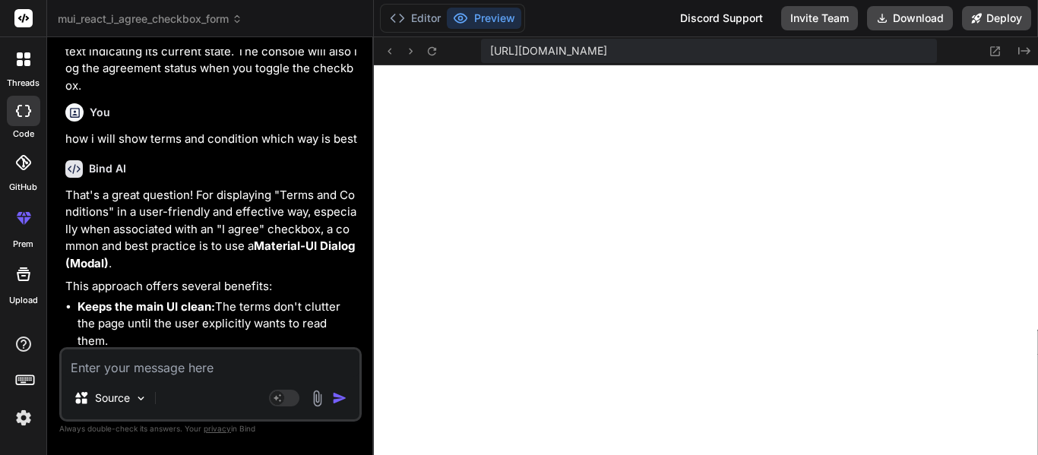
scroll to position [2208, 0]
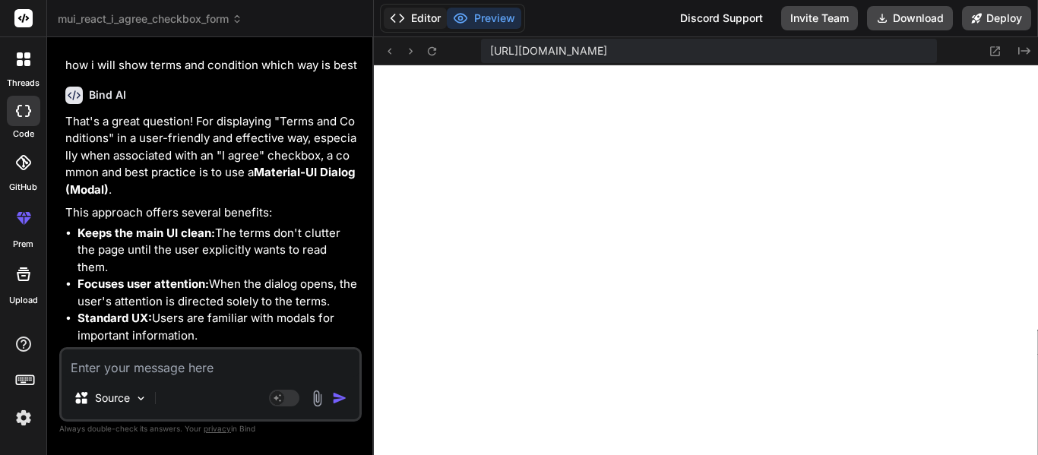
click at [421, 14] on button "Editor" at bounding box center [415, 18] width 63 height 21
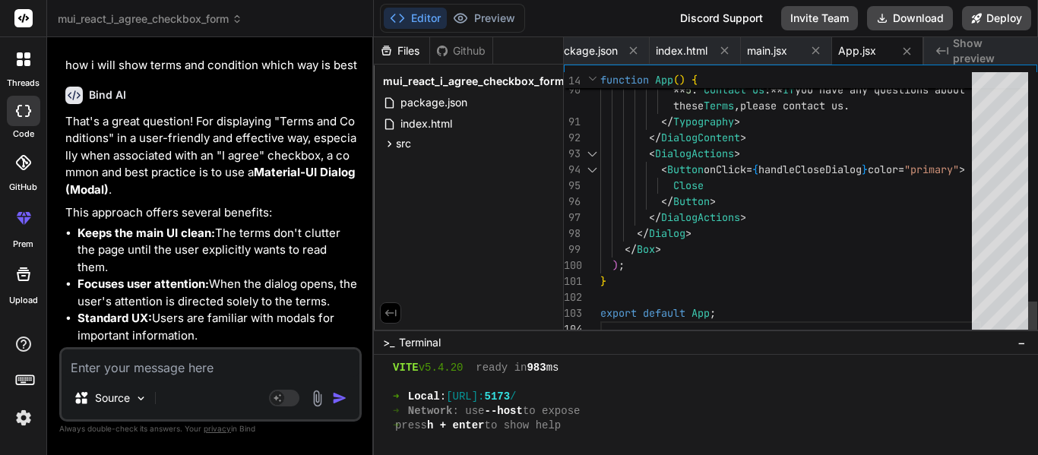
scroll to position [0, 0]
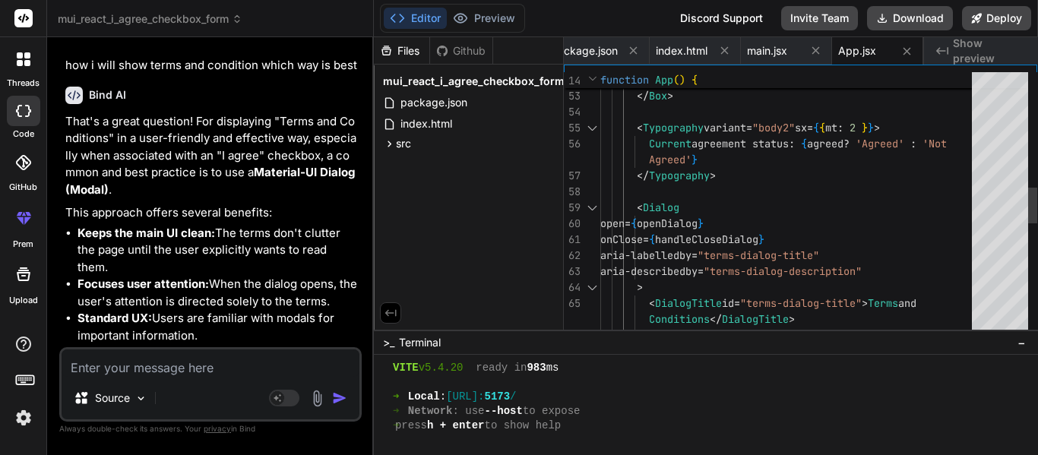
click at [588, 207] on div at bounding box center [592, 208] width 20 height 16
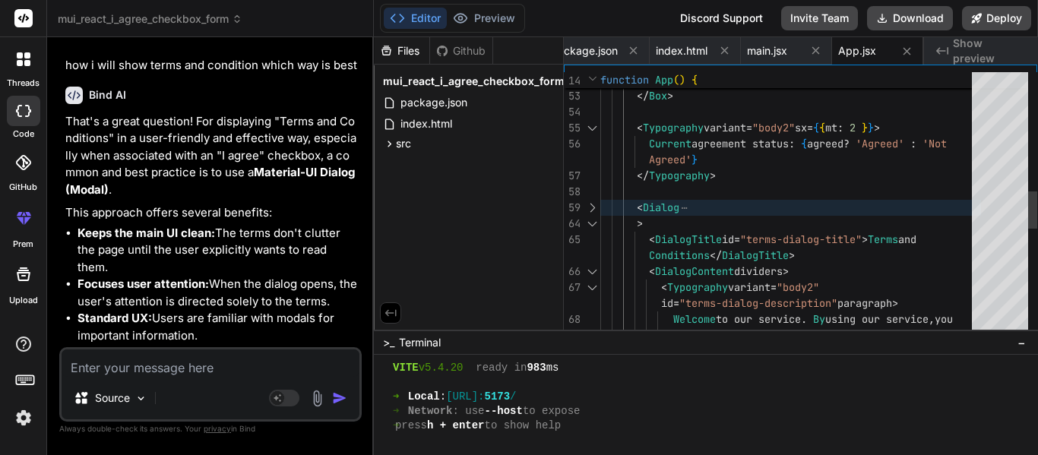
click at [592, 223] on div at bounding box center [592, 224] width 20 height 16
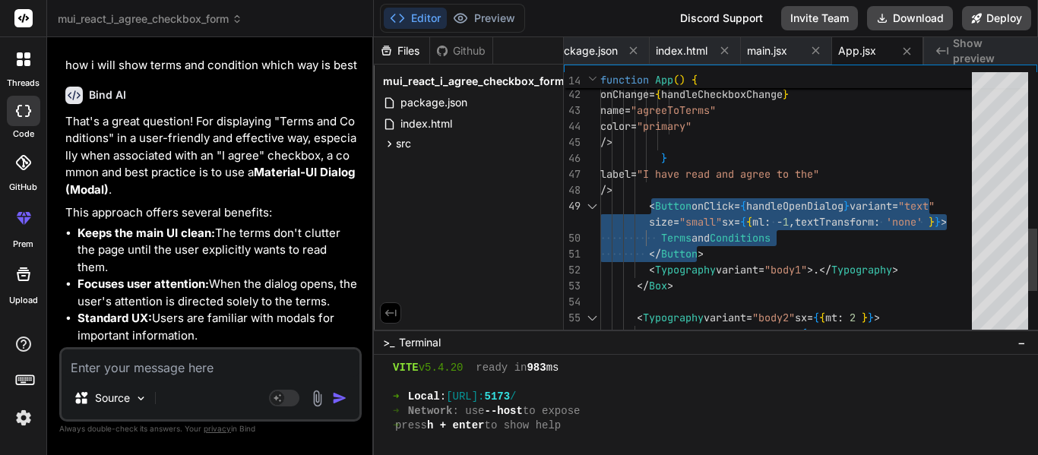
drag, startPoint x: 716, startPoint y: 252, endPoint x: 649, endPoint y: 201, distance: 84.0
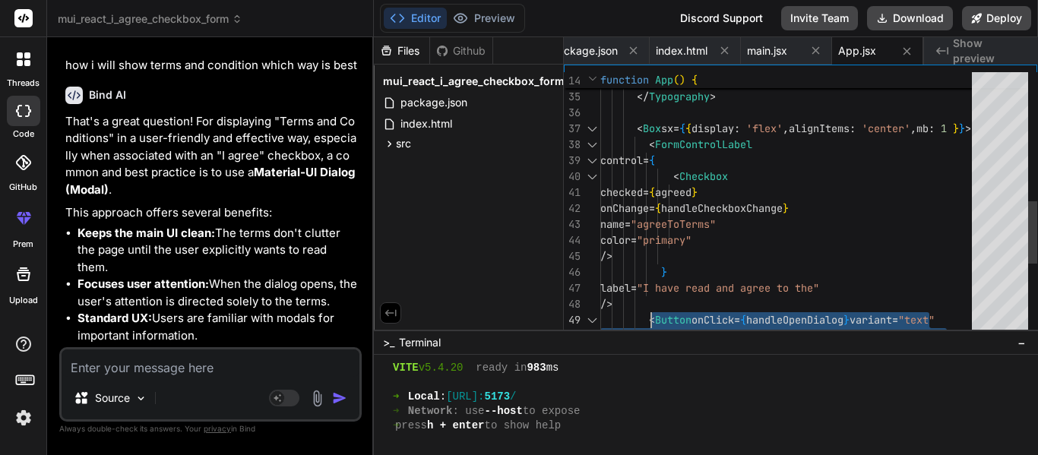
click at [868, 148] on div "size = "small" sx = { { ml : - 1 , textTransform : 'none' } } > /> < Button onC…" at bounding box center [790, 89] width 381 height 1117
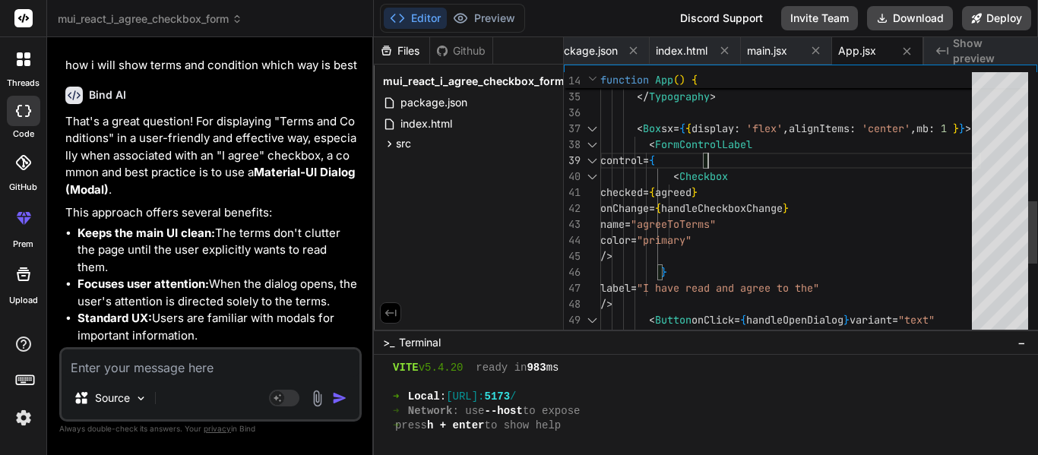
click at [592, 128] on div at bounding box center [592, 129] width 20 height 16
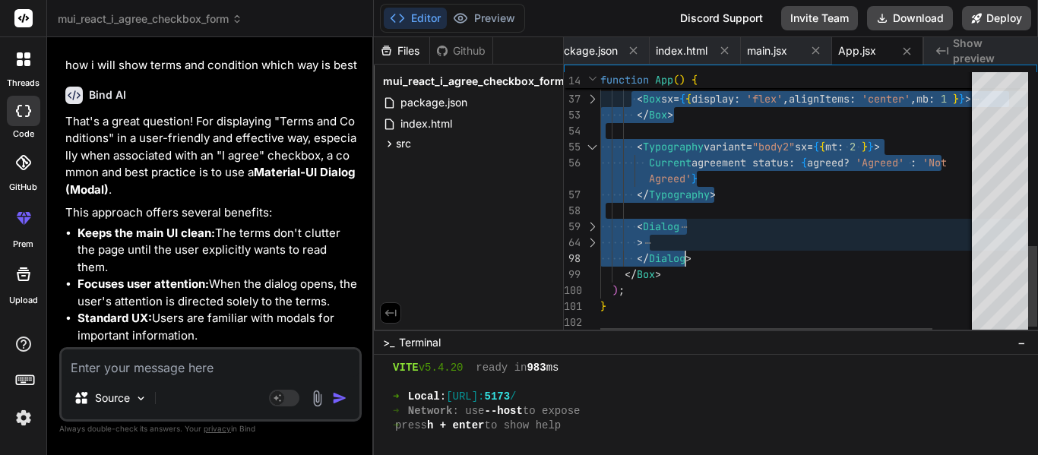
drag, startPoint x: 632, startPoint y: 171, endPoint x: 700, endPoint y: 254, distance: 106.9
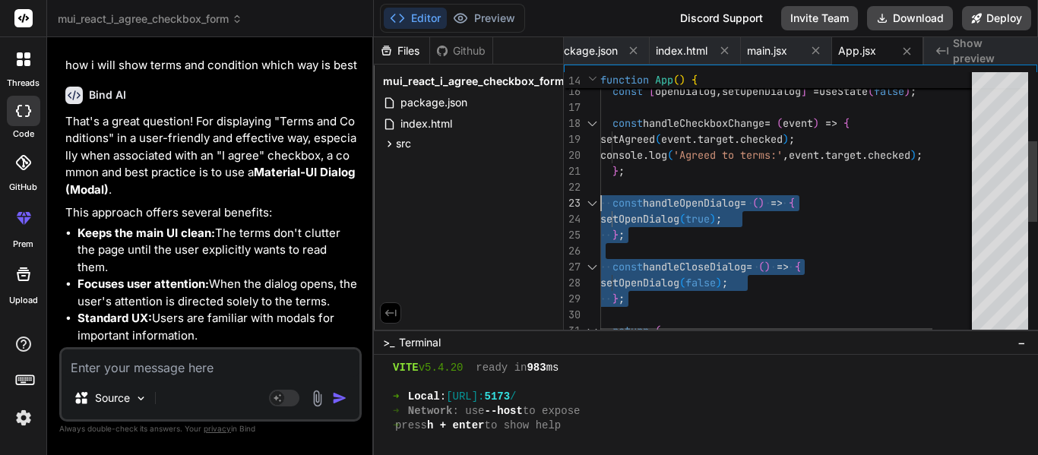
drag, startPoint x: 624, startPoint y: 302, endPoint x: 601, endPoint y: 198, distance: 105.8
click at [601, 198] on div "const [ agreed , setAgreed ] = useState ( false ) ; const [ openDialog , setOpe…" at bounding box center [812, 279] width 425 height 871
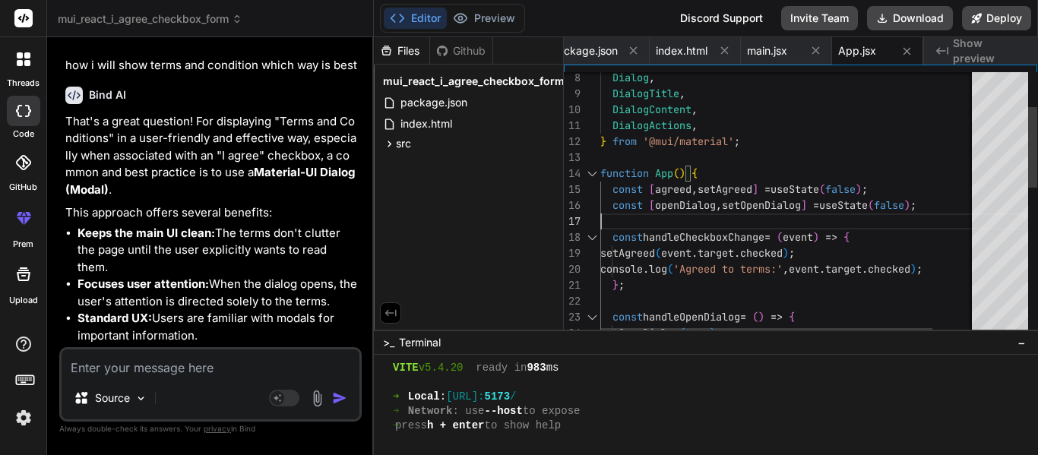
drag, startPoint x: 965, startPoint y: 209, endPoint x: 614, endPoint y: 203, distance: 351.0
click at [609, 205] on div "console . log ( 'Agreed to terms:' , event . target . checked ) ; } ; const han…" at bounding box center [812, 393] width 425 height 871
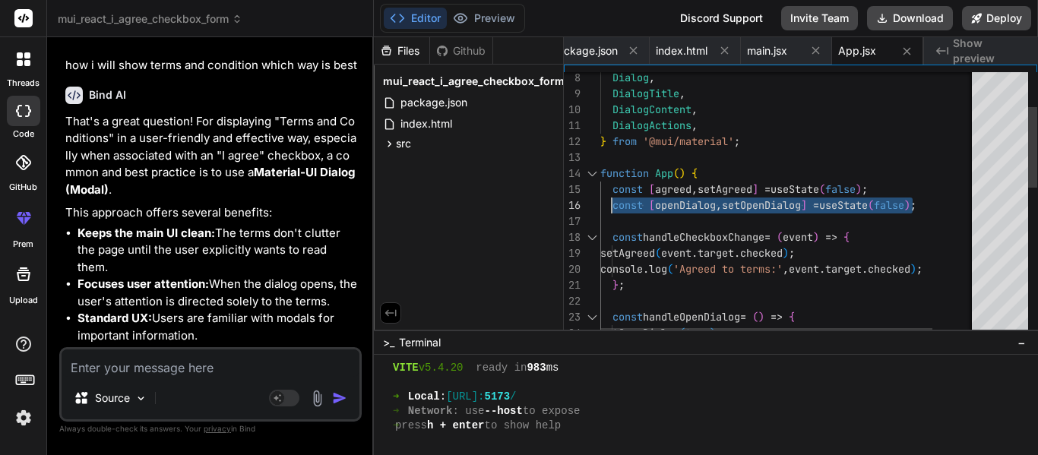
click at [614, 203] on div "console . log ( 'Agreed to terms:' , event . target . checked ) ; } ; const han…" at bounding box center [812, 393] width 425 height 871
click at [949, 200] on div "console . log ( 'Agreed to terms:' , event . target . checked ) ; } ; const han…" at bounding box center [812, 393] width 425 height 871
drag, startPoint x: 949, startPoint y: 200, endPoint x: 909, endPoint y: 206, distance: 40.7
click at [909, 206] on div "console . log ( 'Agreed to terms:' , event . target . checked ) ; } ; const han…" at bounding box center [812, 393] width 425 height 871
click at [617, 203] on div "console . log ( 'Agreed to terms:' , event . target . checked ) ; } ; const han…" at bounding box center [812, 393] width 425 height 871
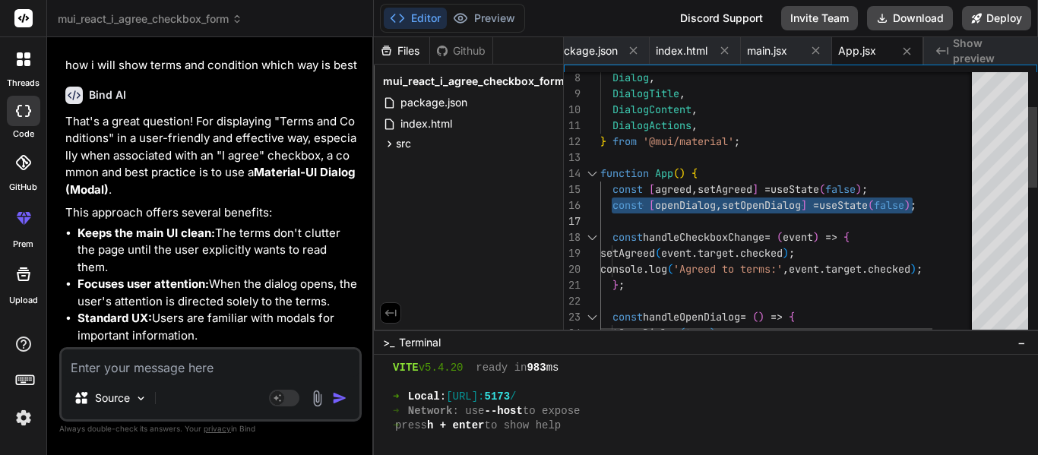
drag, startPoint x: 614, startPoint y: 204, endPoint x: 634, endPoint y: 217, distance: 23.6
click at [634, 217] on div "console . log ( 'Agreed to terms:' , event . target . checked ) ; } ; const han…" at bounding box center [812, 393] width 425 height 871
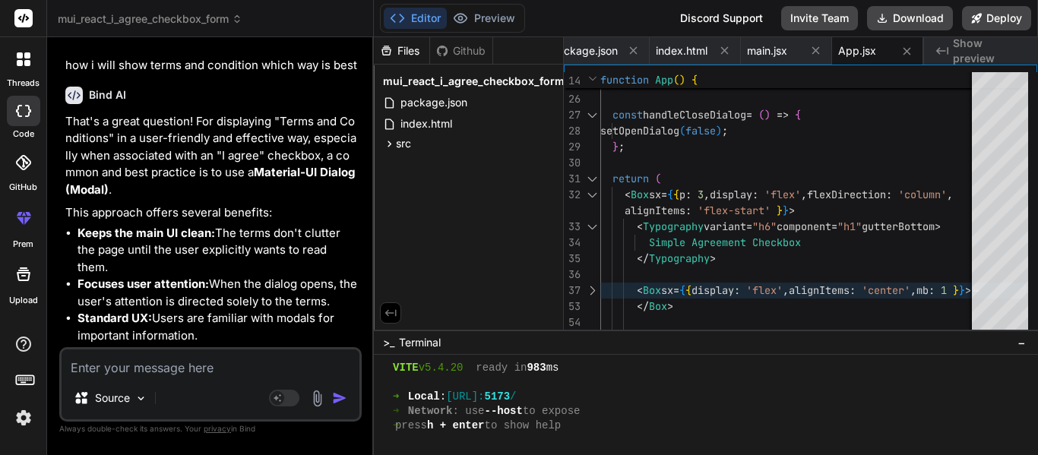
click at [485, 5] on div "Editor Preview" at bounding box center [452, 18] width 145 height 29
click at [491, 18] on button "Preview" at bounding box center [484, 18] width 74 height 21
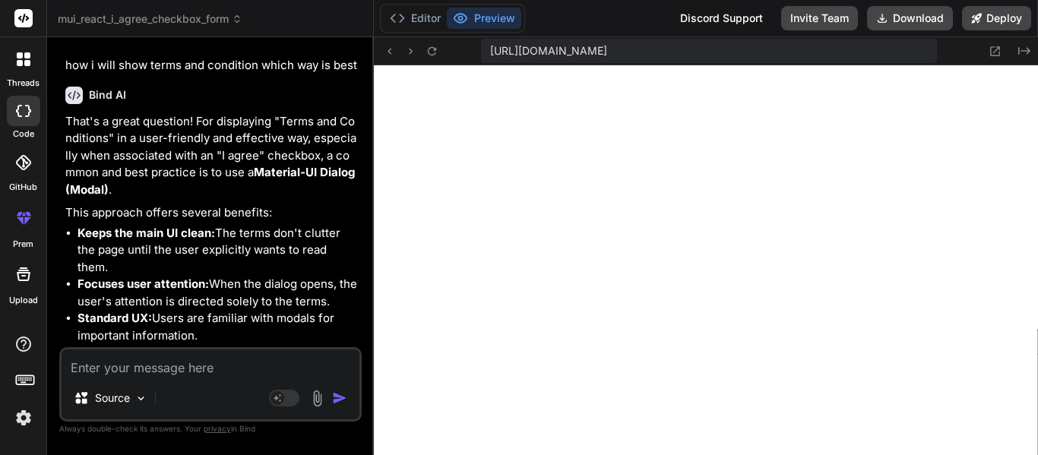
click at [124, 368] on textarea at bounding box center [211, 362] width 298 height 27
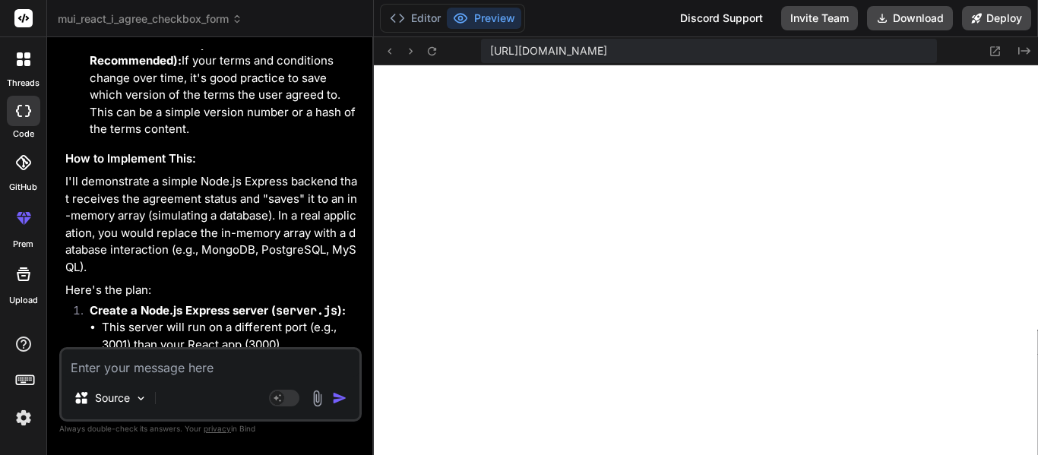
scroll to position [3284, 0]
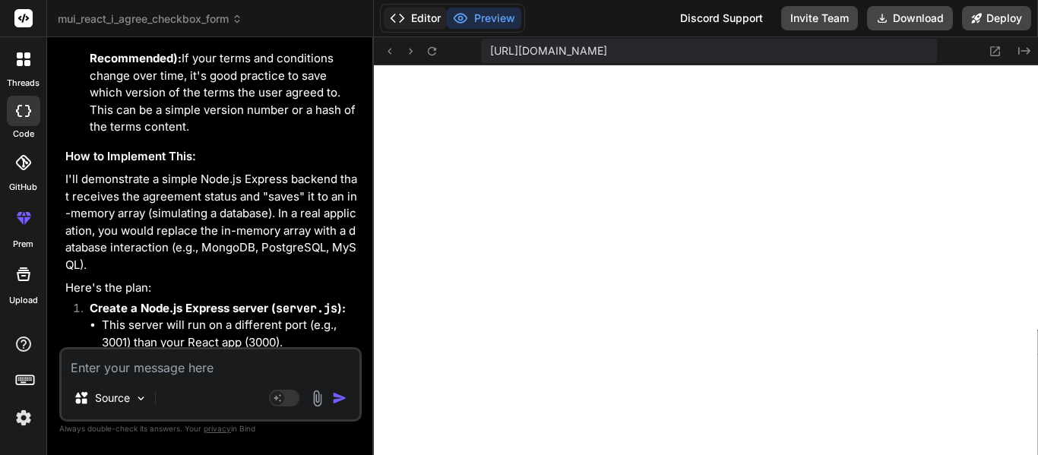
click at [403, 20] on polyline at bounding box center [402, 18] width 4 height 8
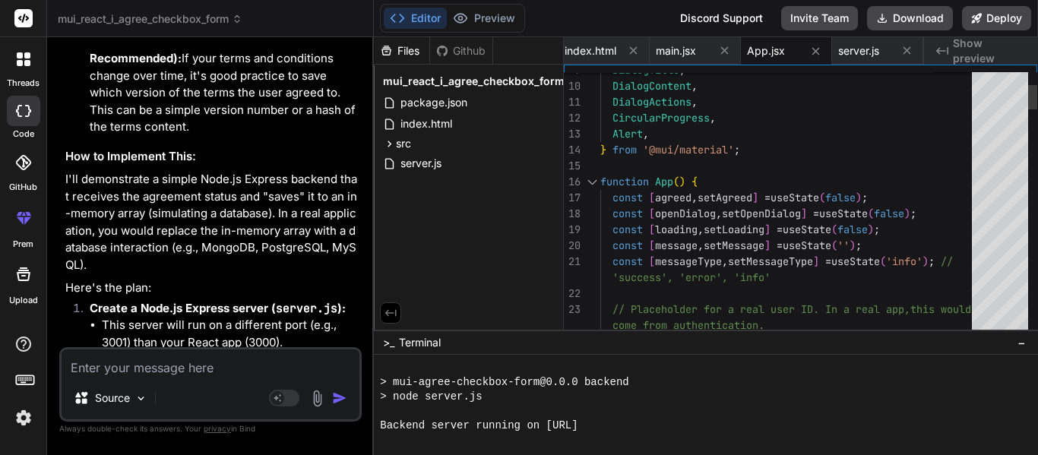
scroll to position [0, 0]
drag, startPoint x: 961, startPoint y: 261, endPoint x: 965, endPoint y: 277, distance: 17.3
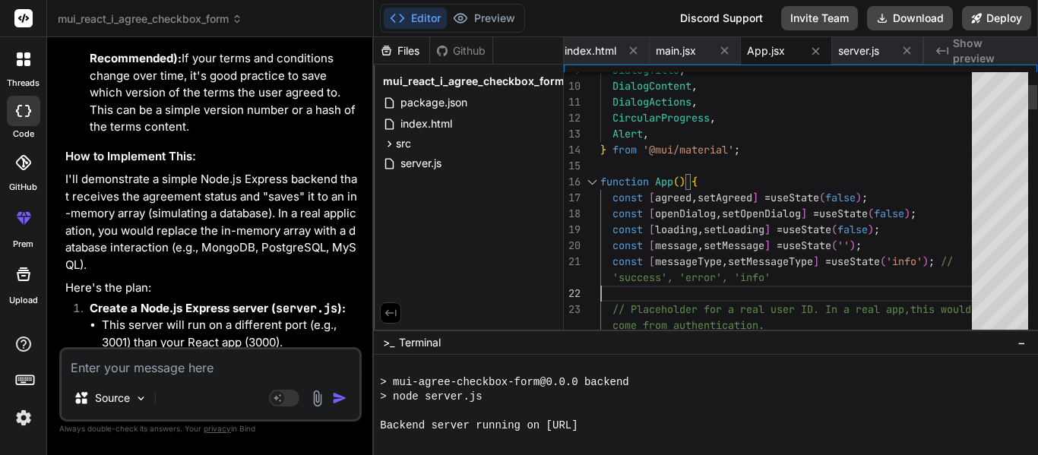
drag, startPoint x: 688, startPoint y: 280, endPoint x: 729, endPoint y: 277, distance: 41.1
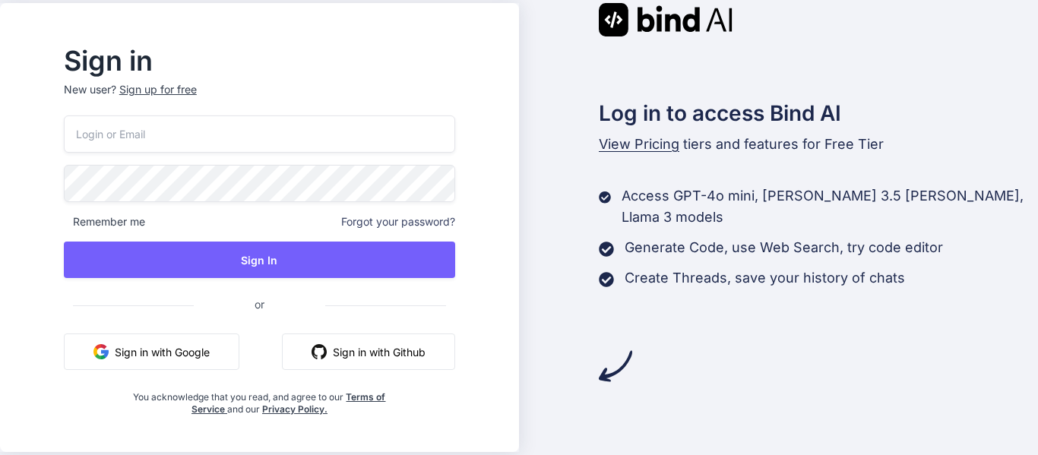
click at [191, 125] on input "email" at bounding box center [259, 133] width 391 height 37
type input "[EMAIL_ADDRESS][DOMAIN_NAME]"
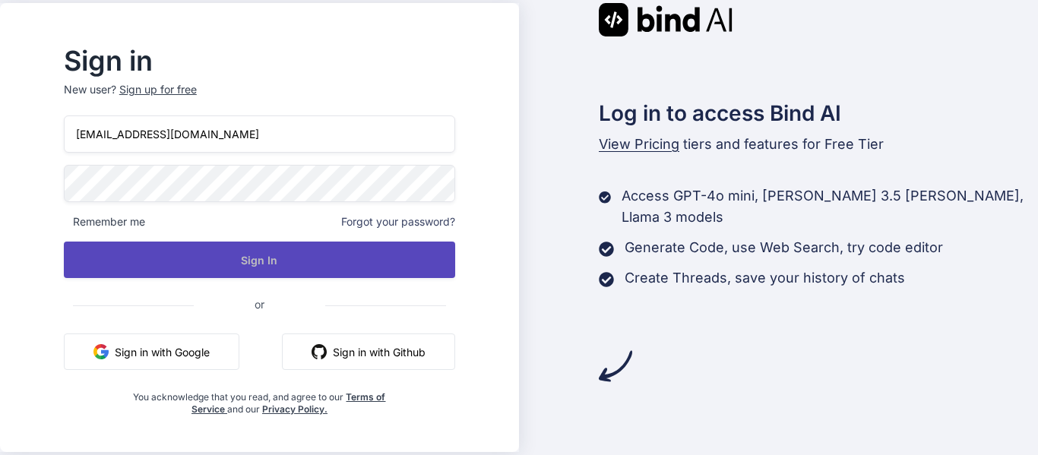
click at [229, 249] on button "Sign In" at bounding box center [259, 260] width 391 height 36
